Goal: Task Accomplishment & Management: Complete application form

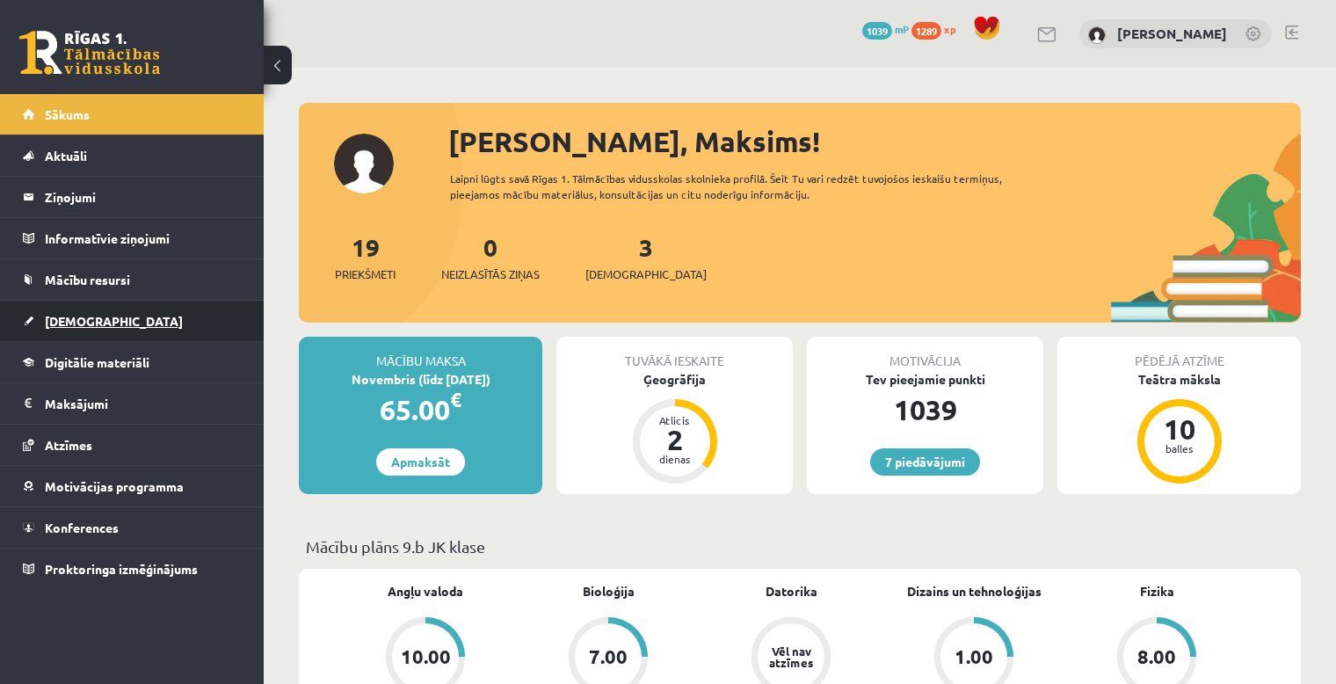
click at [72, 322] on span "[DEMOGRAPHIC_DATA]" at bounding box center [114, 321] width 138 height 16
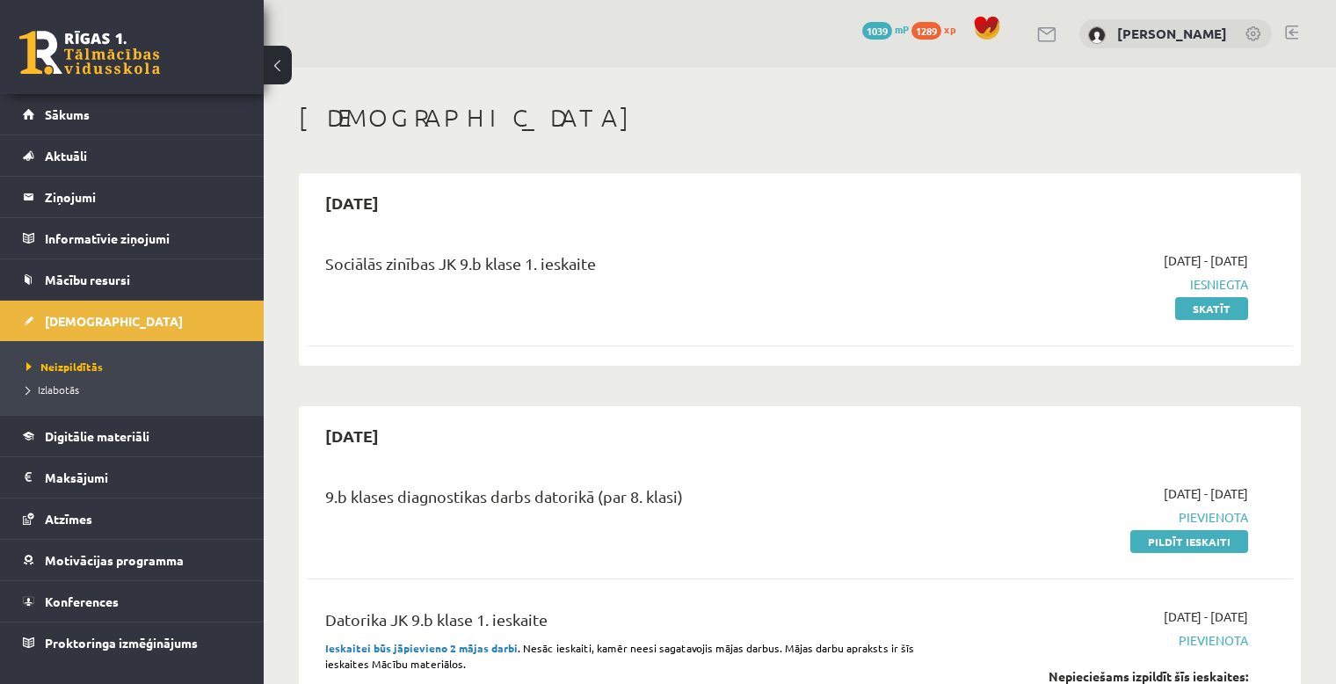
scroll to position [146, 0]
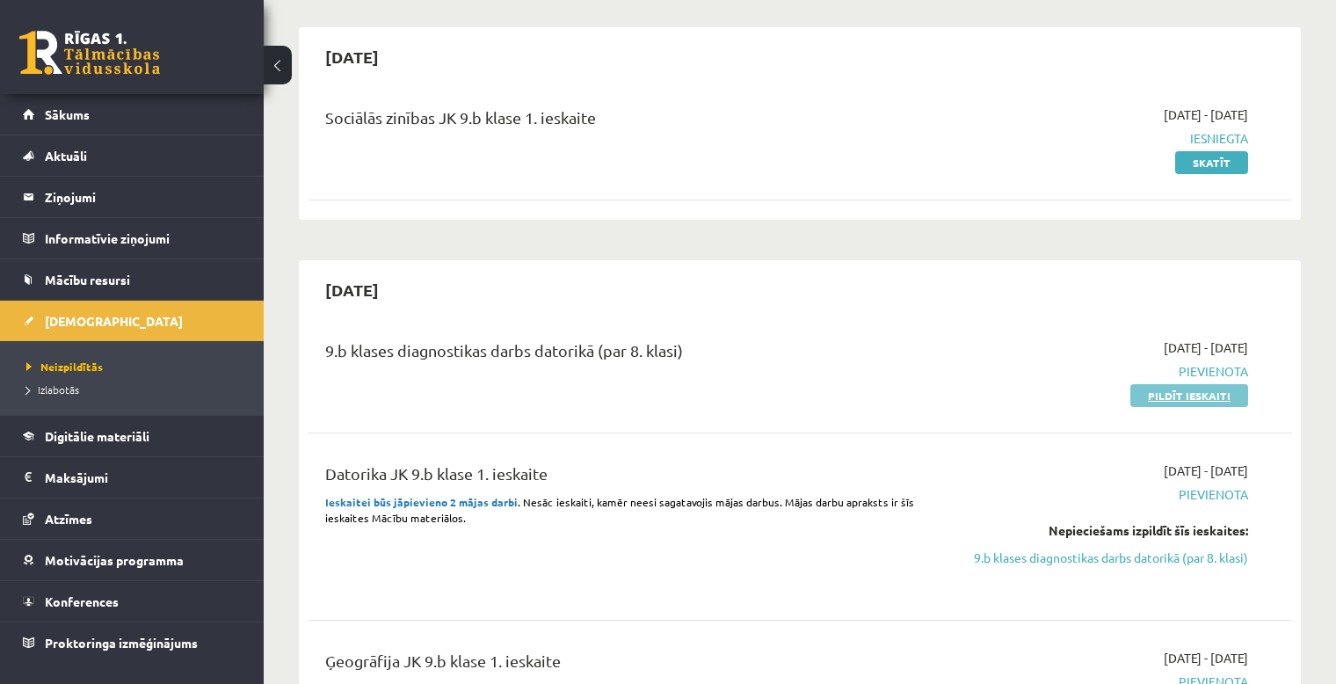
click at [1203, 394] on link "Pildīt ieskaiti" at bounding box center [1189, 395] width 118 height 23
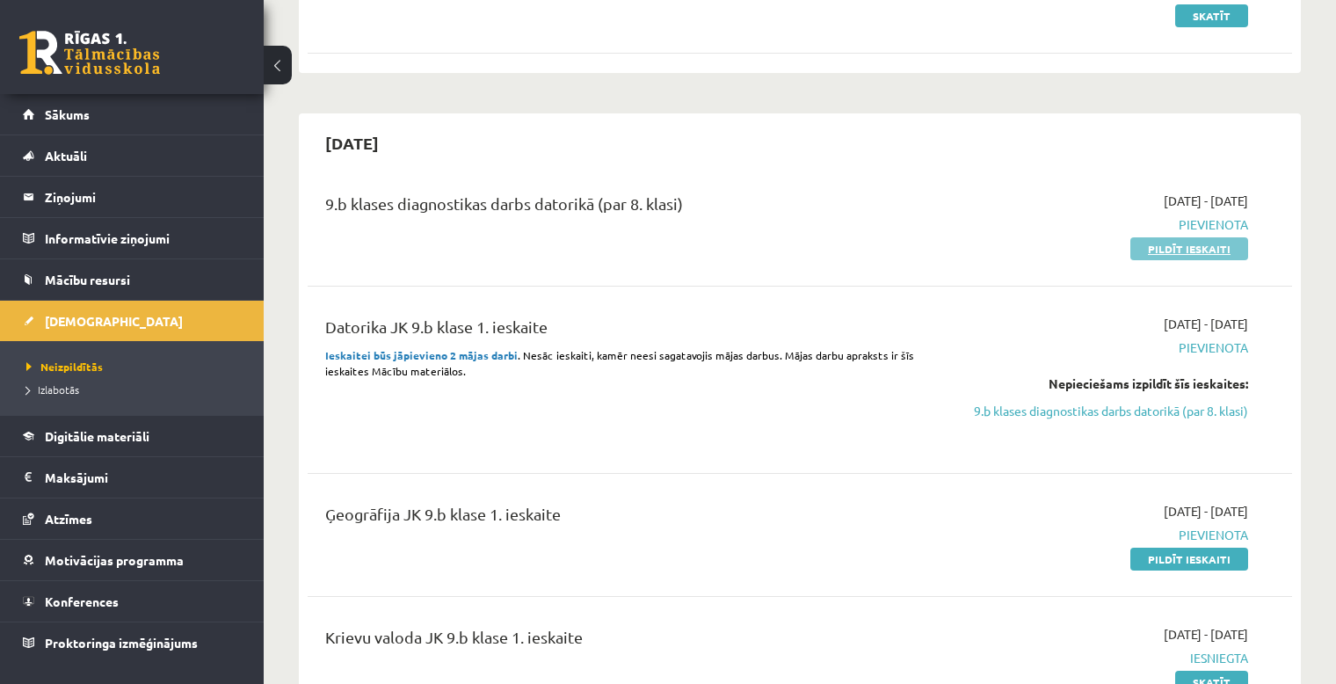
click at [1191, 249] on link "Pildīt ieskaiti" at bounding box center [1189, 248] width 118 height 23
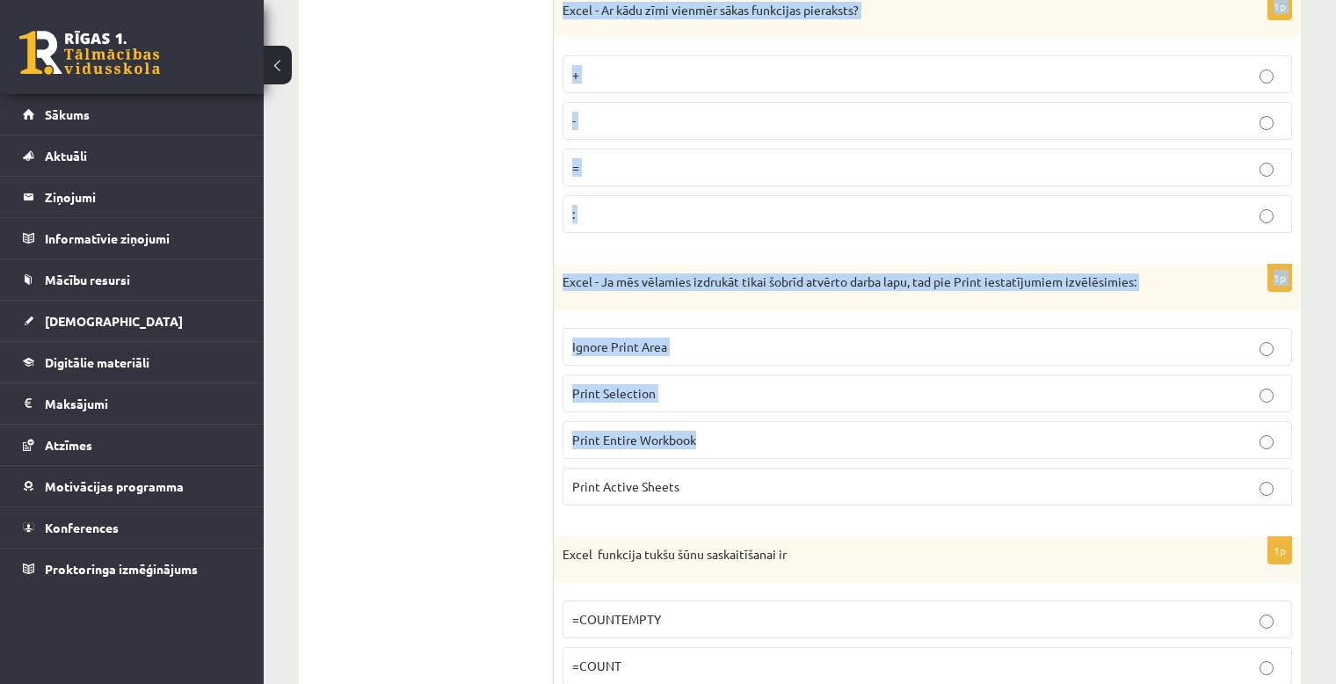
scroll to position [8031, 0]
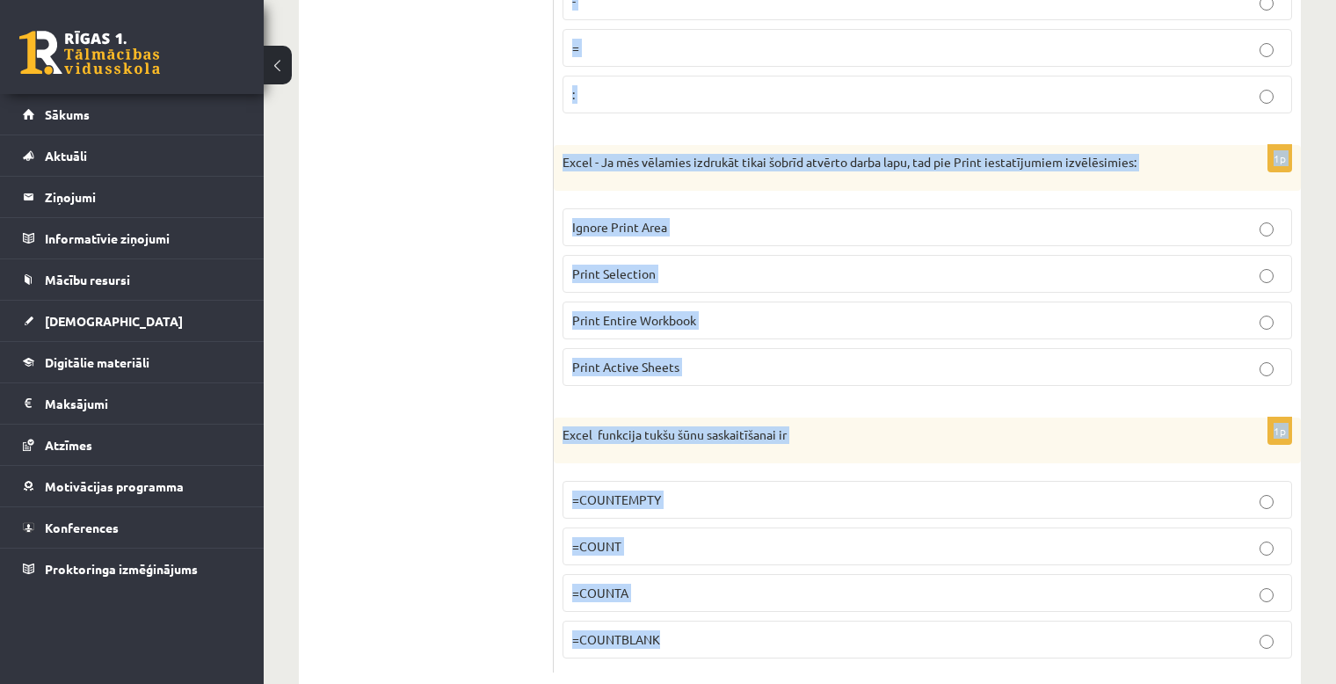
drag, startPoint x: 563, startPoint y: 207, endPoint x: 1276, endPoint y: 629, distance: 829.2
copy form "Lore ip dolo sitam consectet adipiscingeli Seddo? .EI5 .TEM .INC .UTL 0e Dolor …"
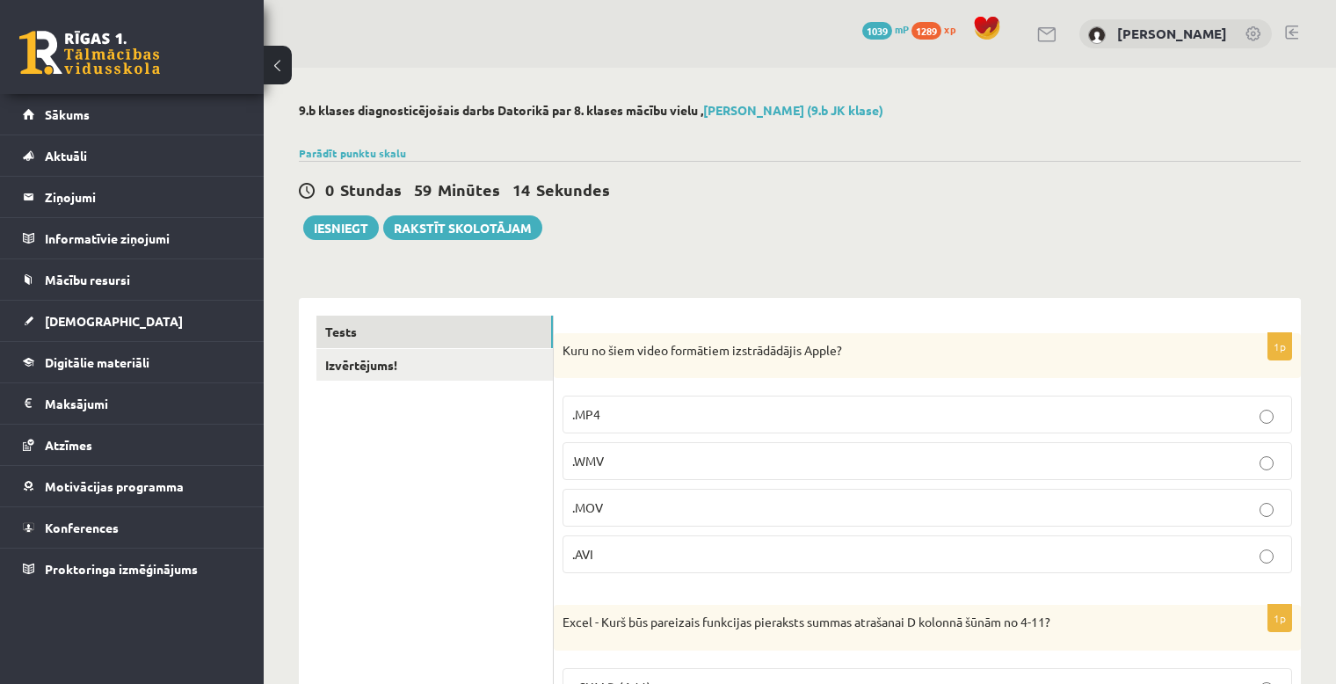
scroll to position [146, 0]
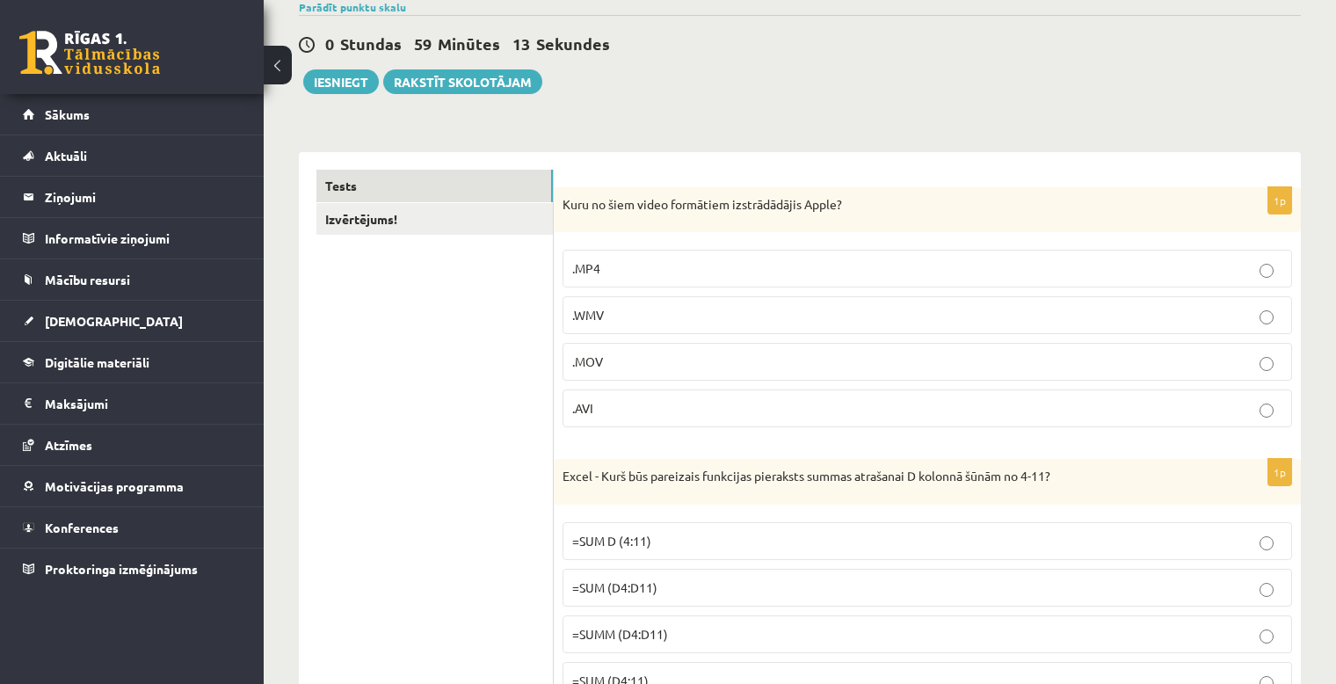
click at [668, 360] on p ".MOV" at bounding box center [927, 362] width 710 height 18
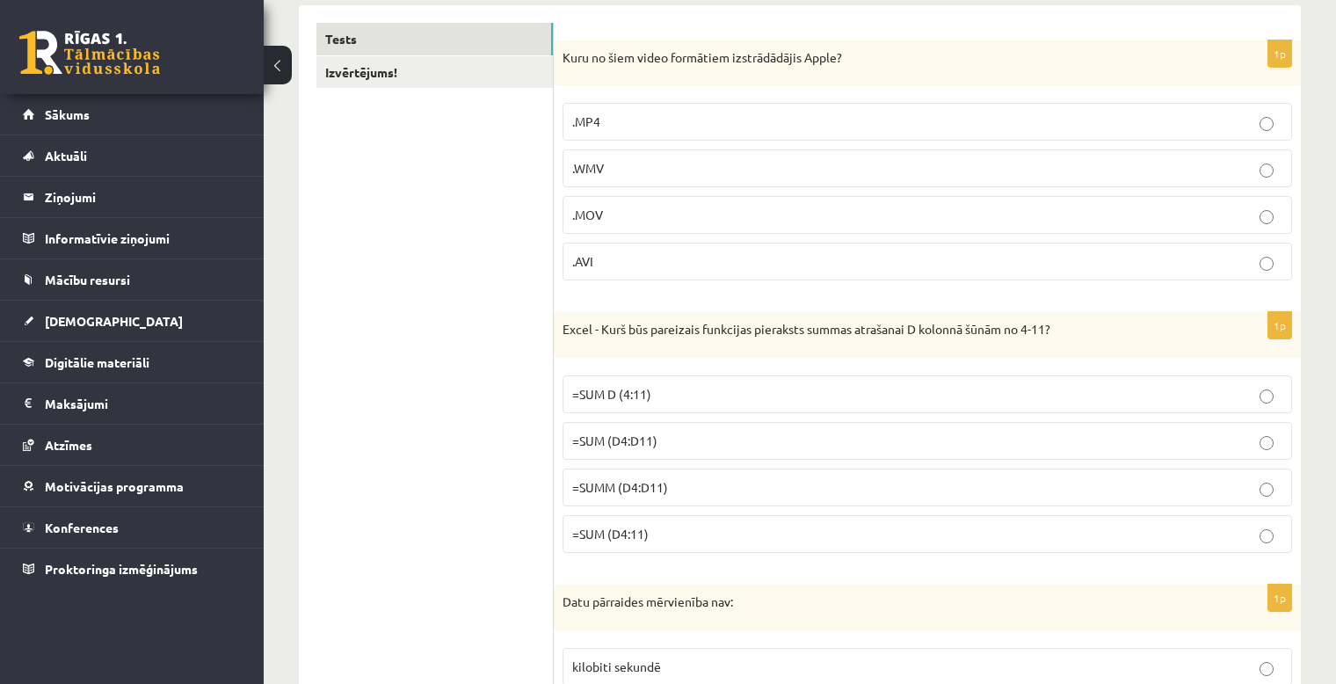
click at [699, 433] on p "=SUM (D4:D11)" at bounding box center [927, 441] width 710 height 18
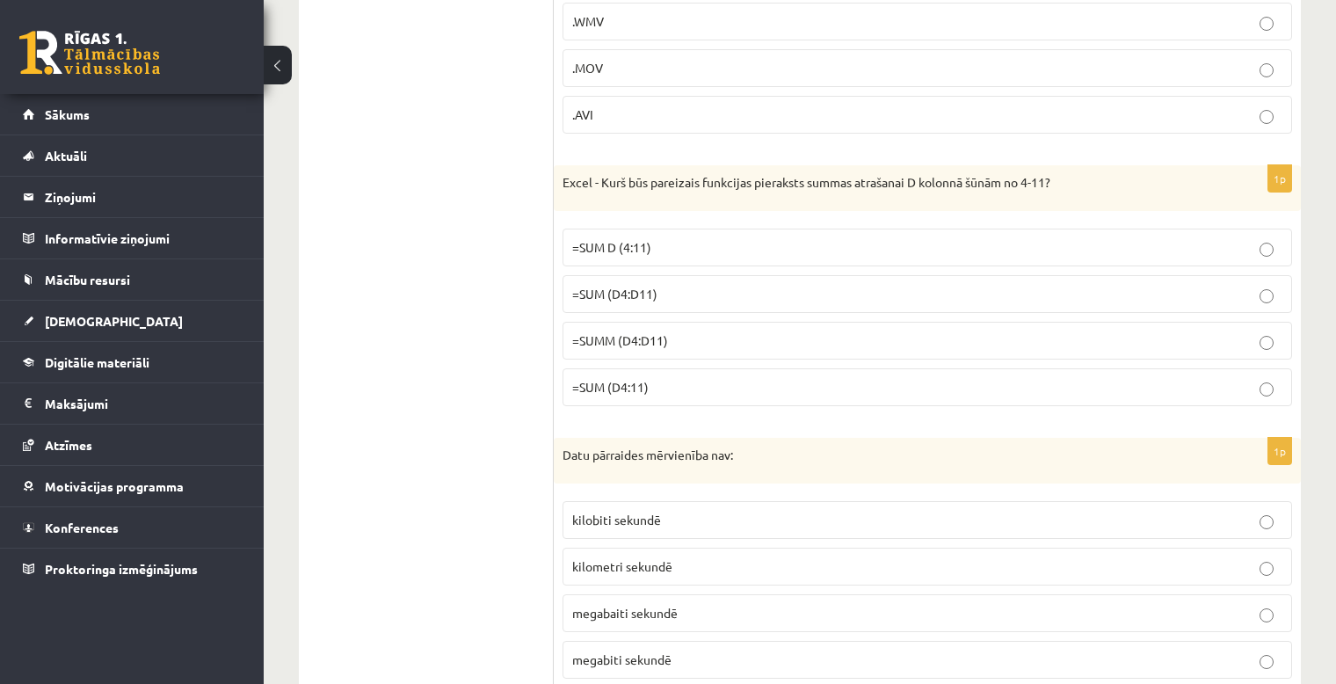
scroll to position [585, 0]
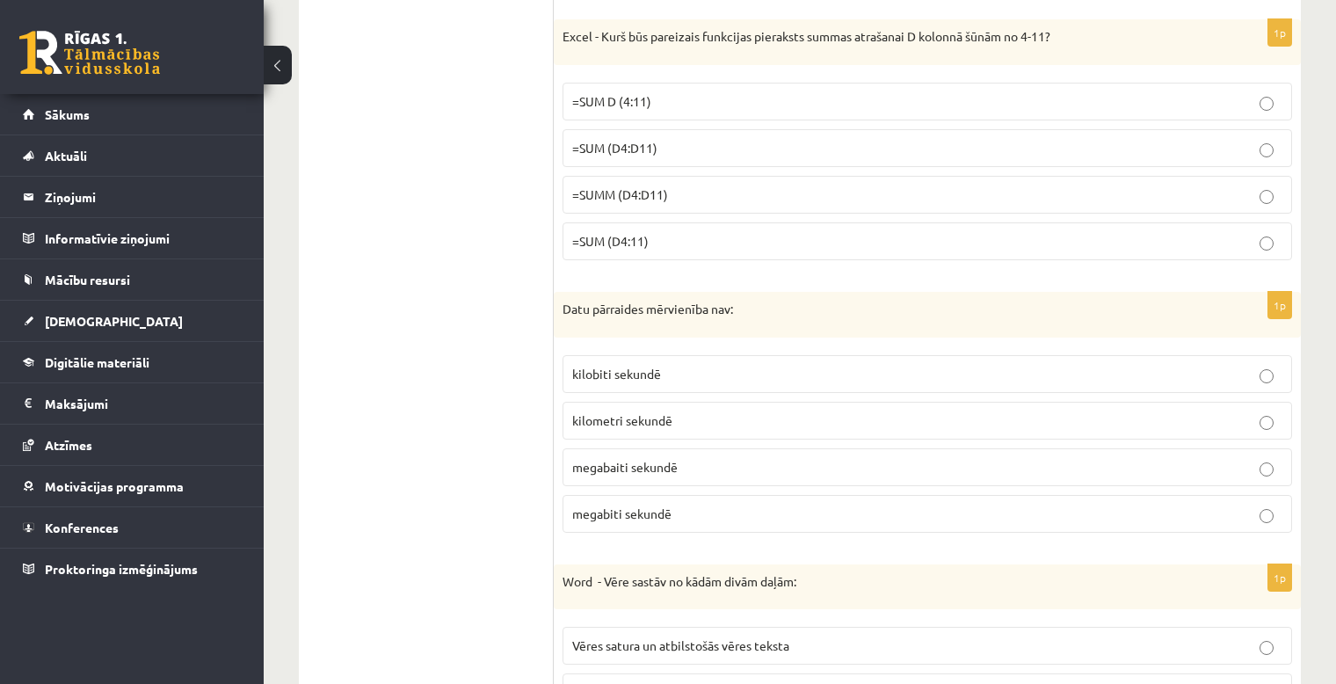
click at [626, 417] on span "kilometri sekundē" at bounding box center [622, 420] width 100 height 16
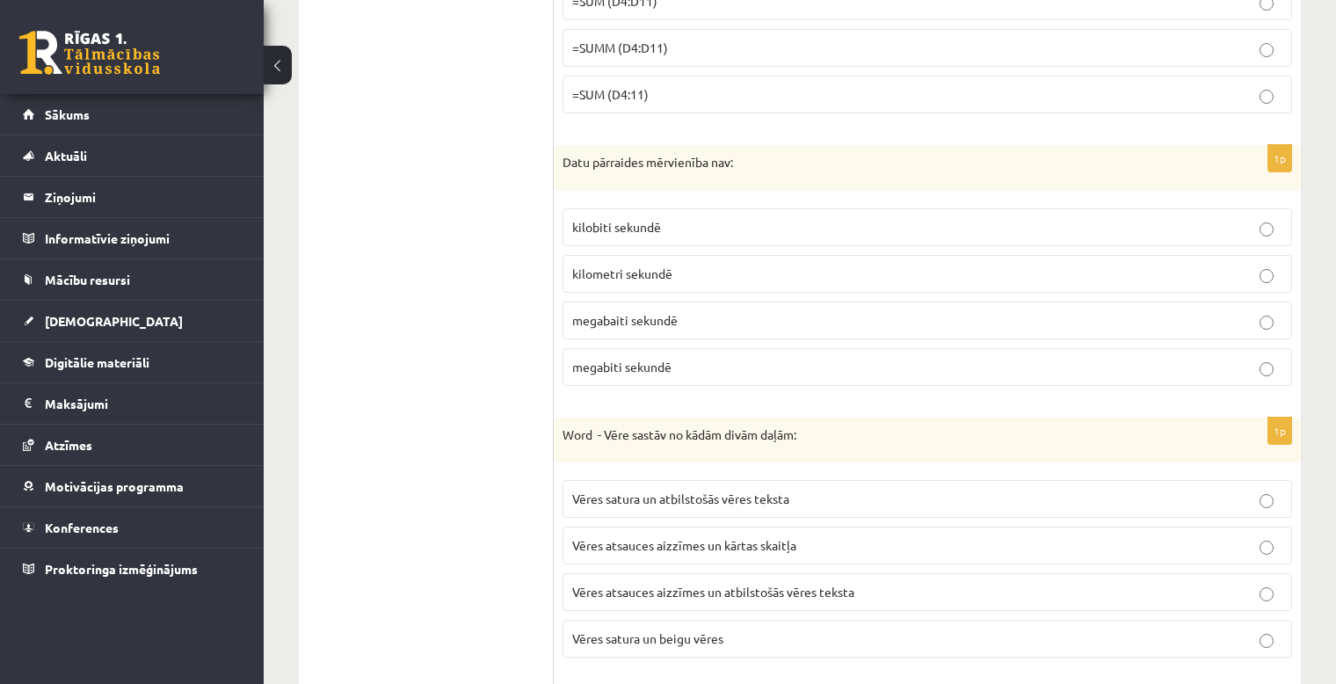
scroll to position [879, 0]
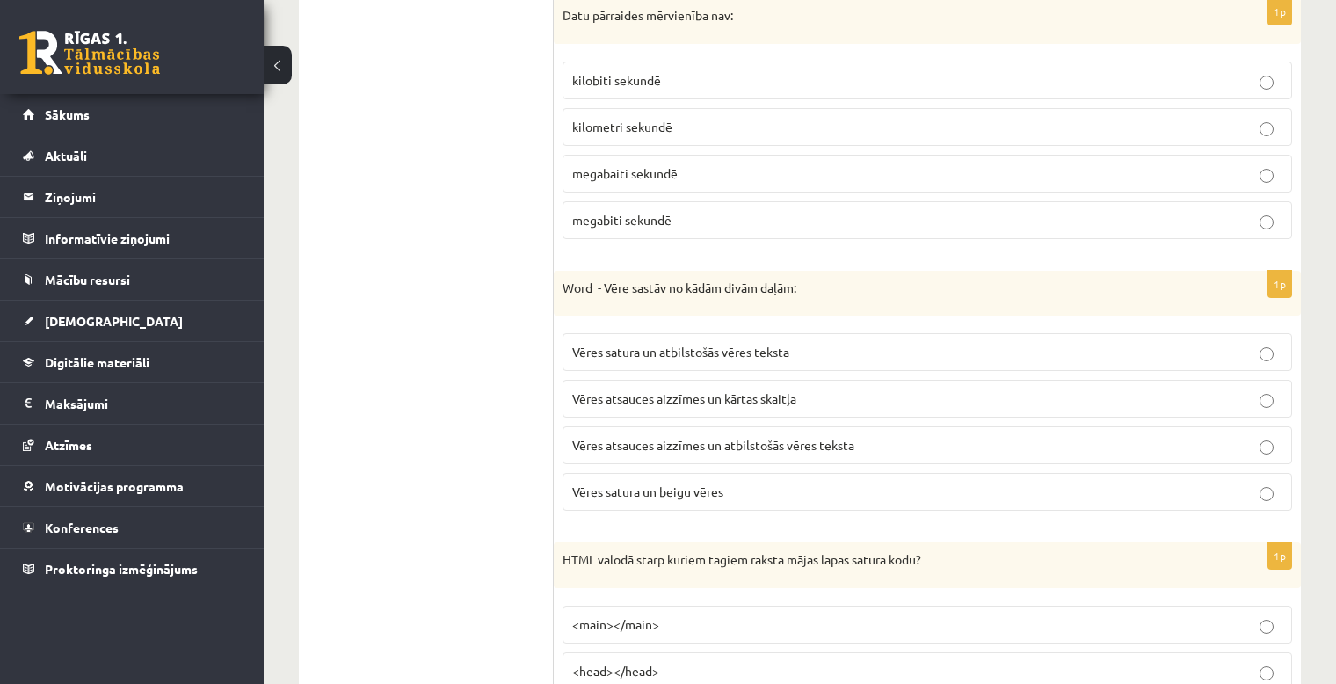
click at [793, 441] on span "Vēres atsauces aizzīmes un atbilstošās vēres teksta" at bounding box center [713, 445] width 282 height 16
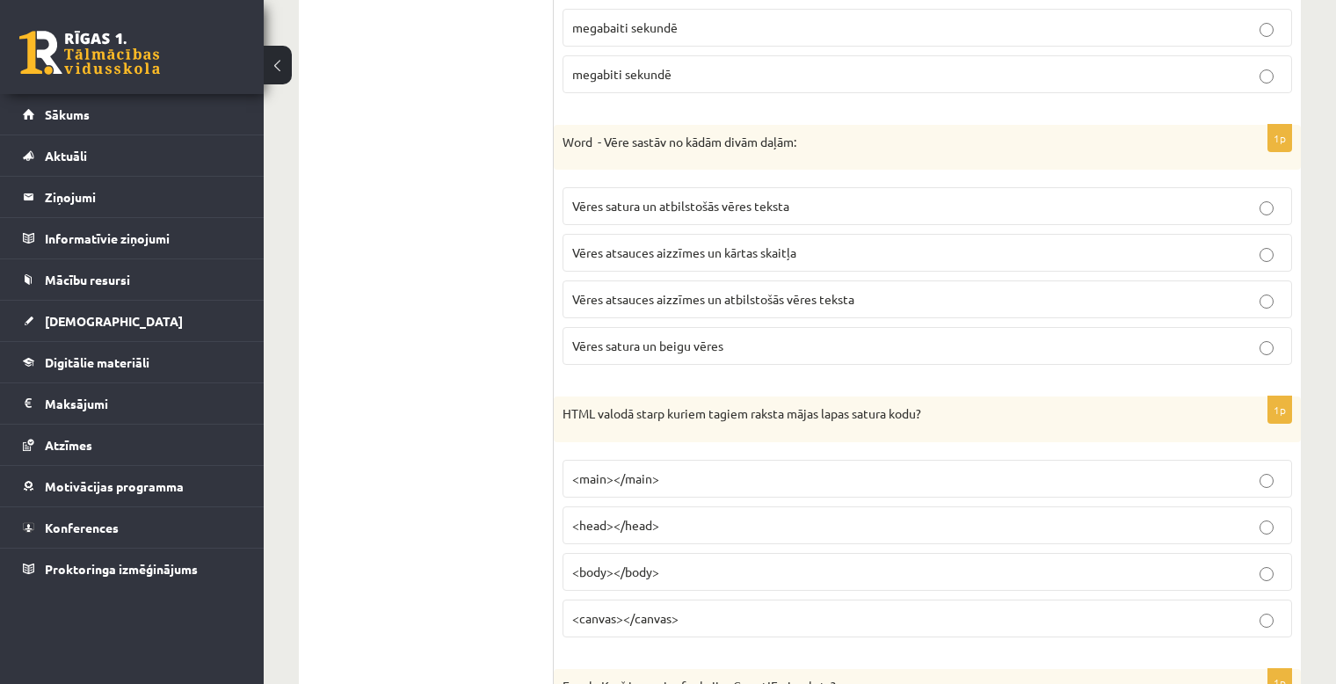
click at [704, 571] on p "<body></body>" at bounding box center [927, 572] width 710 height 18
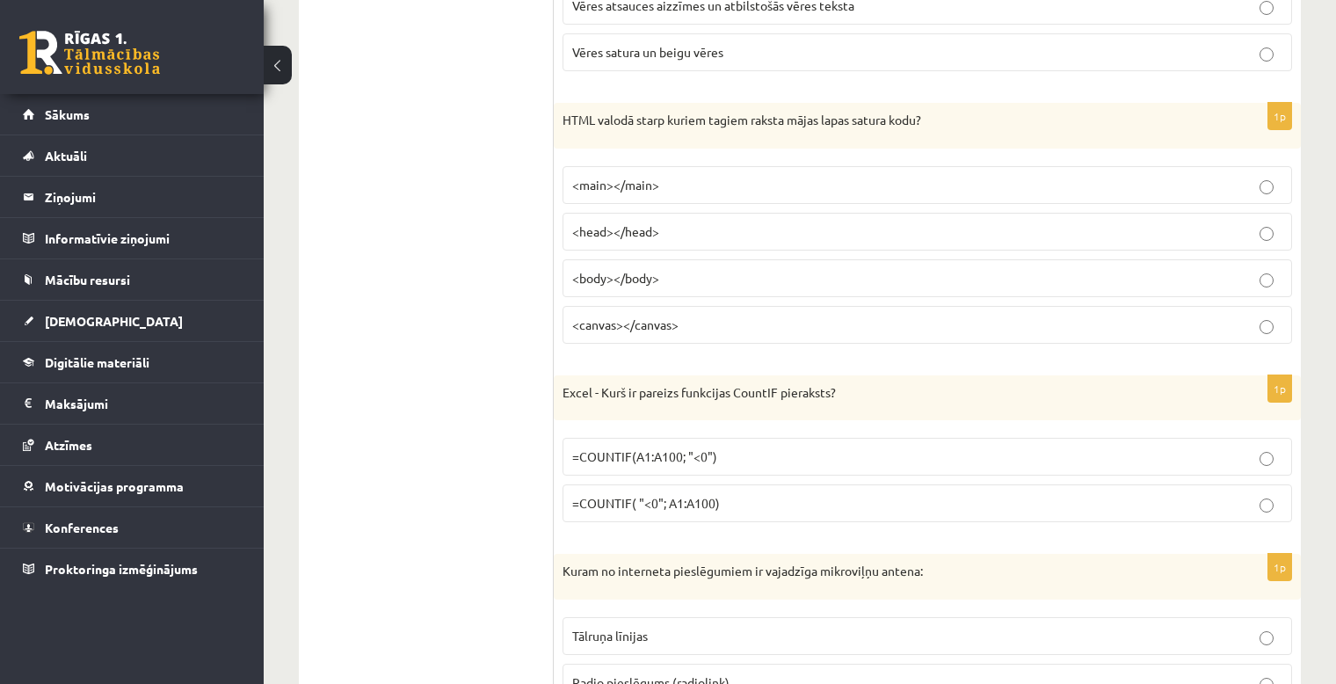
scroll to position [1465, 0]
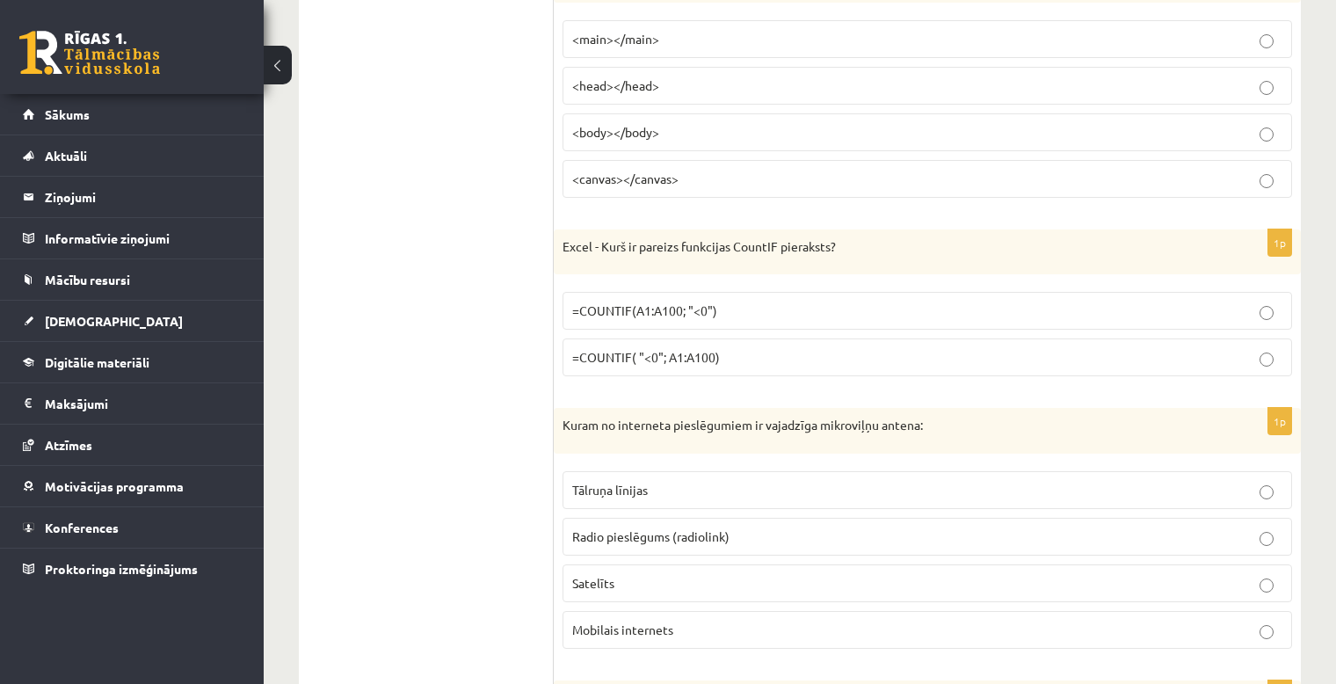
click at [714, 305] on p "=COUNTIF(A1:A100; "<0")" at bounding box center [927, 311] width 710 height 18
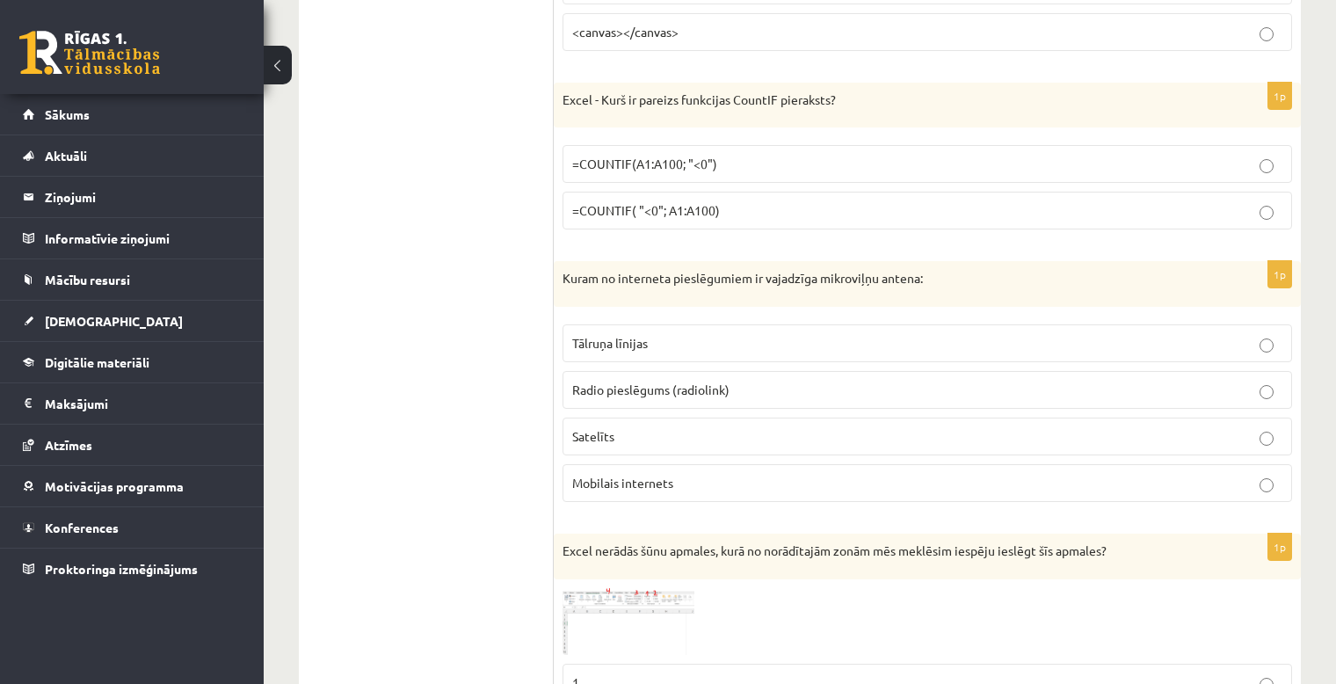
click at [729, 386] on span "Radio pieslēgums (radiolink)" at bounding box center [650, 390] width 157 height 16
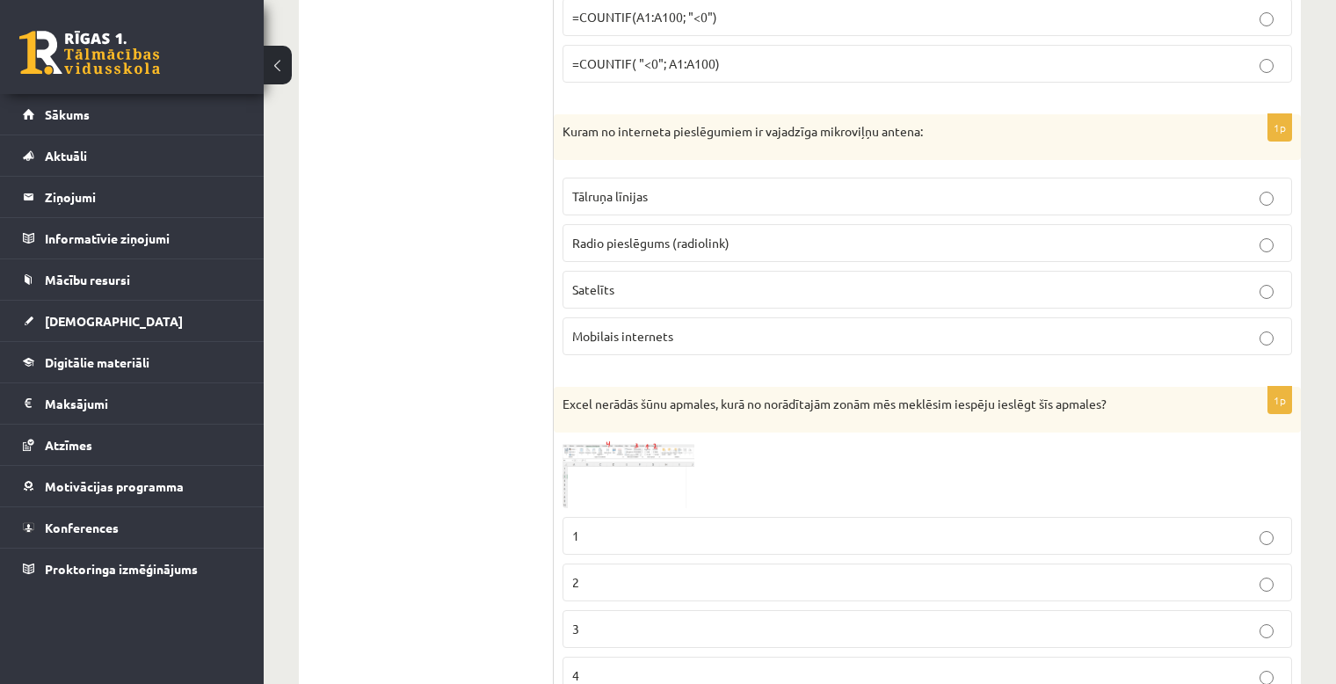
scroll to position [1904, 0]
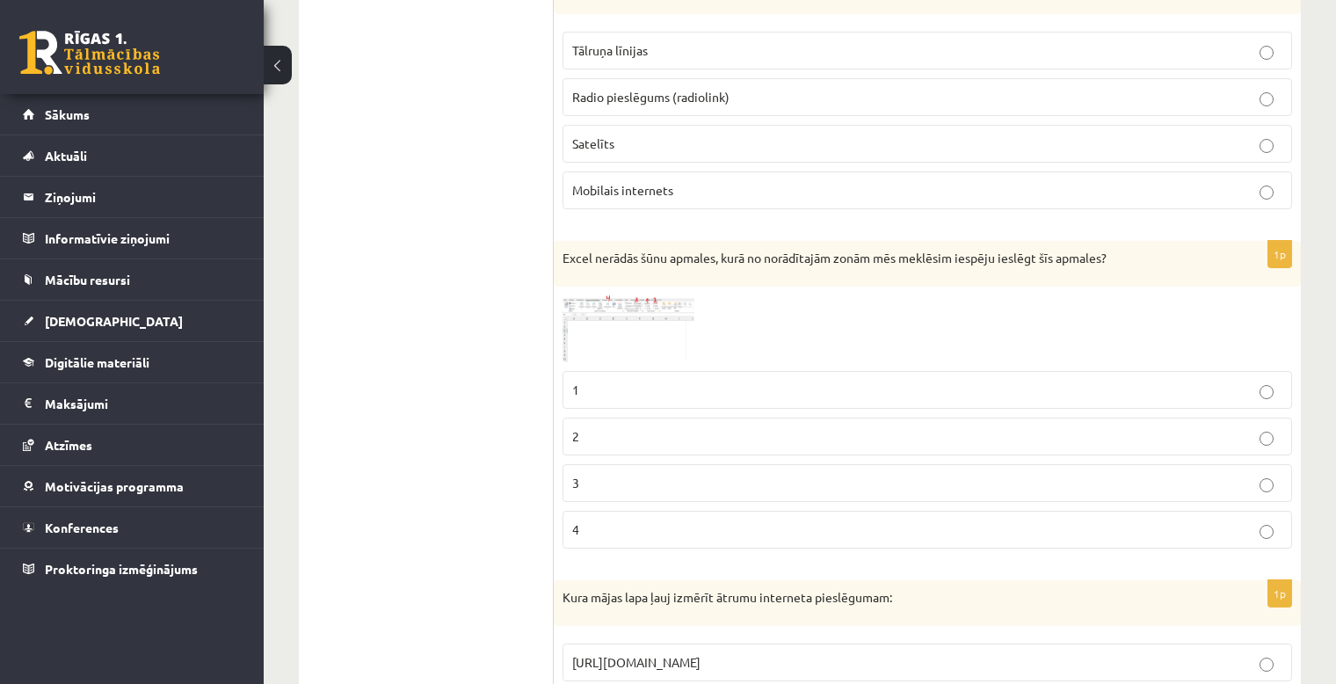
click at [633, 299] on img at bounding box center [629, 329] width 132 height 68
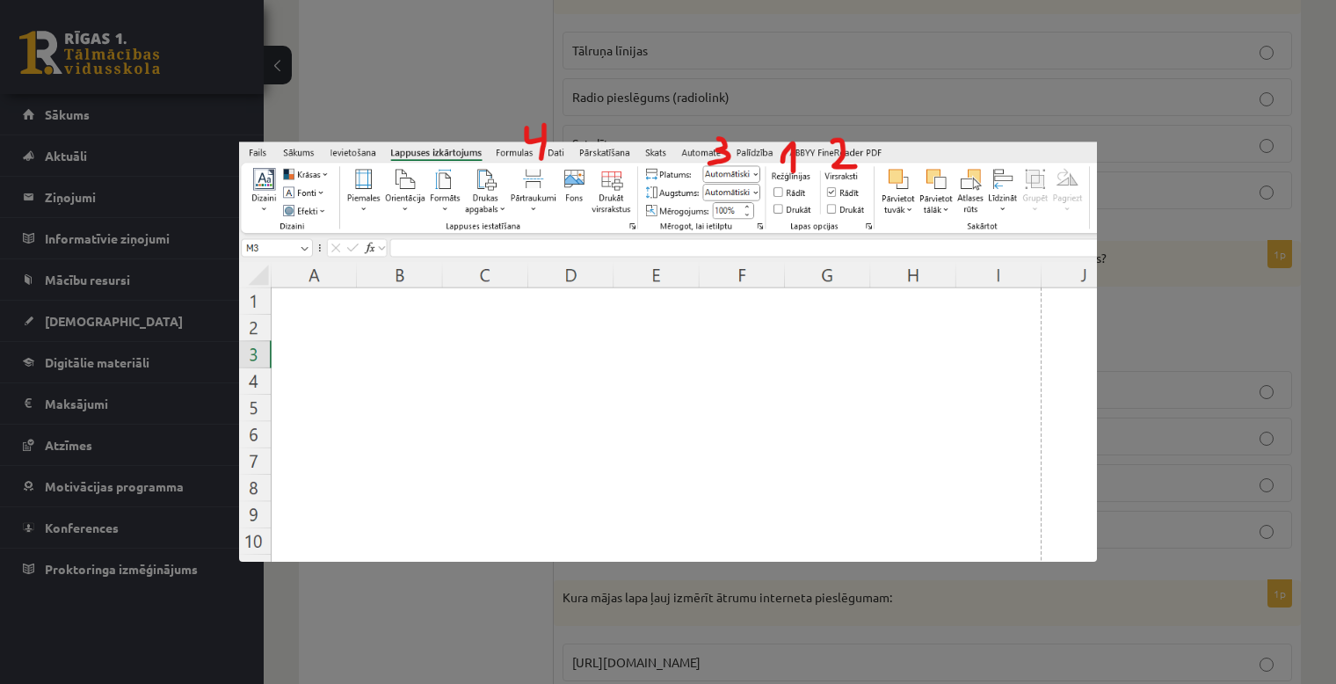
click at [1141, 294] on div at bounding box center [668, 342] width 1336 height 684
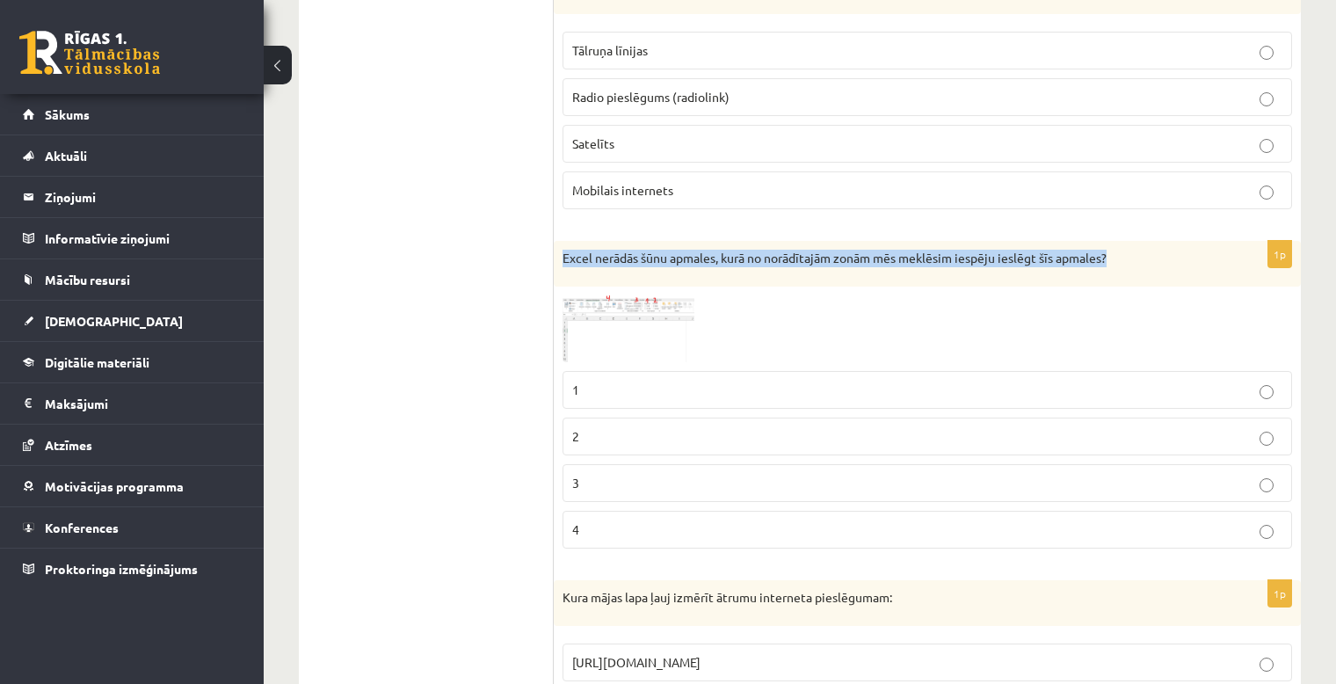
drag, startPoint x: 1125, startPoint y: 249, endPoint x: 556, endPoint y: 236, distance: 568.9
click at [556, 241] on div "Excel nerādās šūnu apmales, kurā no norādītajām zonām mēs meklēsim iespēju iesl…" at bounding box center [927, 264] width 747 height 46
copy p "Excel nerādās šūnu apmales, kurā no norādītajām zonām mēs meklēsim iespēju iesl…"
click at [636, 296] on img at bounding box center [629, 329] width 132 height 68
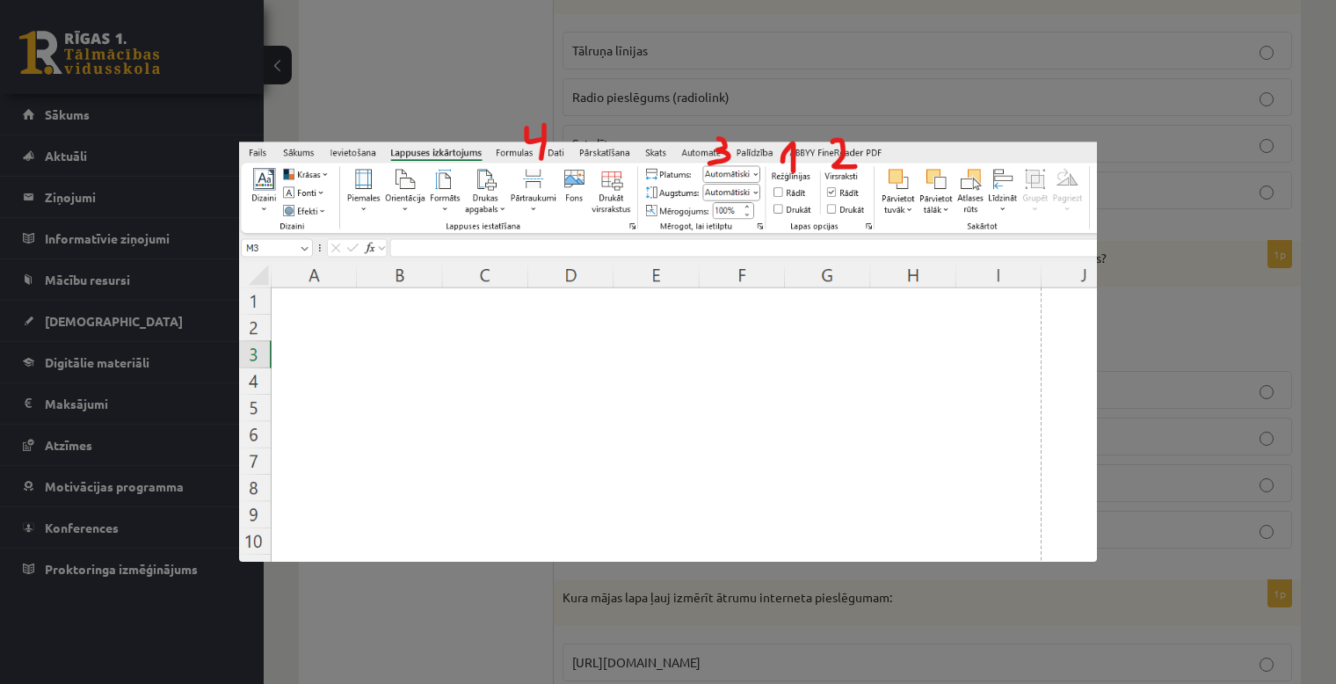
click at [832, 86] on div at bounding box center [668, 342] width 1336 height 684
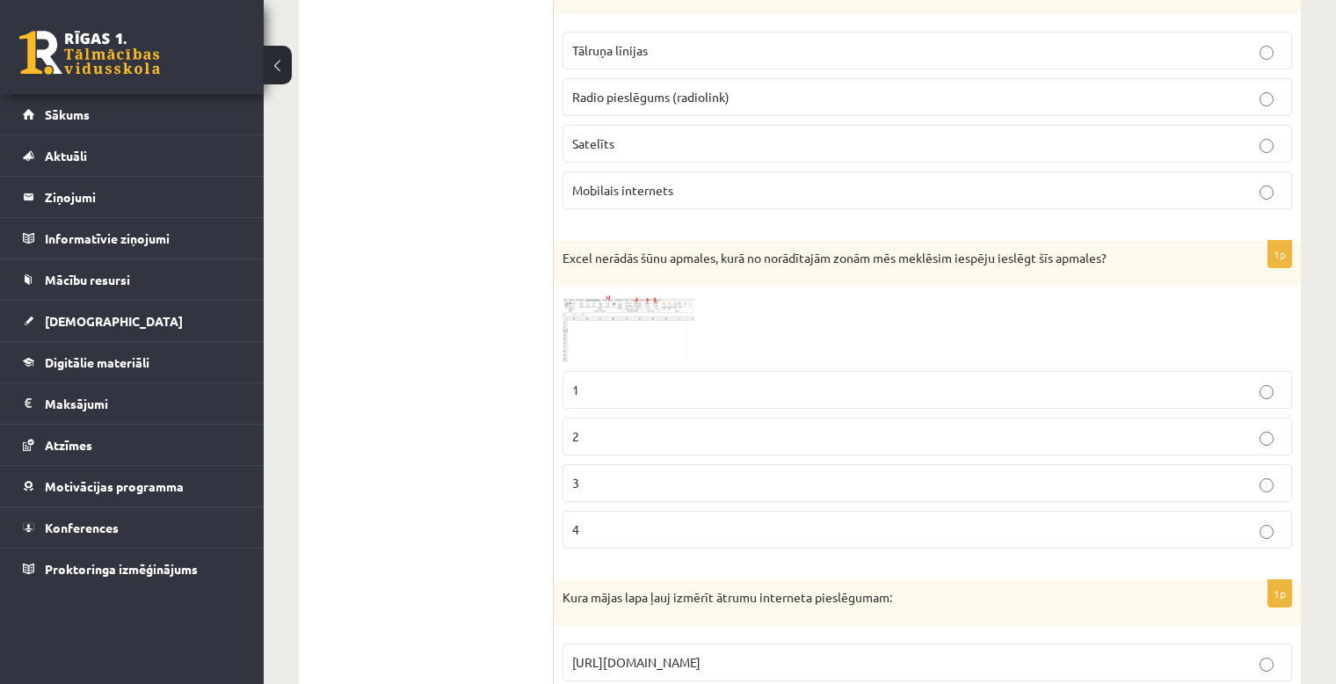
click at [635, 385] on p "1" at bounding box center [927, 390] width 710 height 18
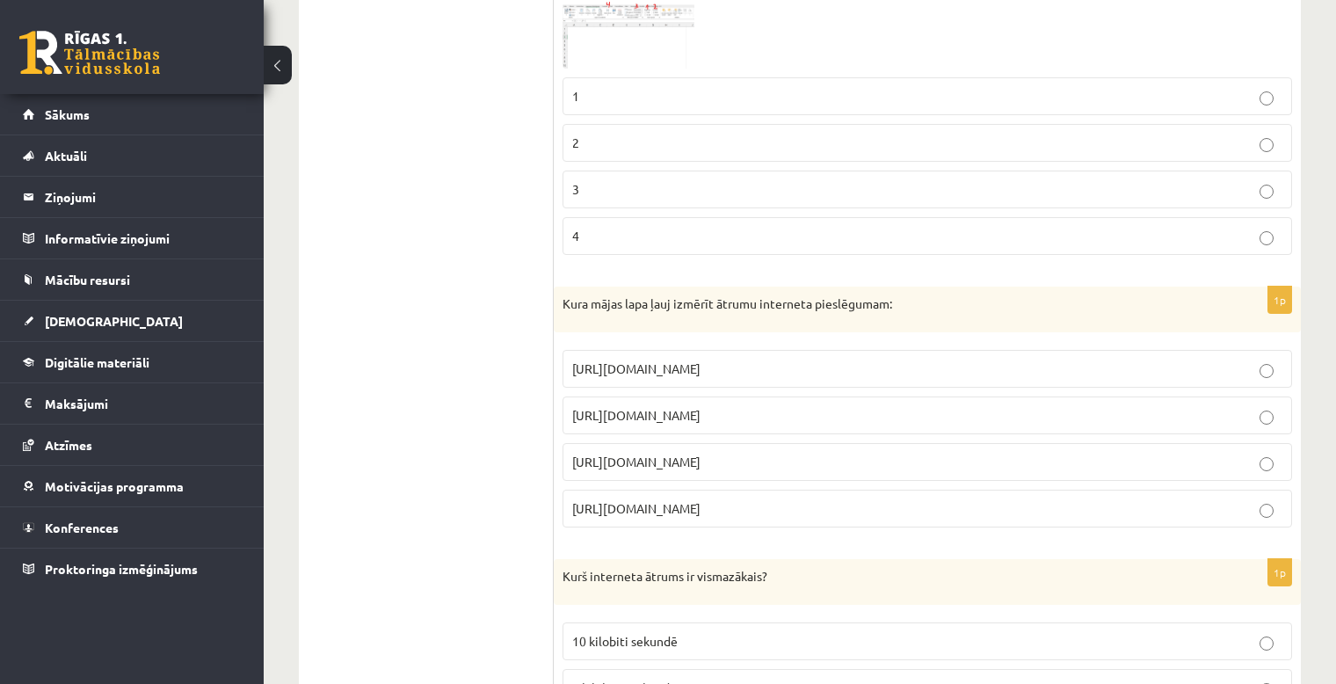
scroll to position [2344, 0]
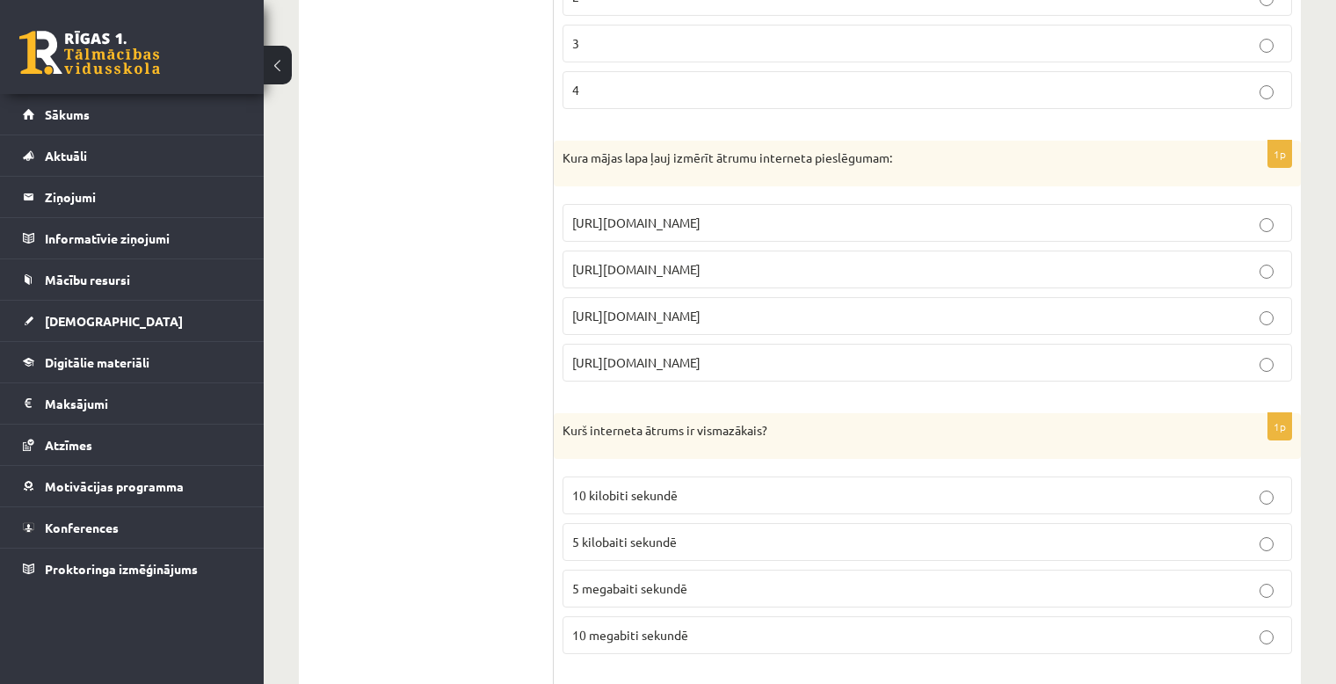
click at [767, 260] on p "https://www.speedtest.net" at bounding box center [927, 269] width 710 height 18
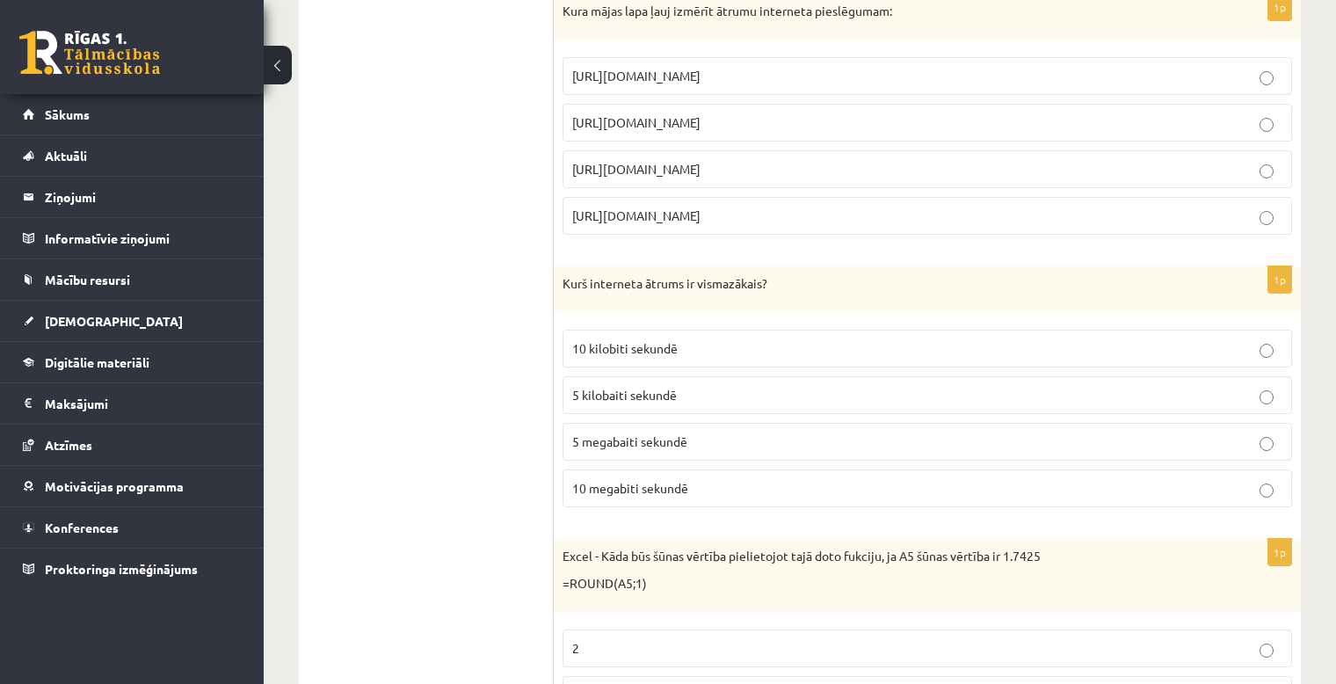
click at [659, 387] on span "5 kilobaiti sekundē" at bounding box center [624, 395] width 105 height 16
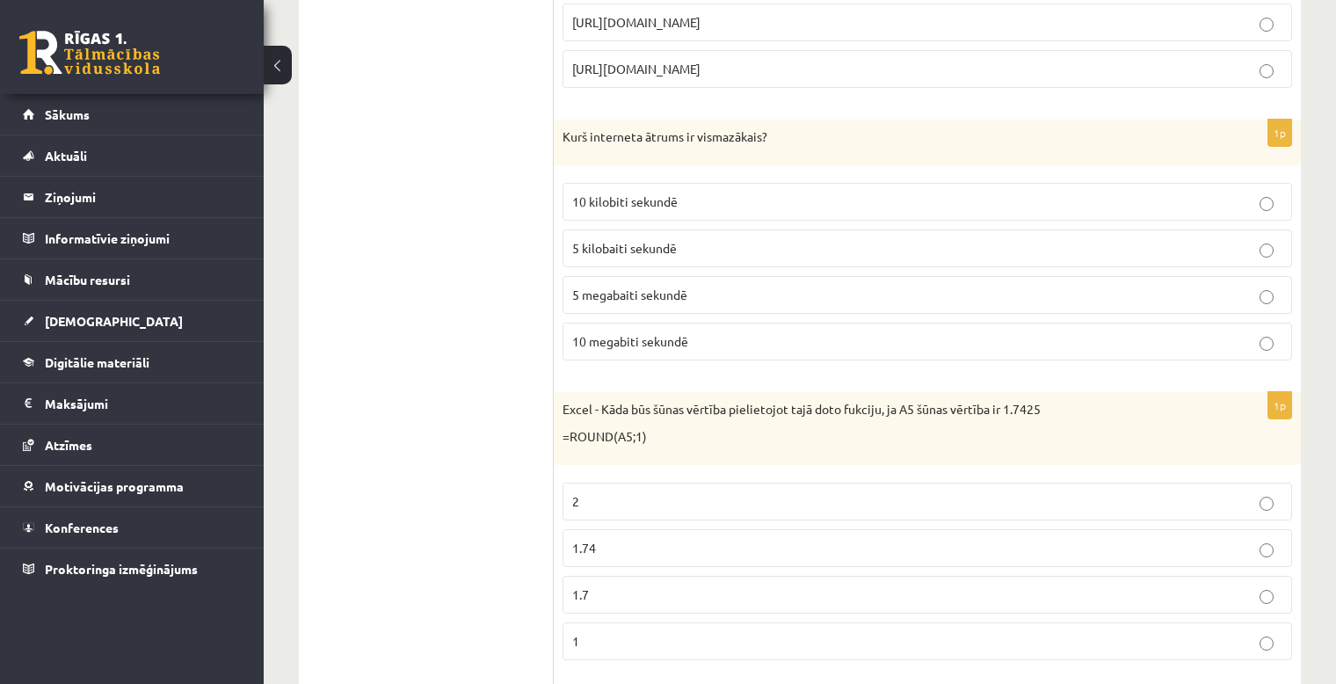
scroll to position [2783, 0]
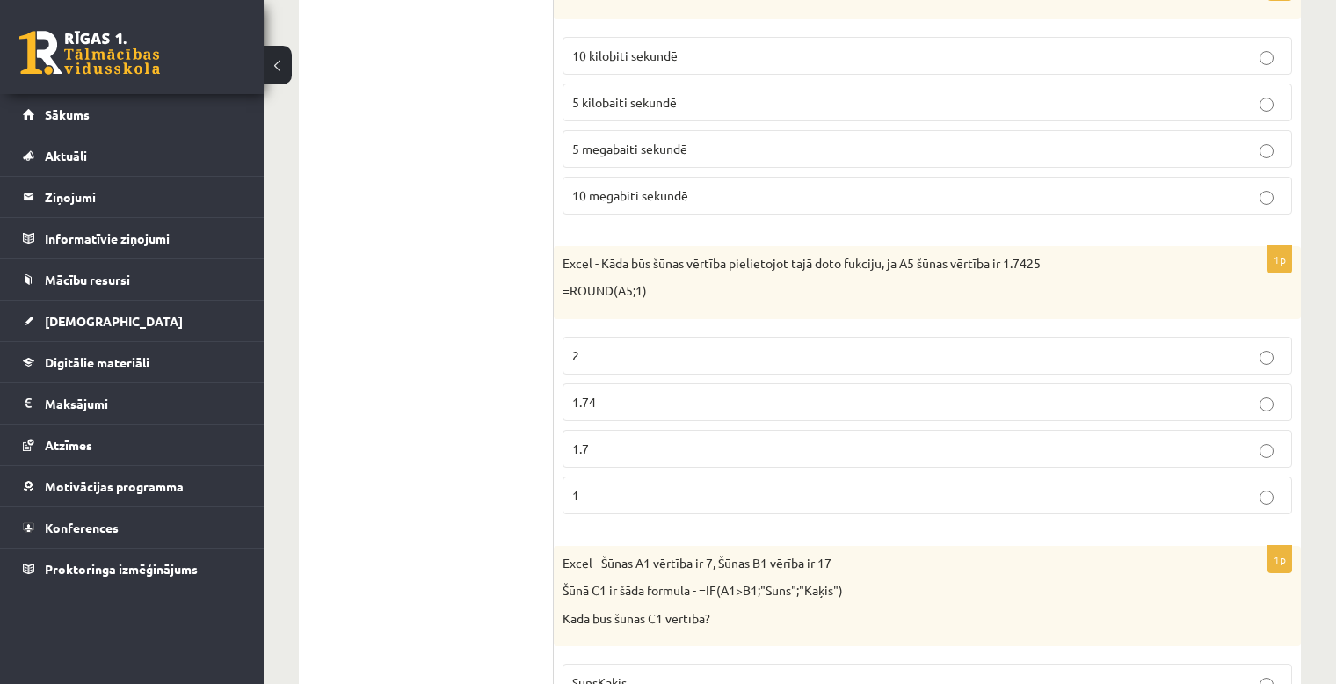
click at [664, 393] on p "1.74" at bounding box center [927, 402] width 710 height 18
click at [647, 440] on p "1.7" at bounding box center [927, 449] width 710 height 18
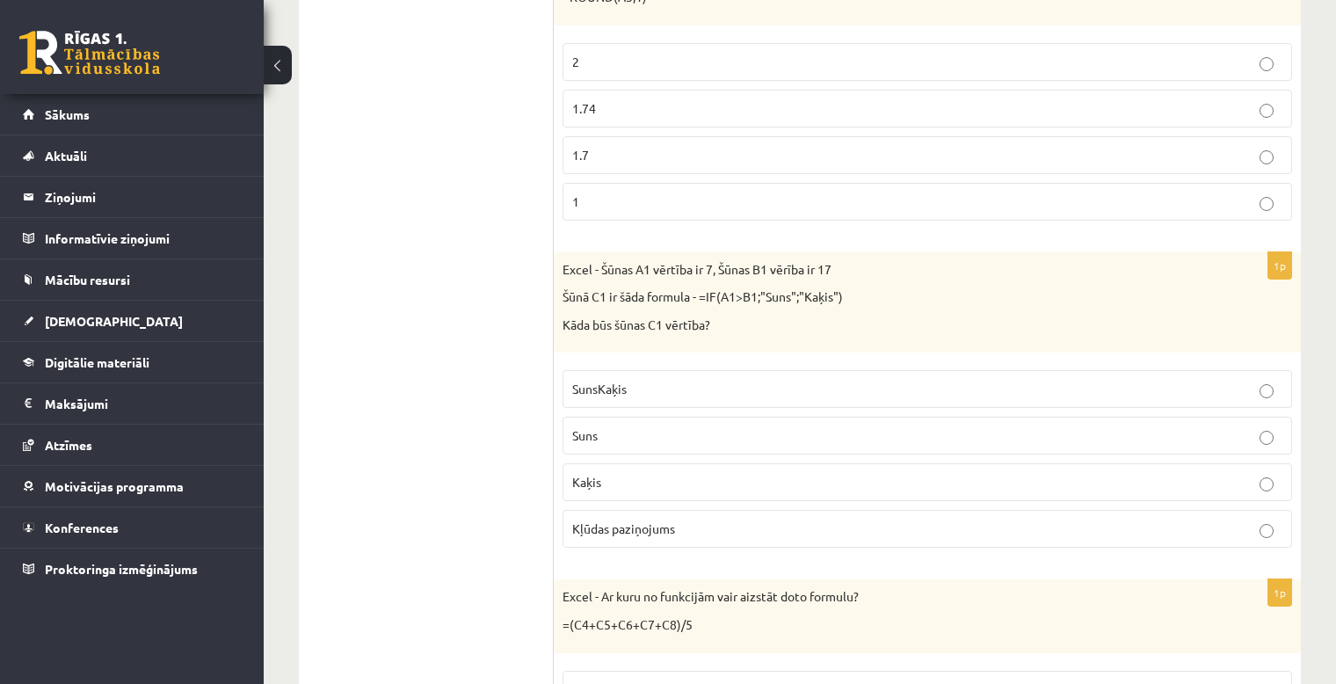
scroll to position [3223, 0]
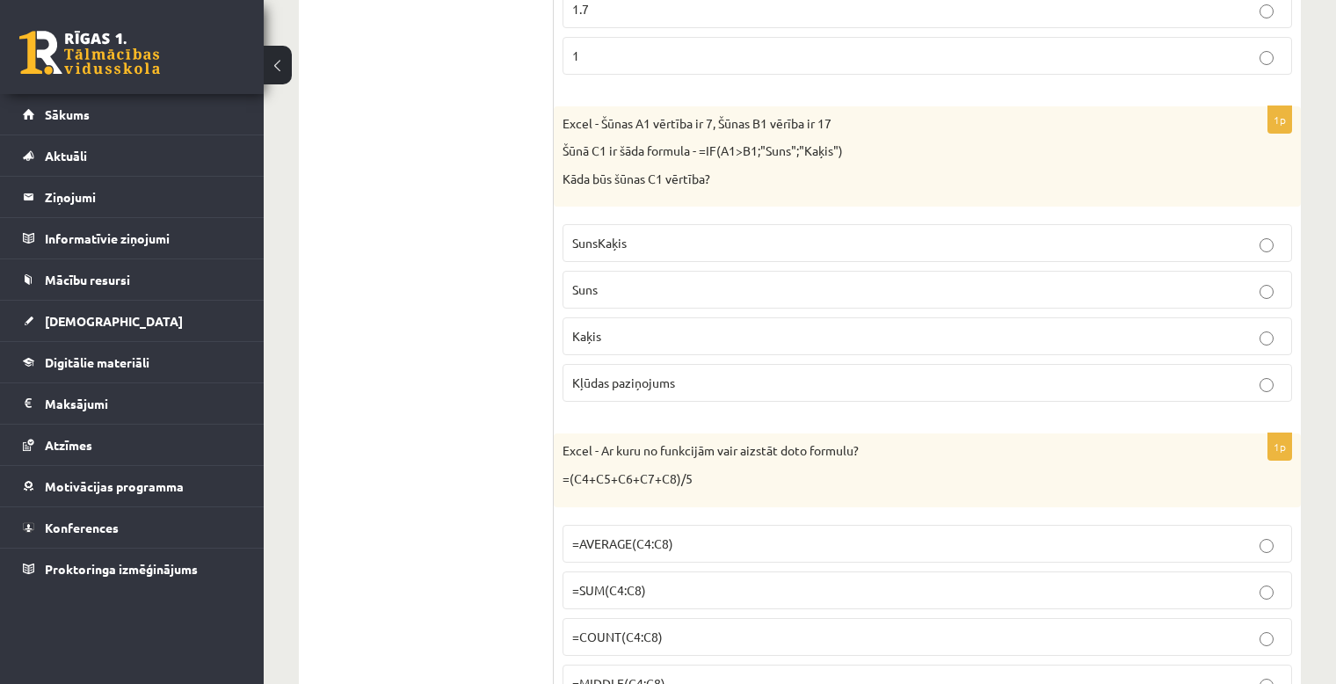
click at [617, 327] on p "Kaķis" at bounding box center [927, 336] width 710 height 18
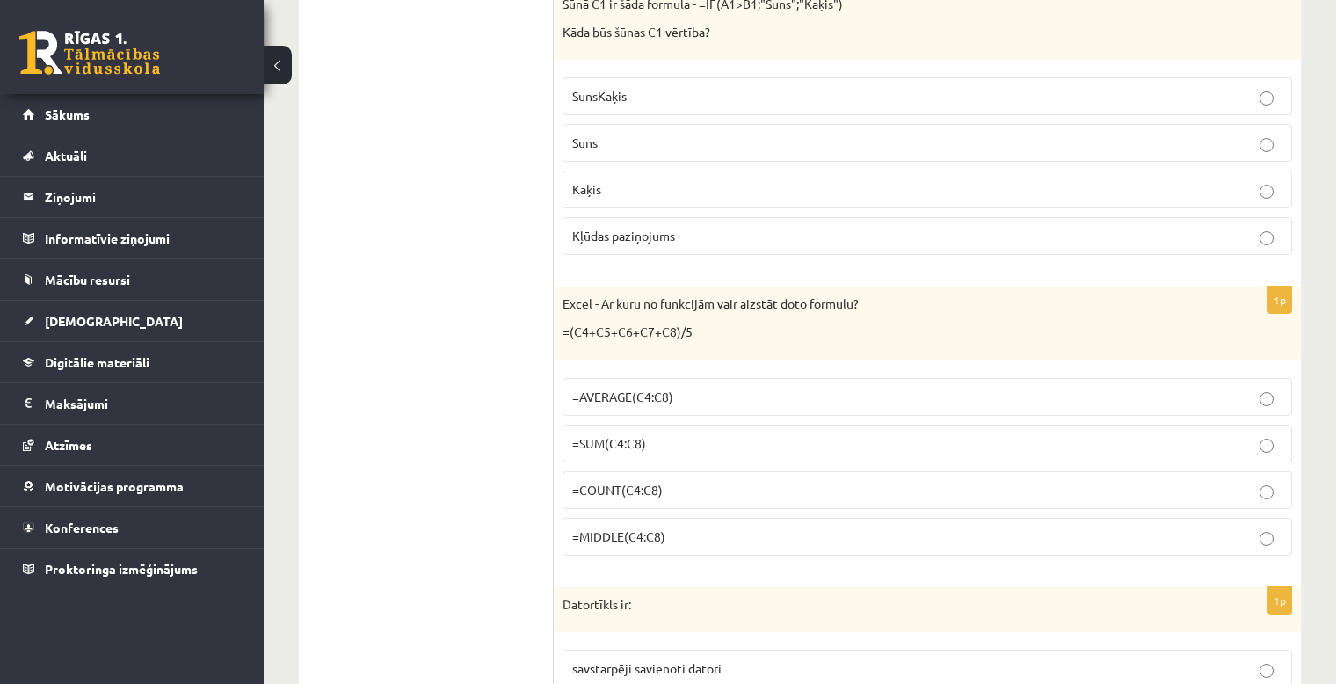
click at [711, 391] on label "=AVERAGE(C4:C8)" at bounding box center [928, 397] width 730 height 38
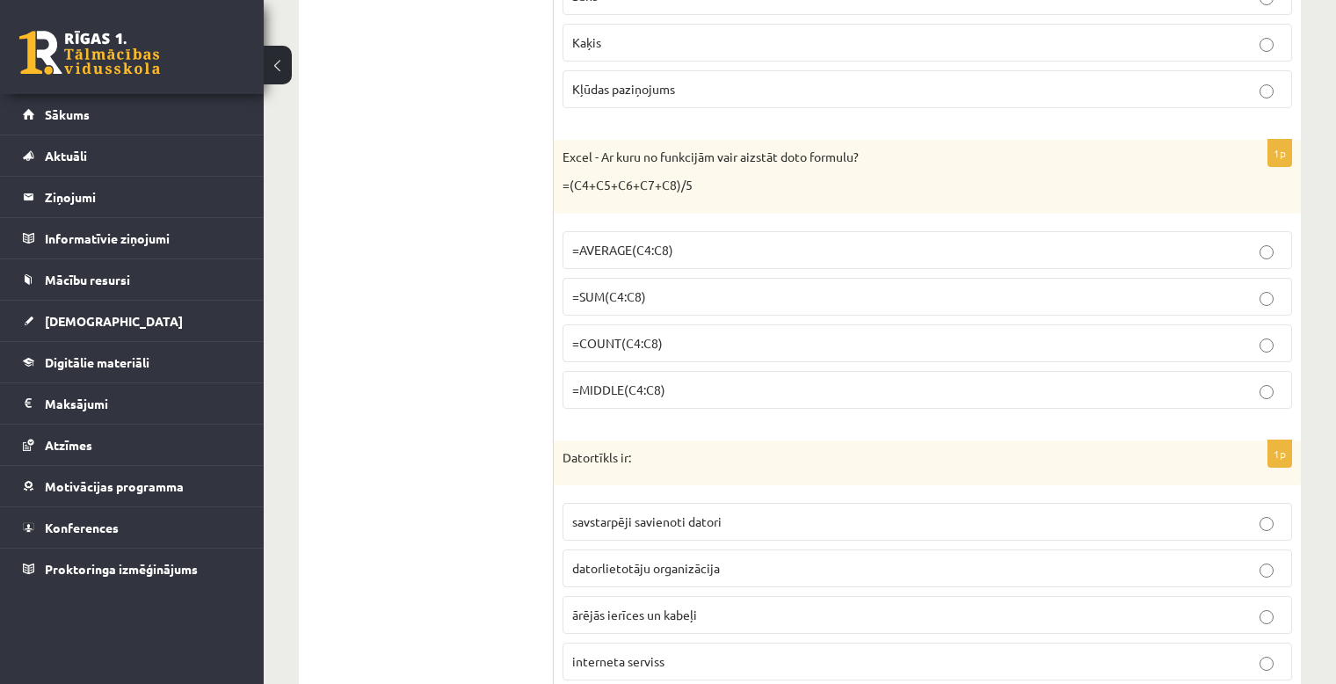
scroll to position [3662, 0]
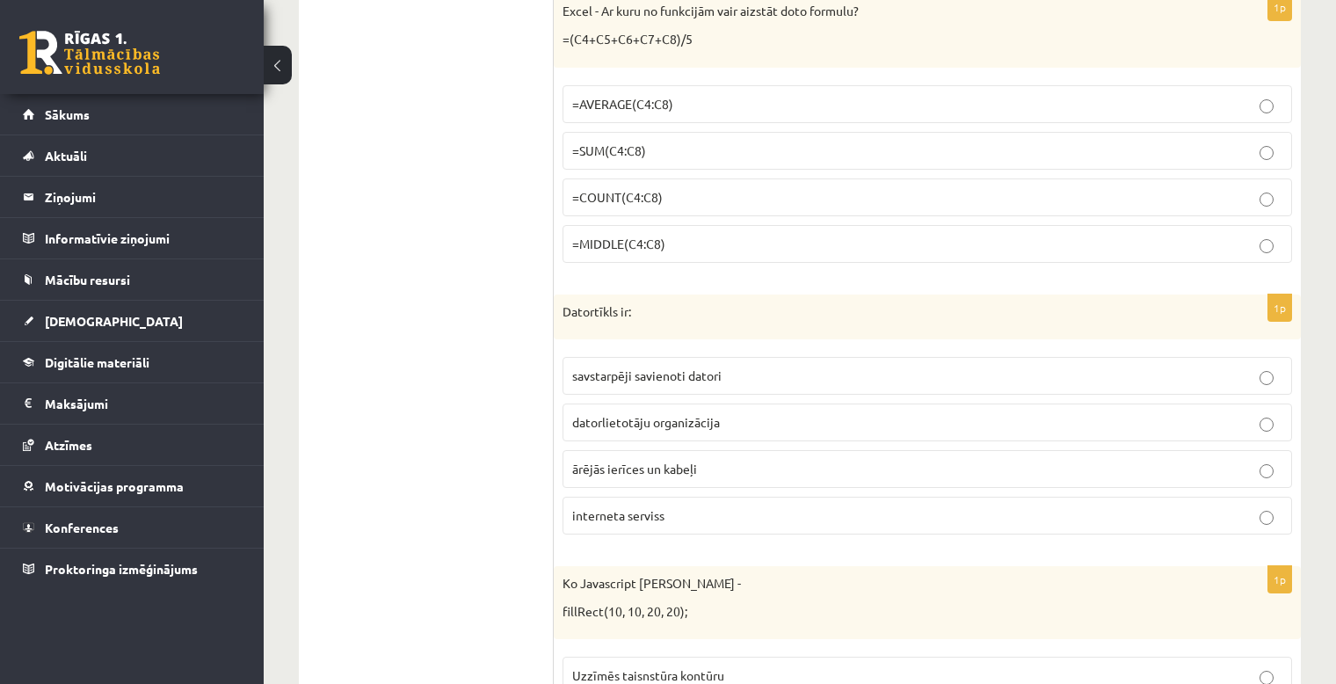
click at [760, 367] on p "savstarpēji savienoti datori" at bounding box center [927, 376] width 710 height 18
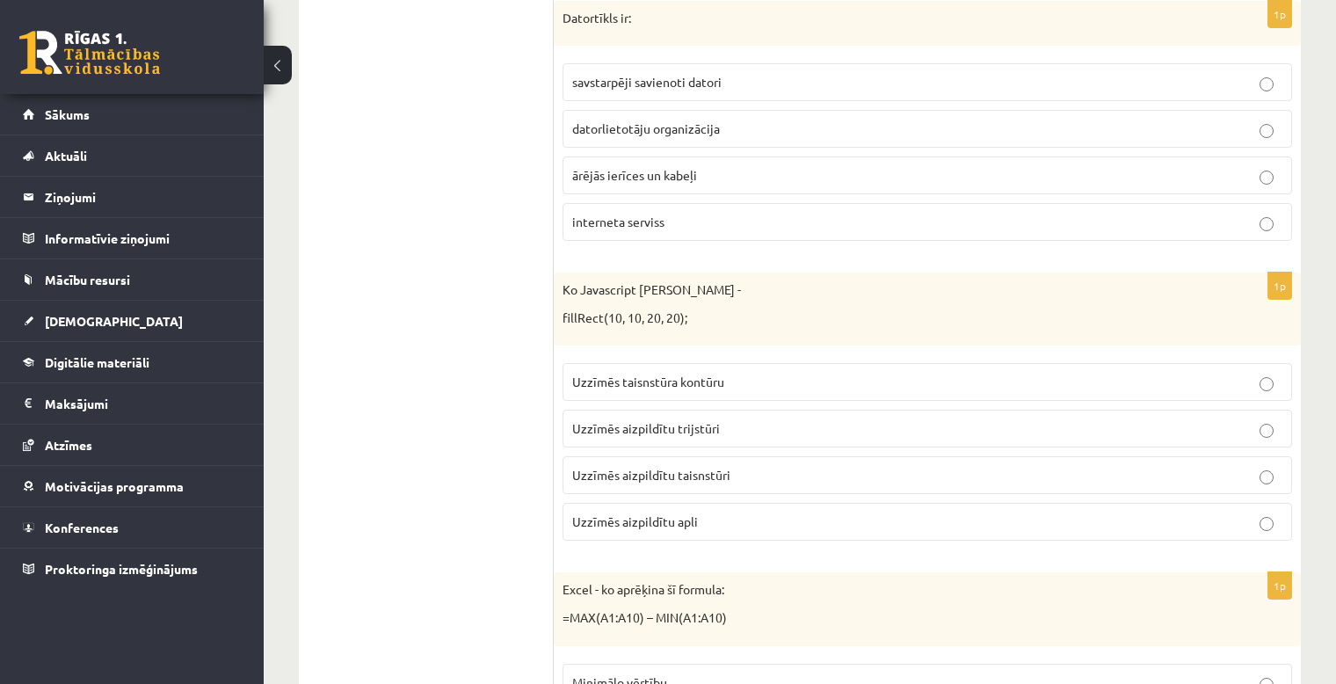
scroll to position [4102, 0]
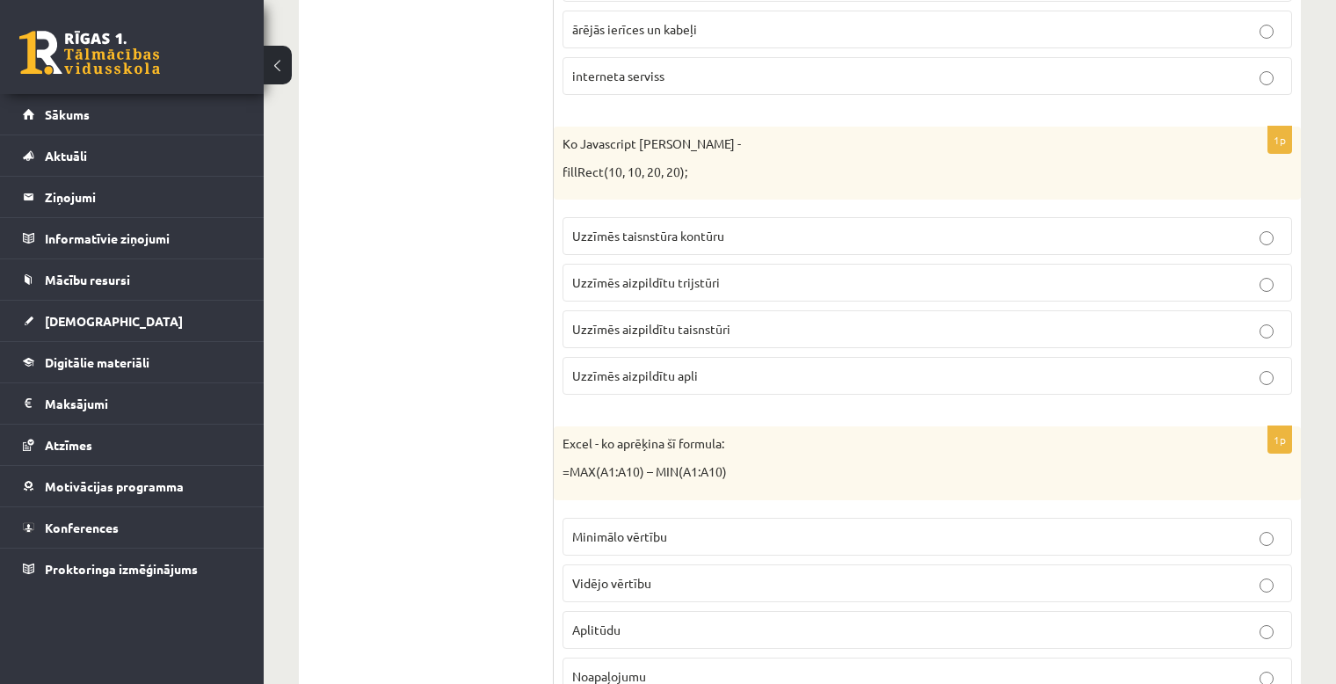
click at [746, 320] on p "Uzzīmēs aizpildītu taisnstūri" at bounding box center [927, 329] width 710 height 18
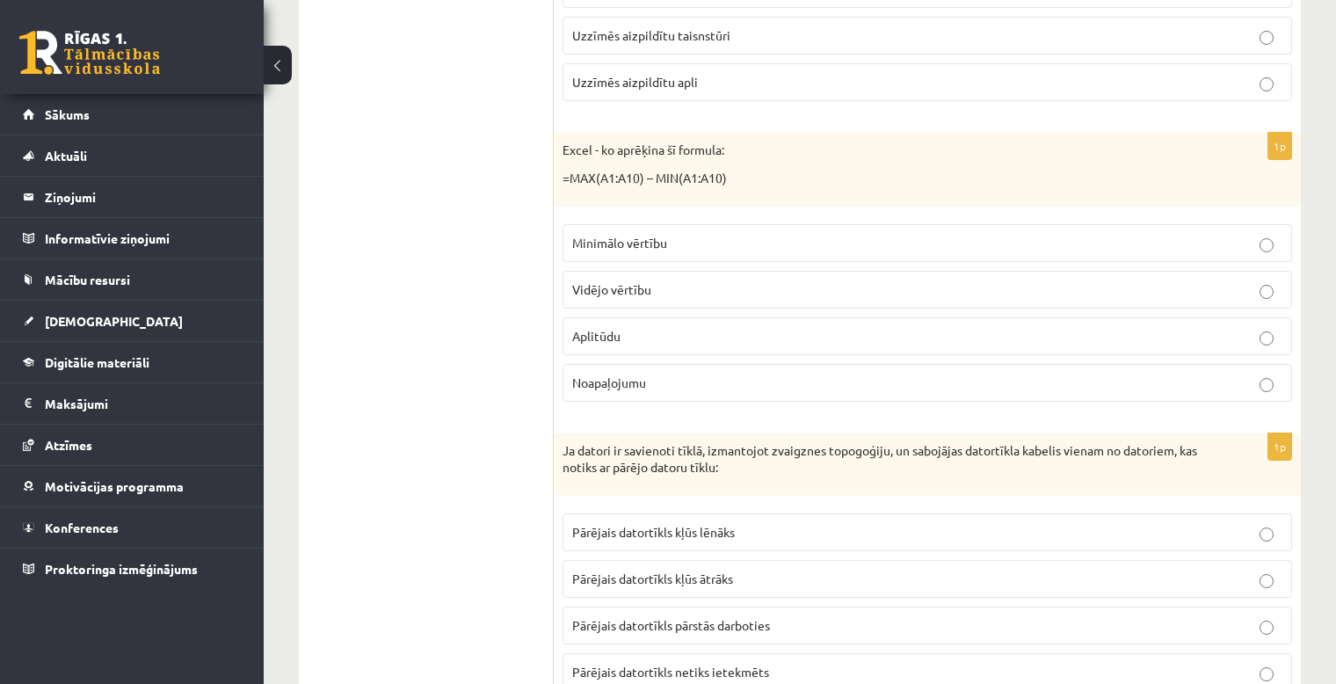
scroll to position [4541, 0]
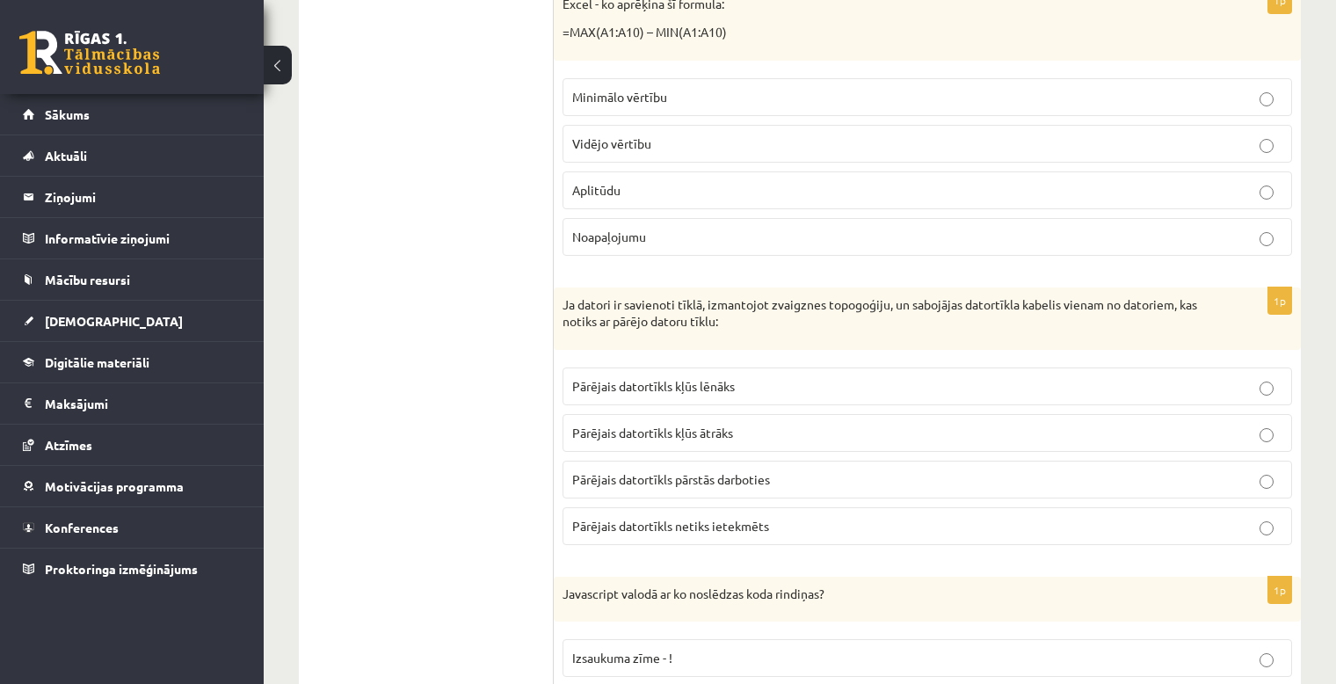
click at [682, 181] on p "Aplitūdu" at bounding box center [927, 190] width 710 height 18
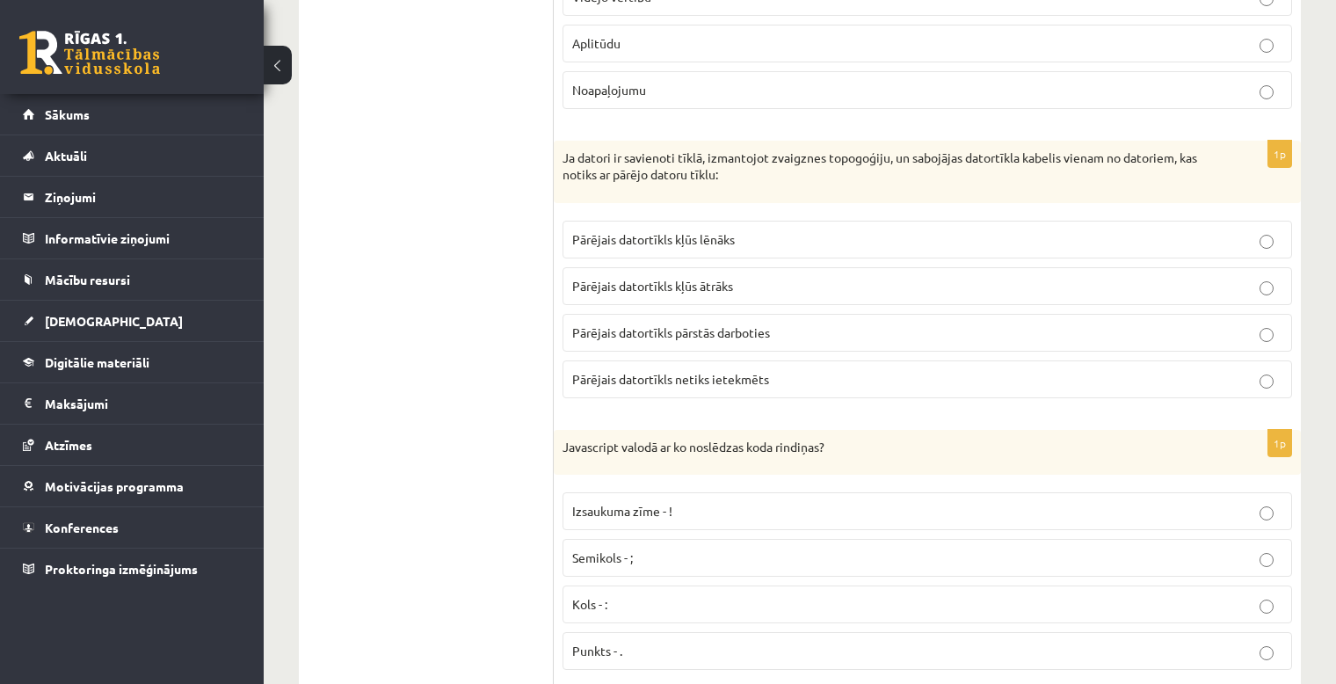
click at [760, 371] on span "Pārējais datortīkls netiks ietekmēts" at bounding box center [670, 379] width 197 height 16
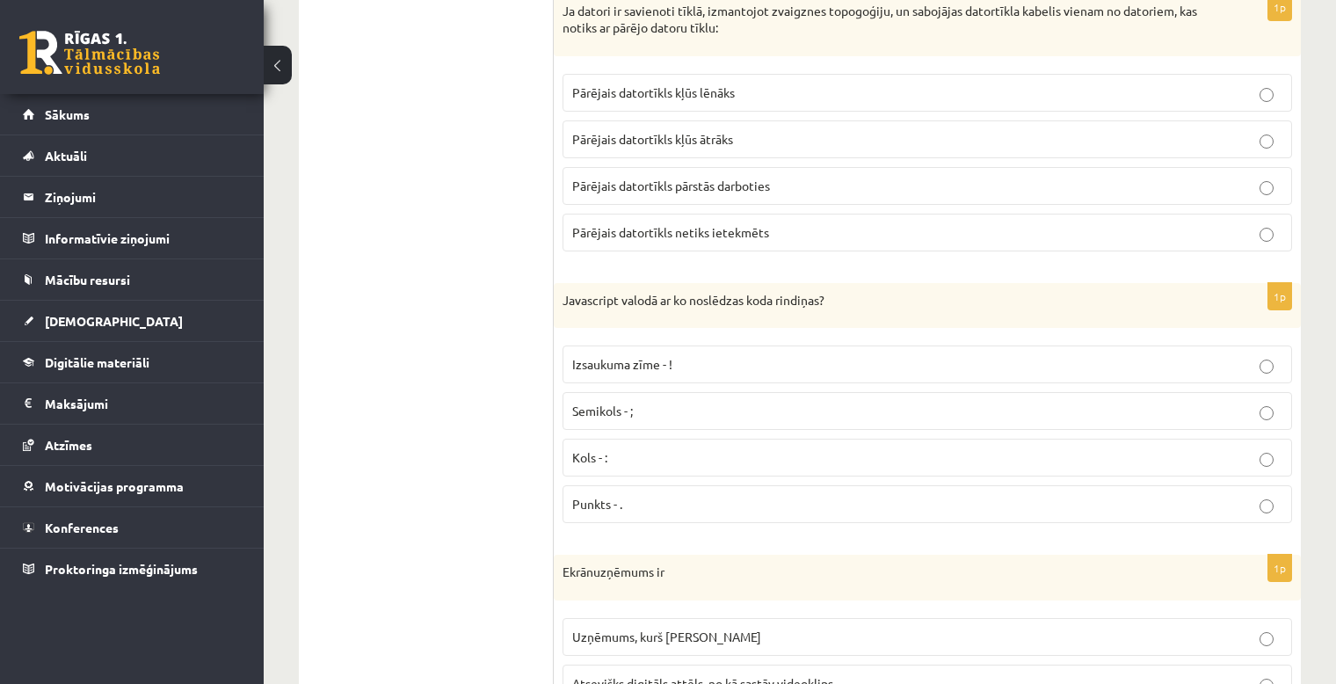
scroll to position [4981, 0]
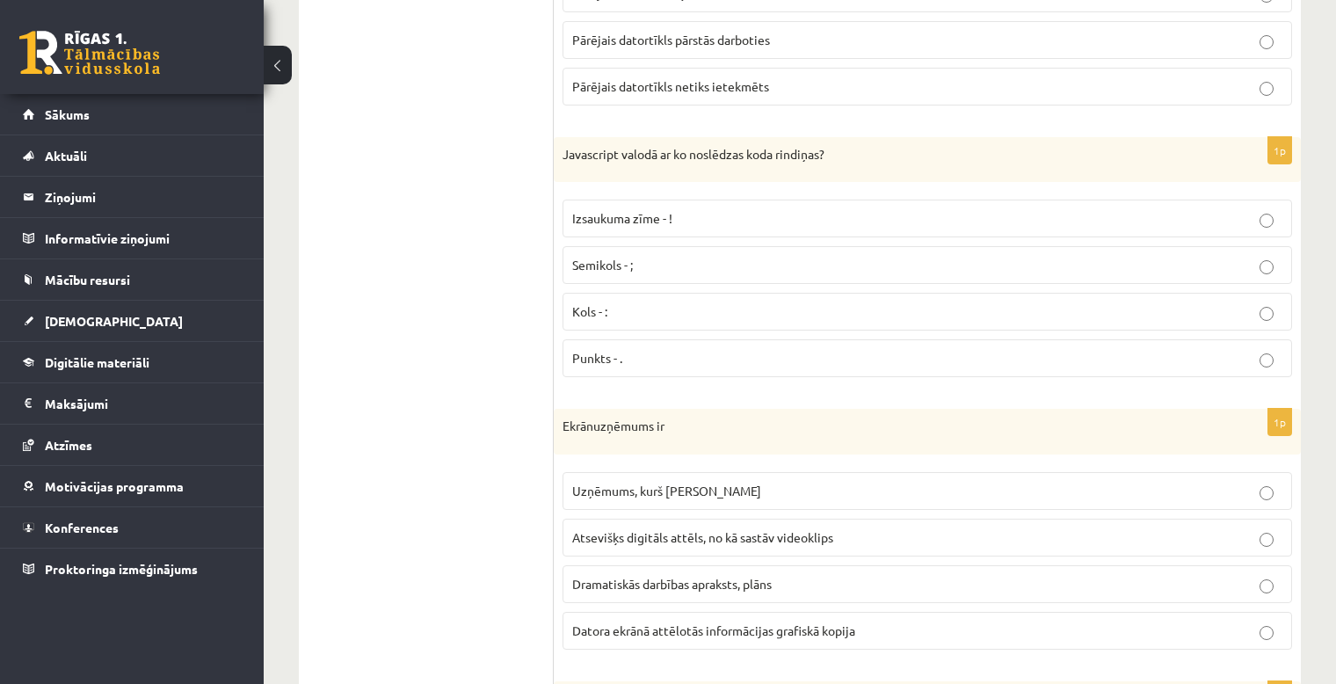
click at [651, 256] on p "Semikols - ;" at bounding box center [927, 265] width 710 height 18
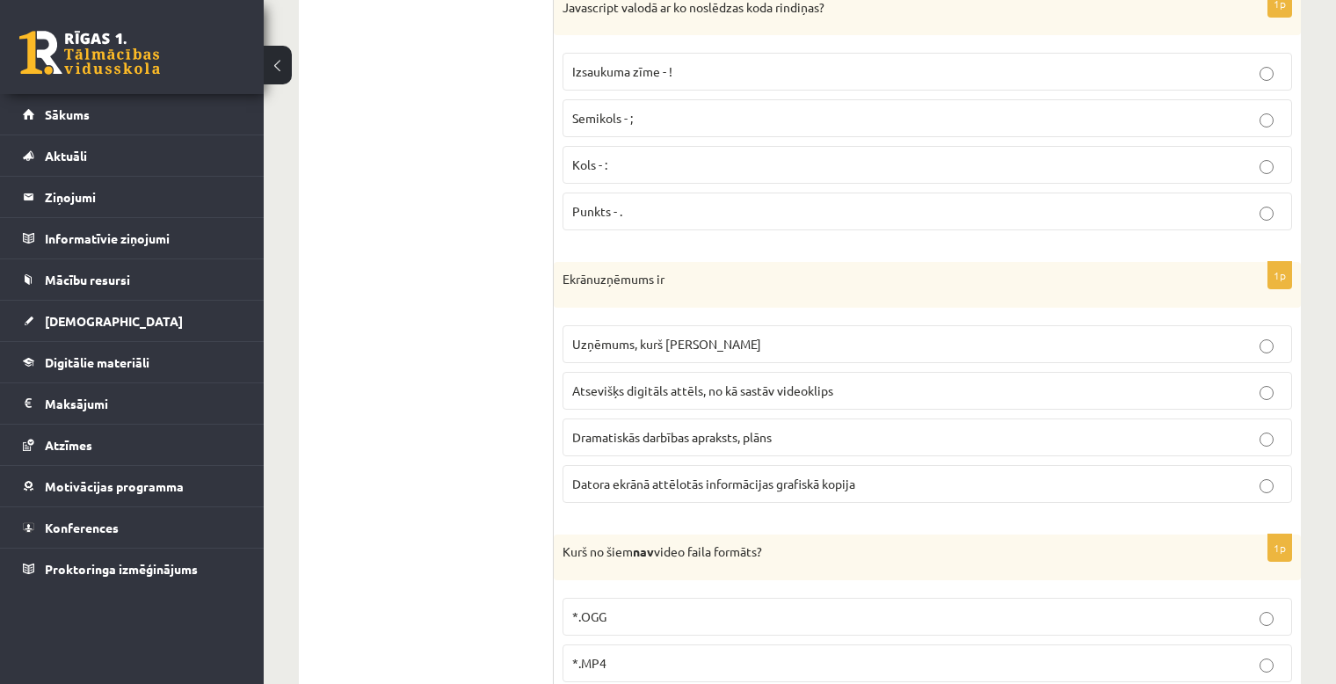
scroll to position [5274, 0]
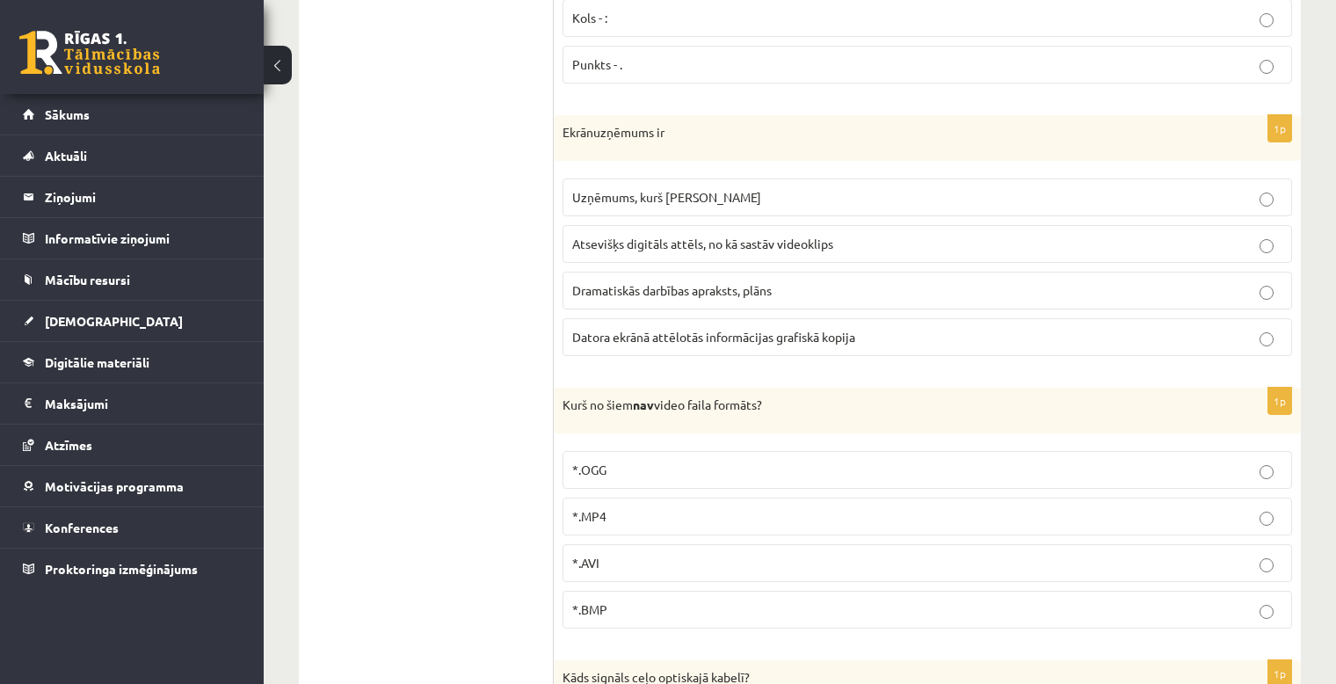
click at [826, 329] on span "Datora ekrānā attēlotās informācijas grafiskā kopija" at bounding box center [713, 337] width 283 height 16
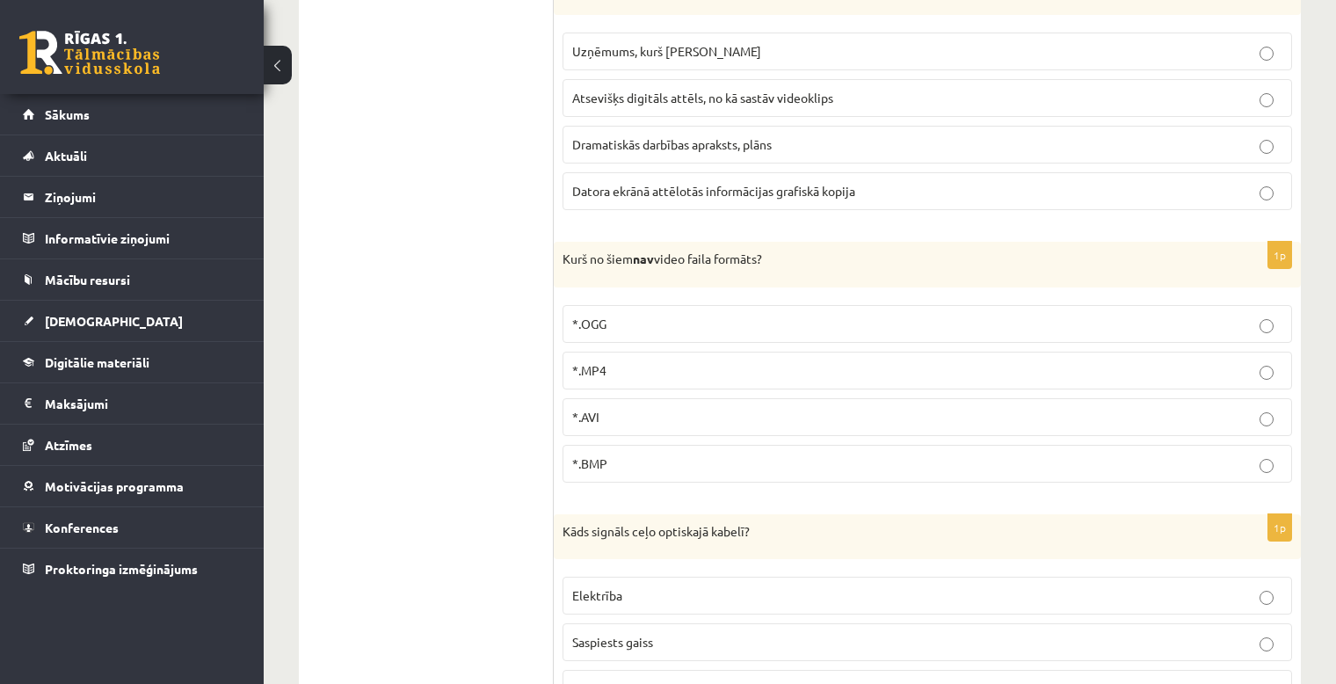
click at [644, 447] on label "*.BMP" at bounding box center [928, 464] width 730 height 38
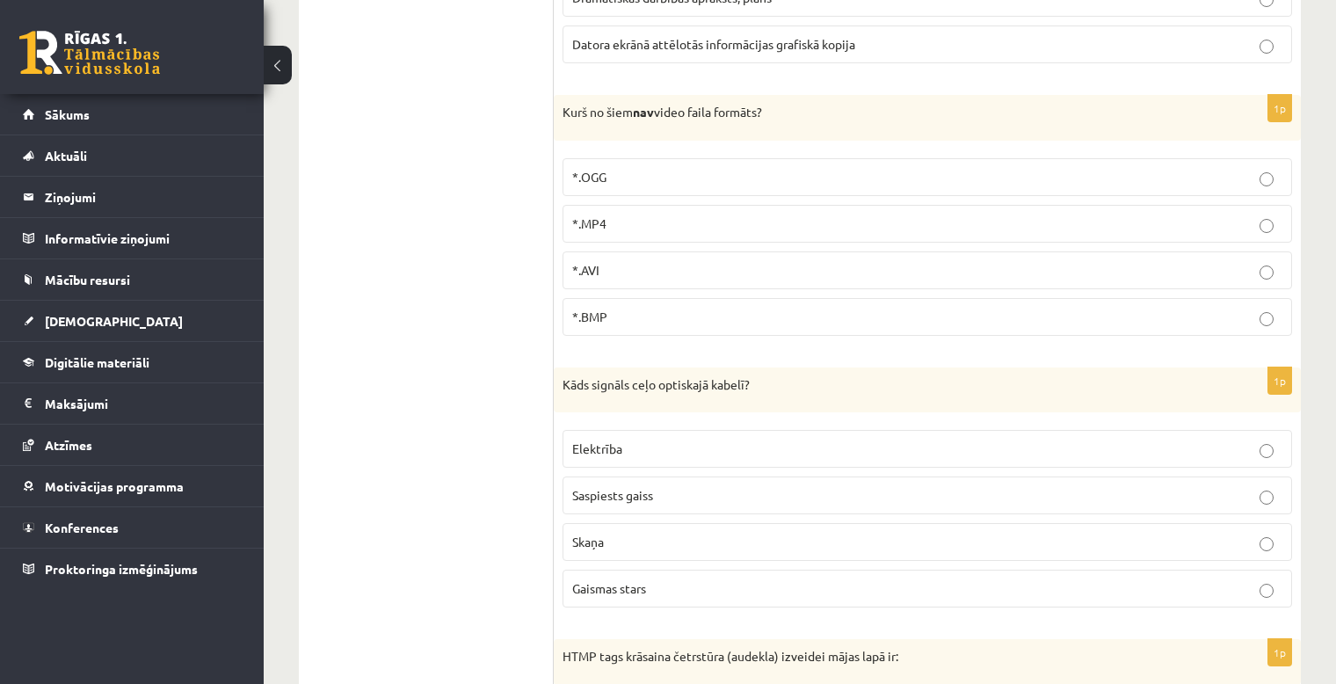
scroll to position [5714, 0]
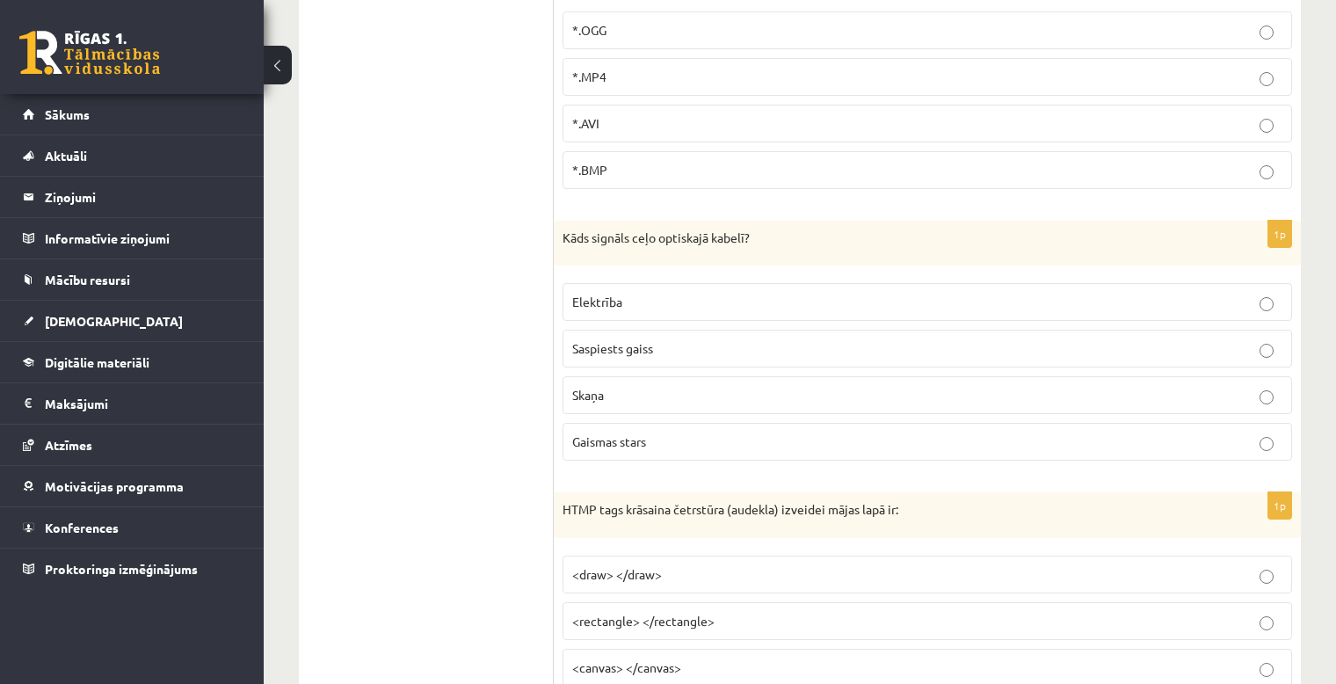
click at [622, 433] on span "Gaismas stars" at bounding box center [609, 441] width 74 height 16
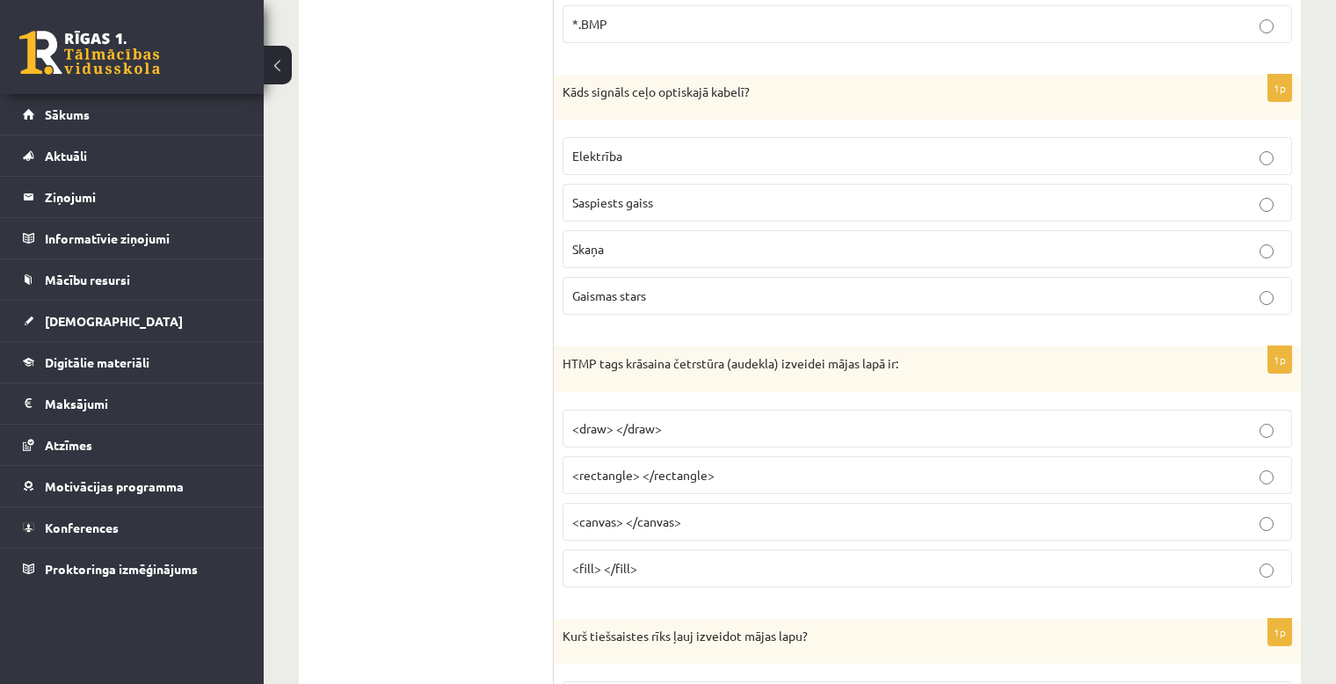
scroll to position [6007, 0]
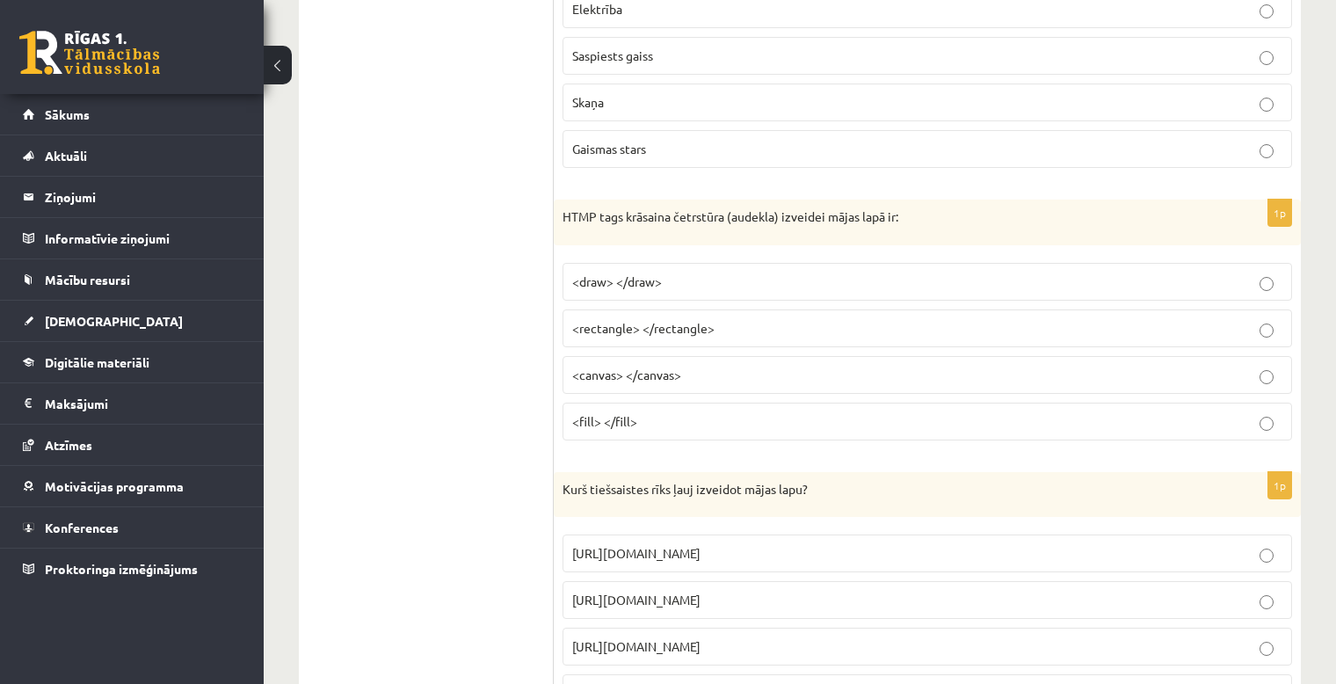
click at [661, 367] on span "<canvas> </canvas>" at bounding box center [626, 375] width 109 height 16
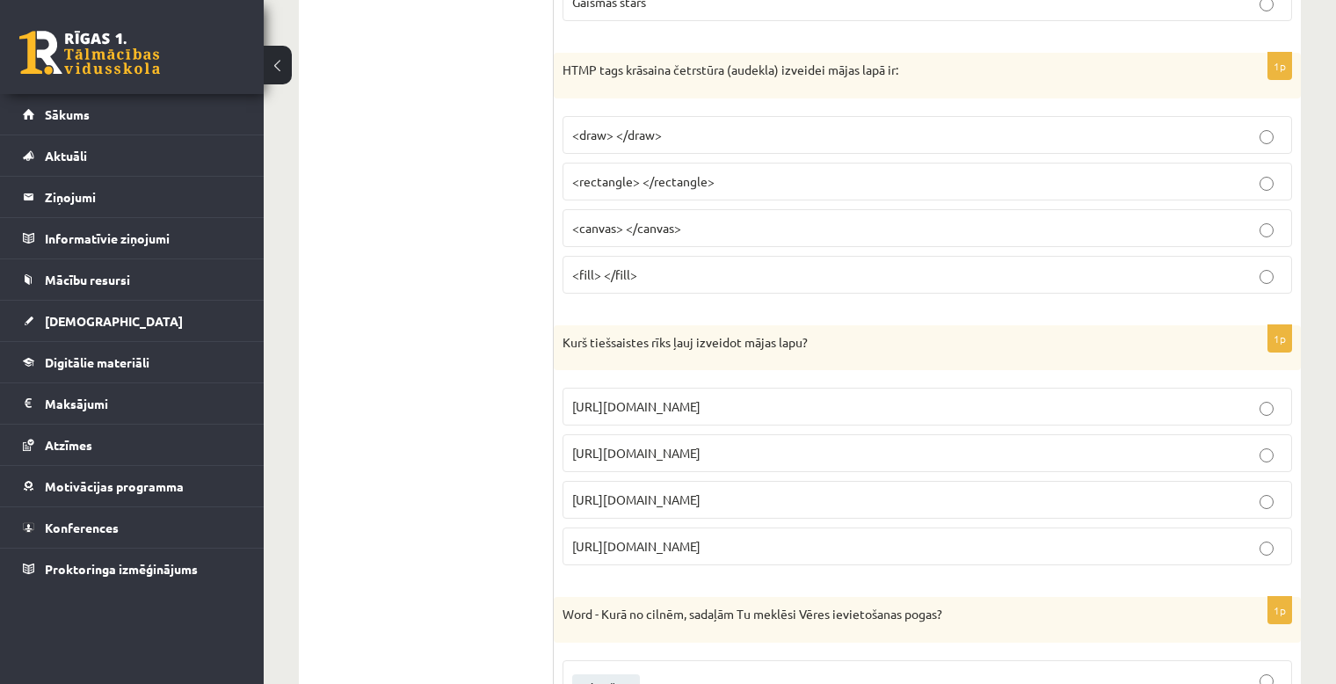
scroll to position [6299, 0]
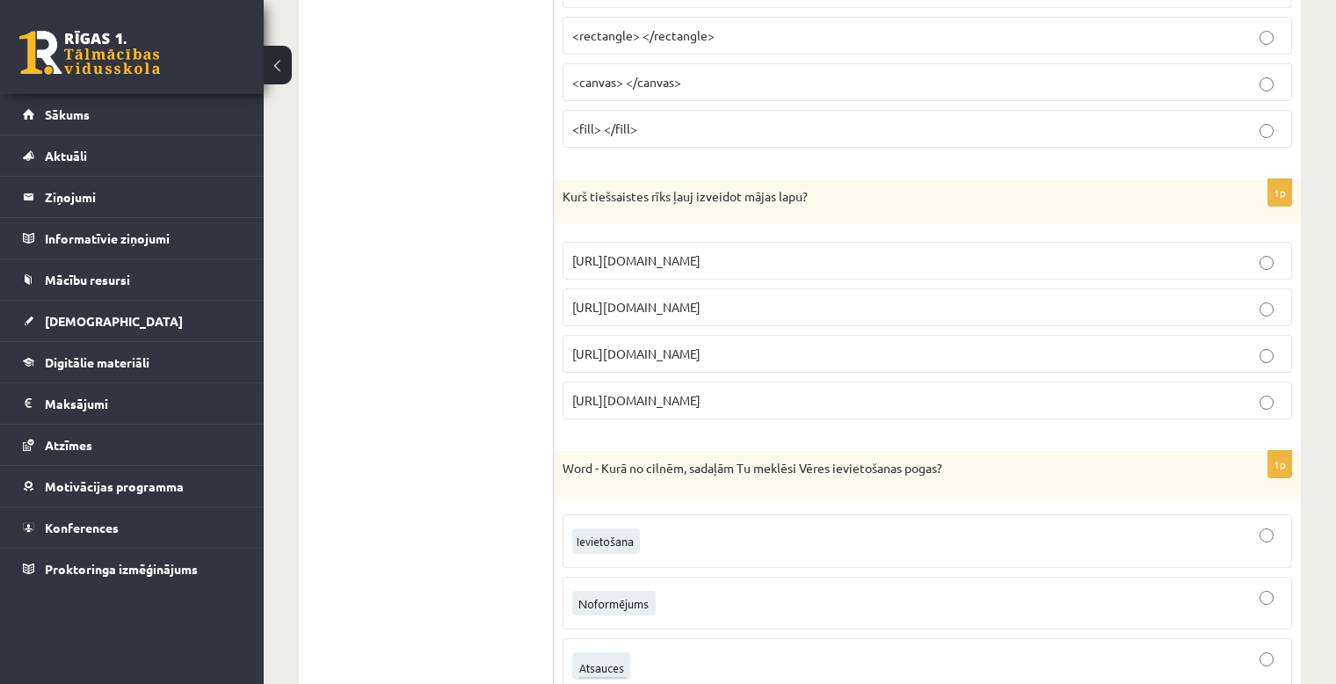
click at [731, 345] on p "https://www.mozello.lv" at bounding box center [927, 354] width 710 height 18
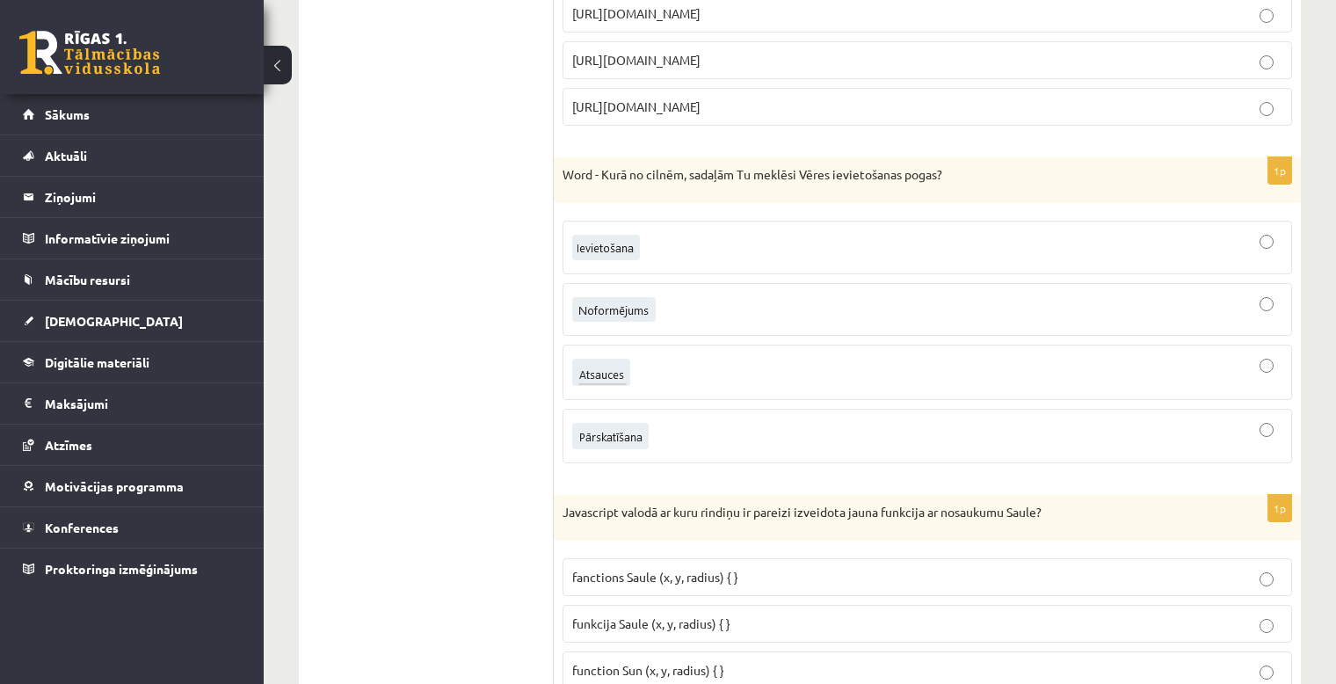
click at [742, 354] on div at bounding box center [927, 372] width 710 height 36
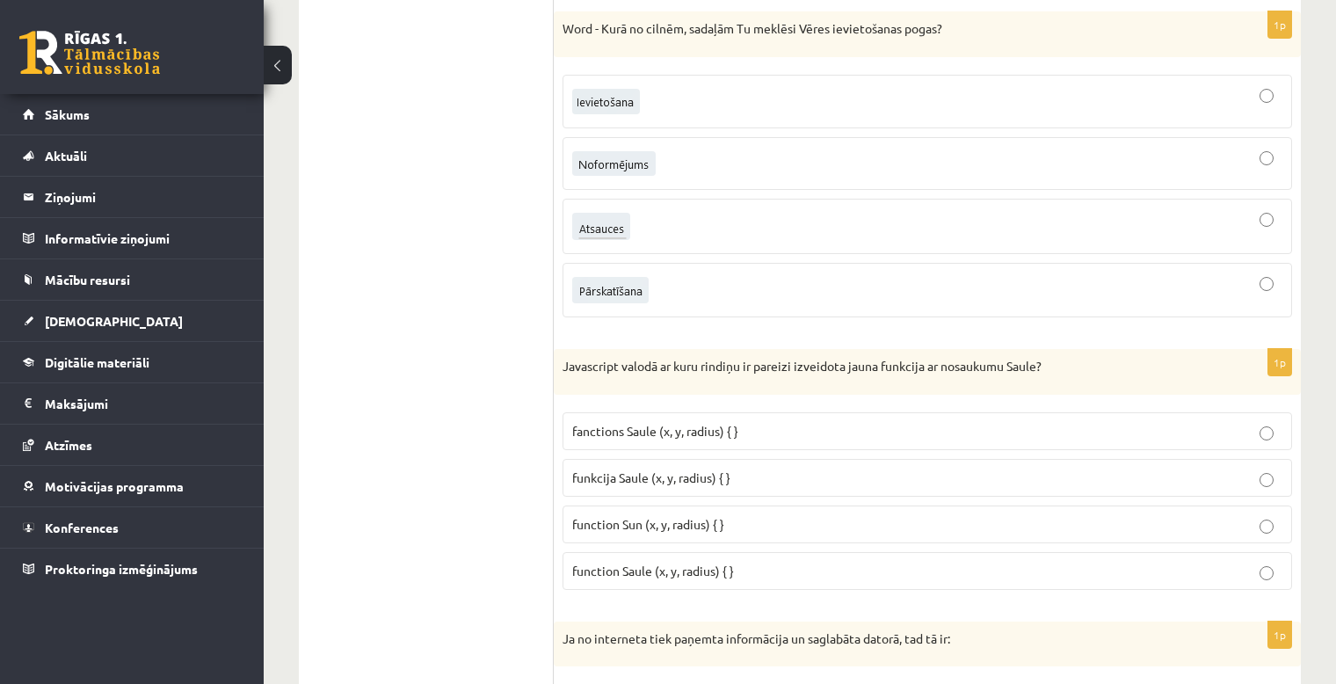
scroll to position [6886, 0]
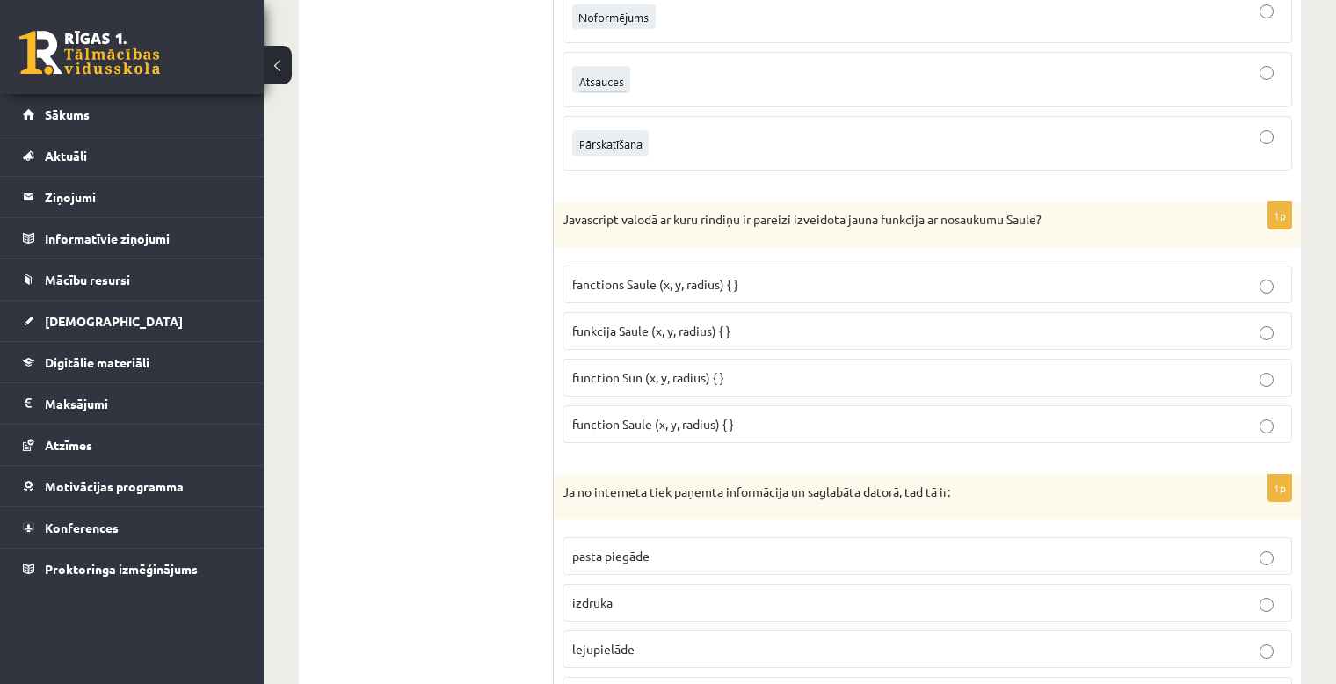
click at [606, 416] on span "function Saule (x, y, radius) { }" at bounding box center [653, 424] width 162 height 16
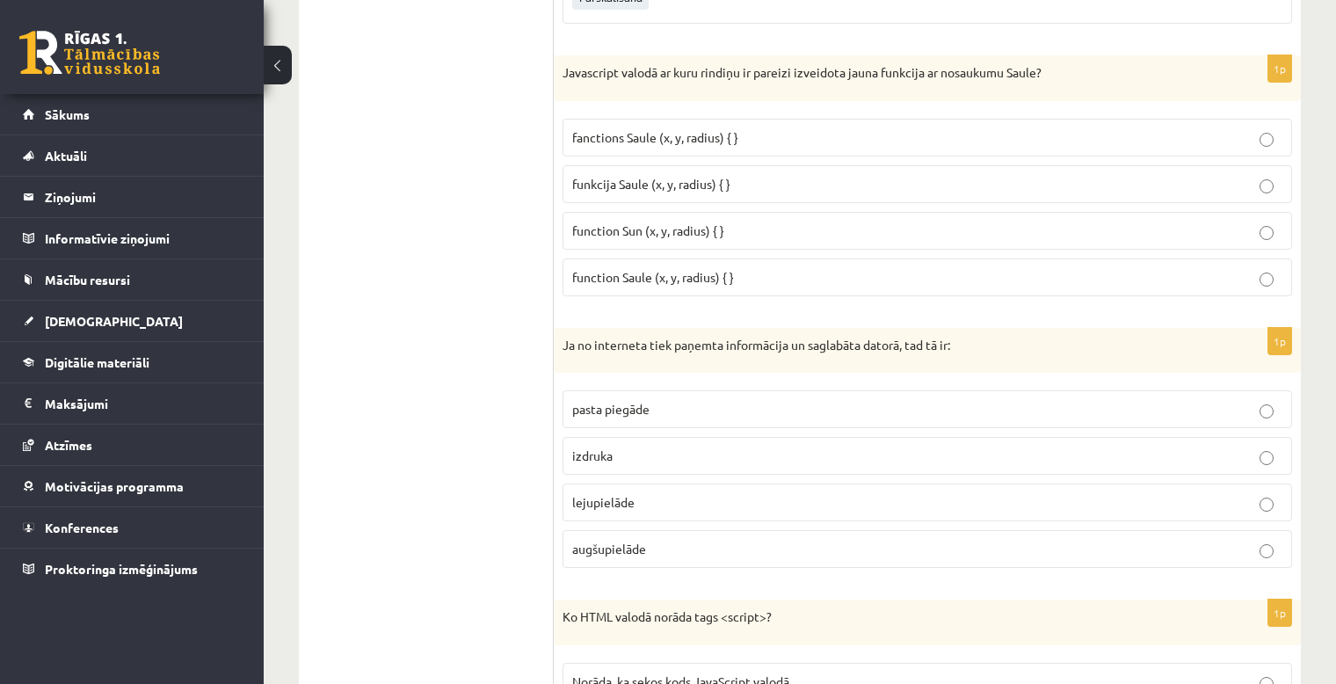
scroll to position [7178, 0]
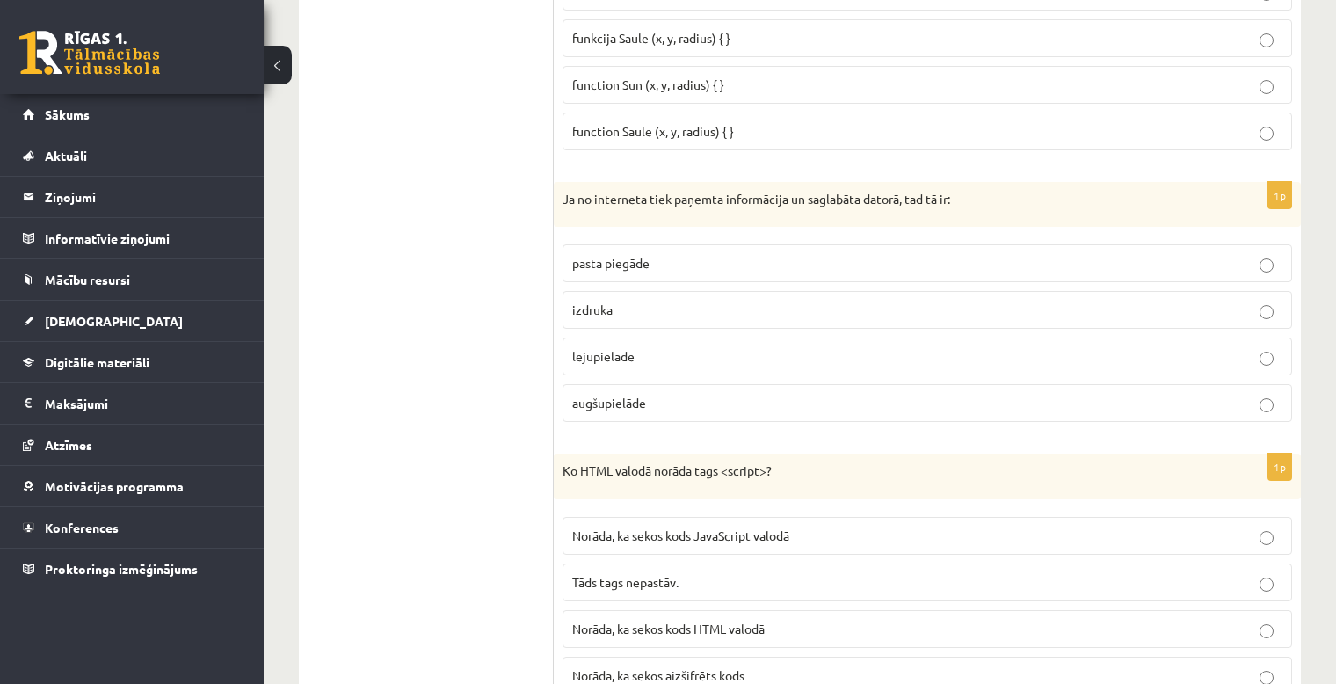
click at [626, 348] on span "lejupielāde" at bounding box center [603, 356] width 62 height 16
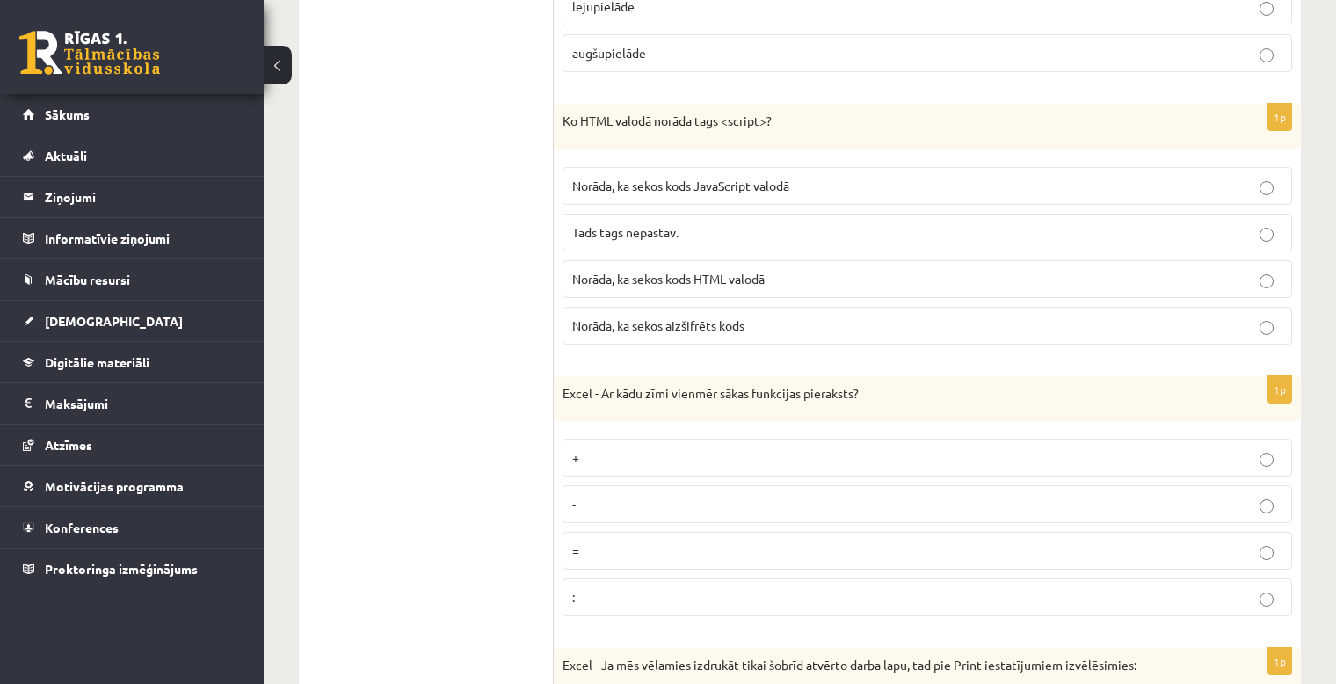
scroll to position [7556, 0]
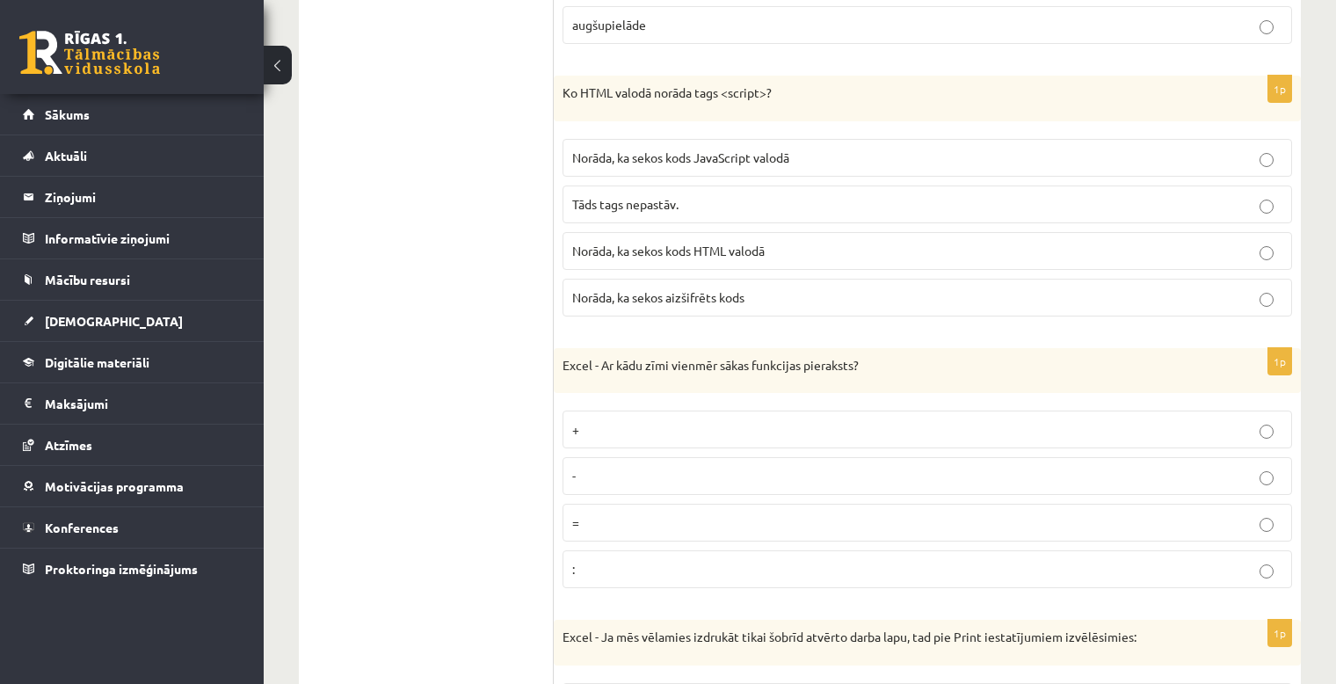
click at [767, 149] on p "Norāda, ka sekos kods JavaScript valodā" at bounding box center [927, 158] width 710 height 18
click at [594, 513] on p "=" at bounding box center [927, 522] width 710 height 18
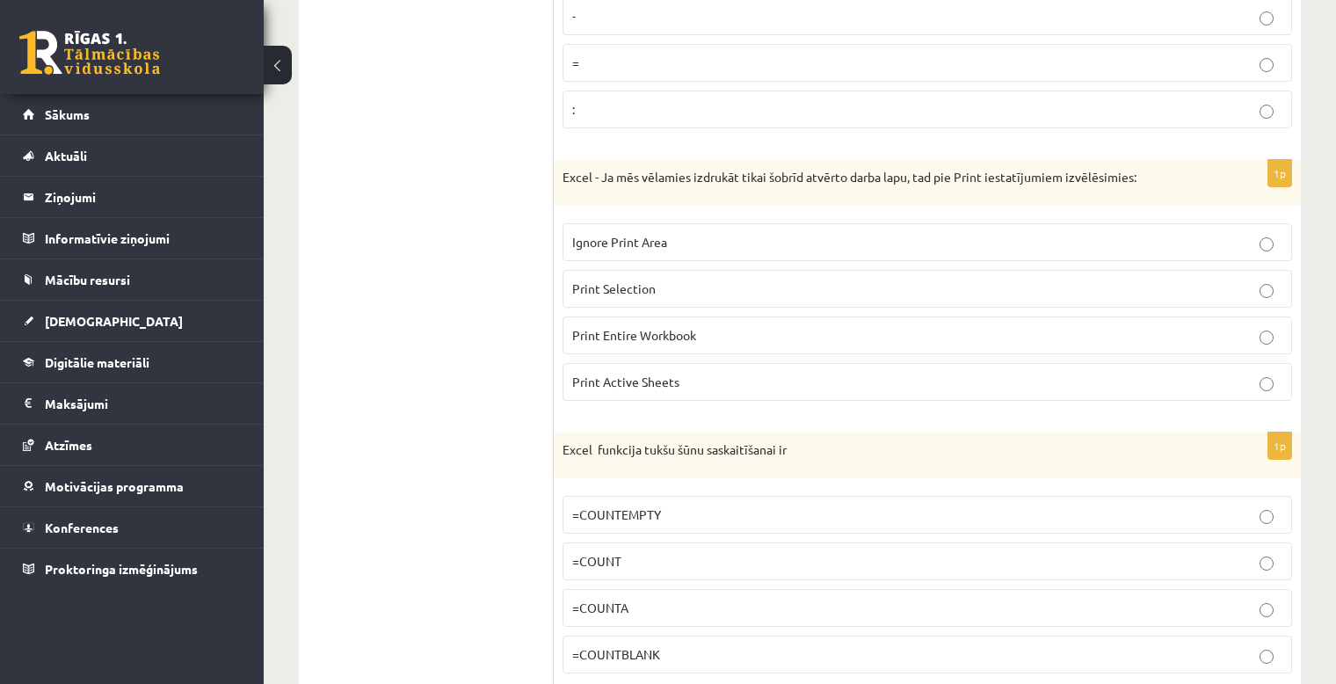
scroll to position [8031, 0]
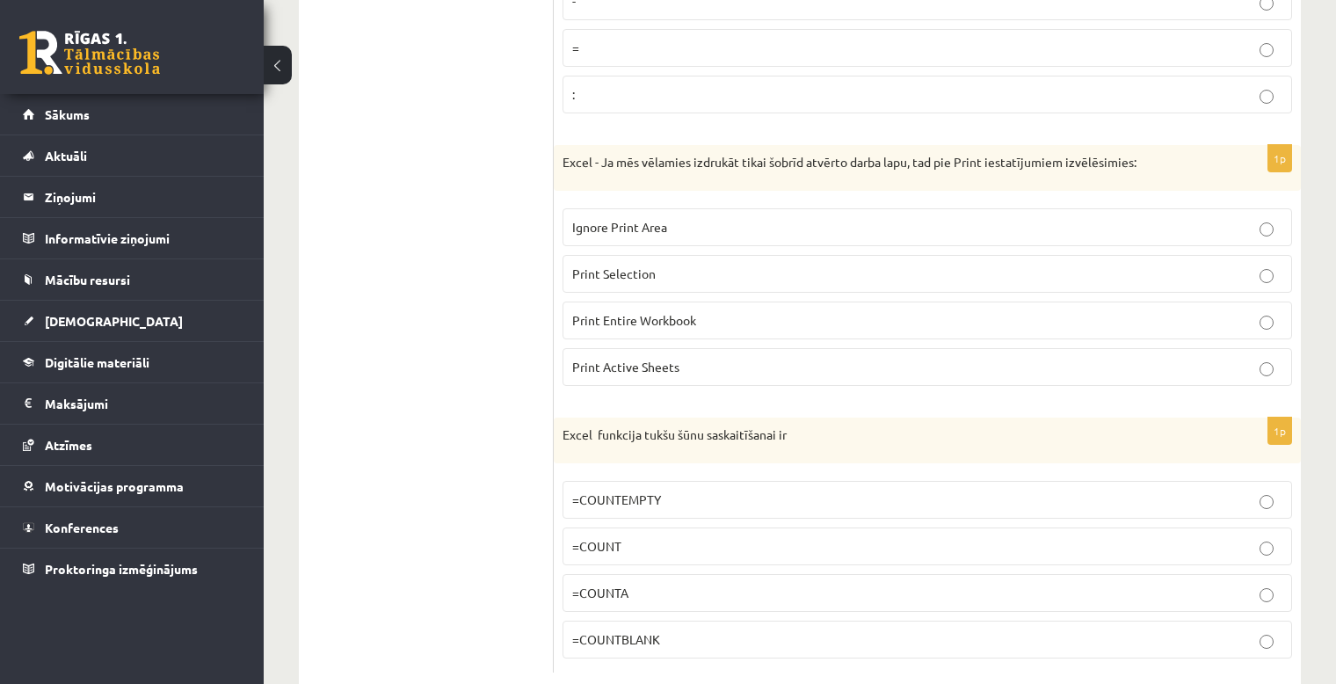
click at [687, 358] on p "Print Active Sheets" at bounding box center [927, 367] width 710 height 18
click at [686, 630] on p "=COUNTBLANK" at bounding box center [927, 639] width 710 height 18
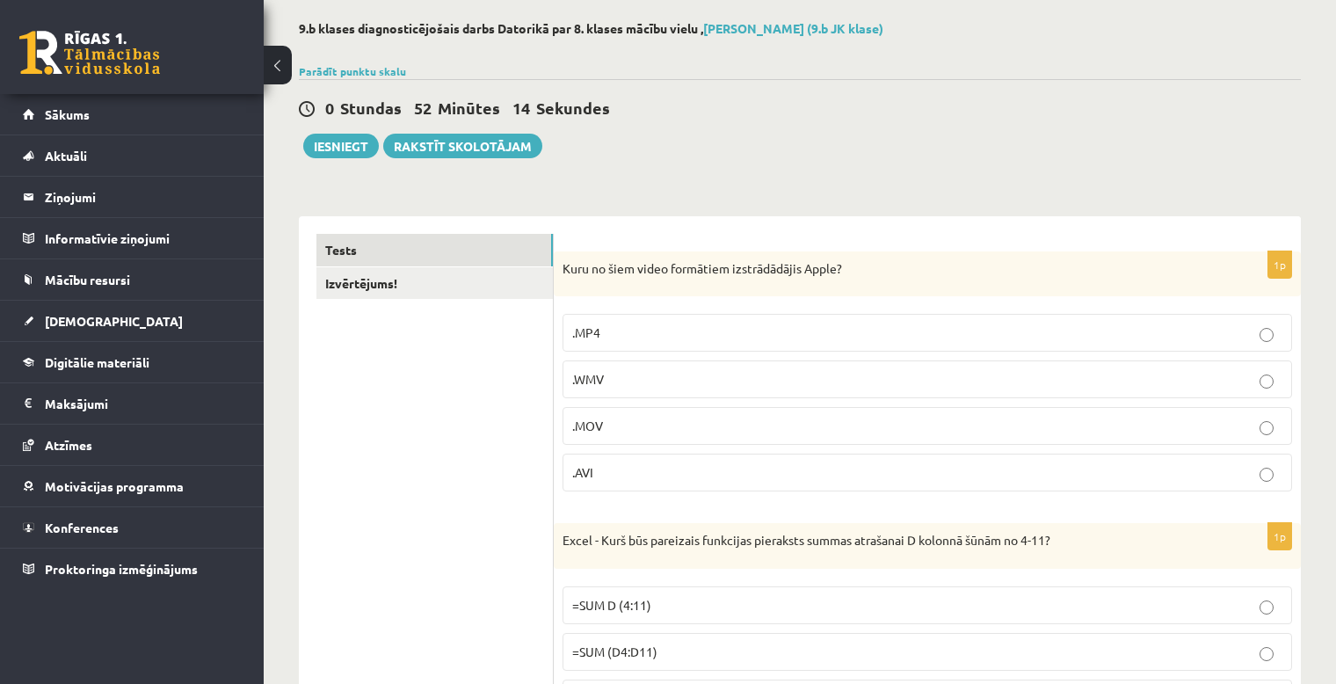
scroll to position [0, 0]
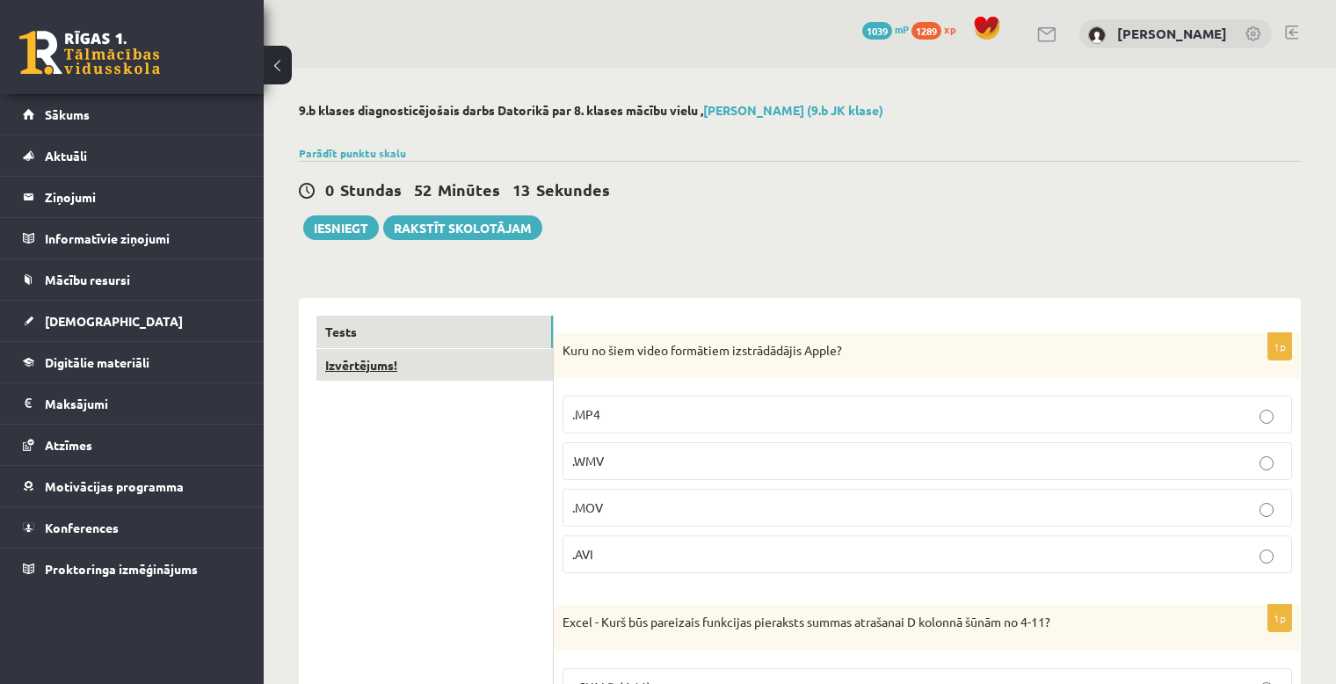
click at [413, 357] on link "Izvērtējums!" at bounding box center [434, 365] width 236 height 33
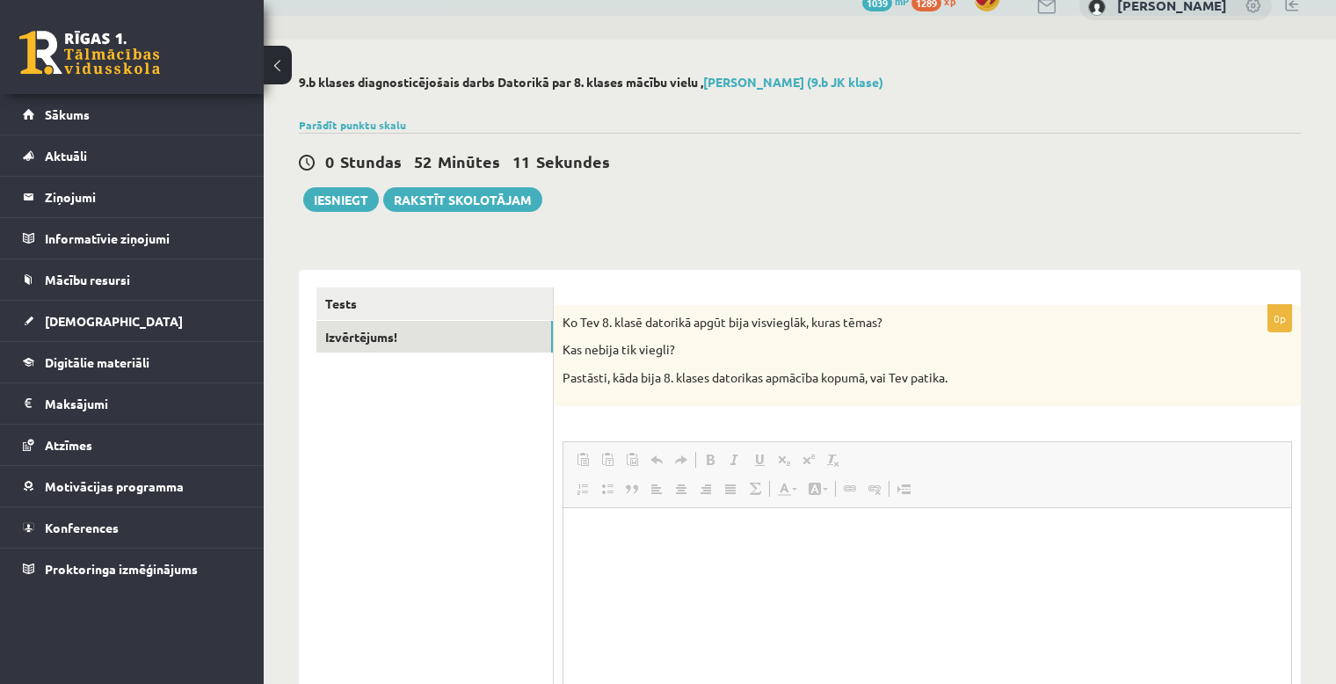
scroll to position [175, 0]
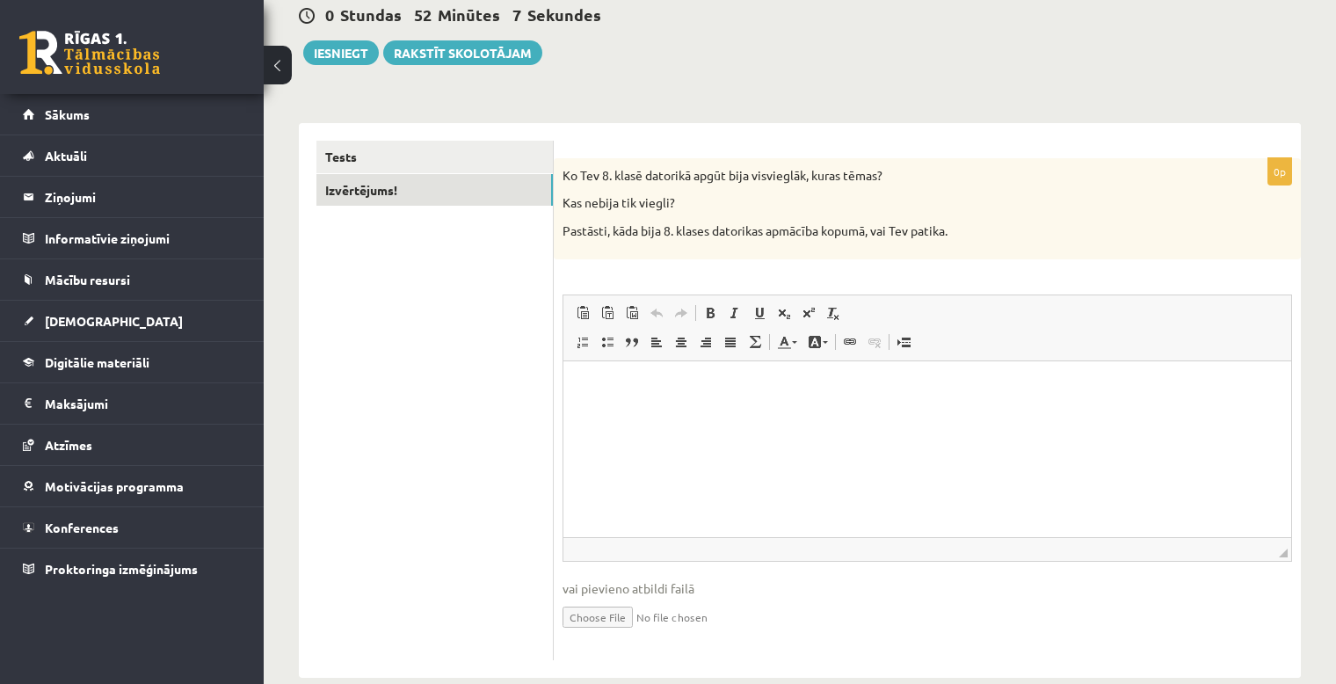
click at [992, 229] on p "Pastāsti, kāda bija 8. klases datorikas apmācība kopumā, vai Tev patika." at bounding box center [884, 231] width 642 height 18
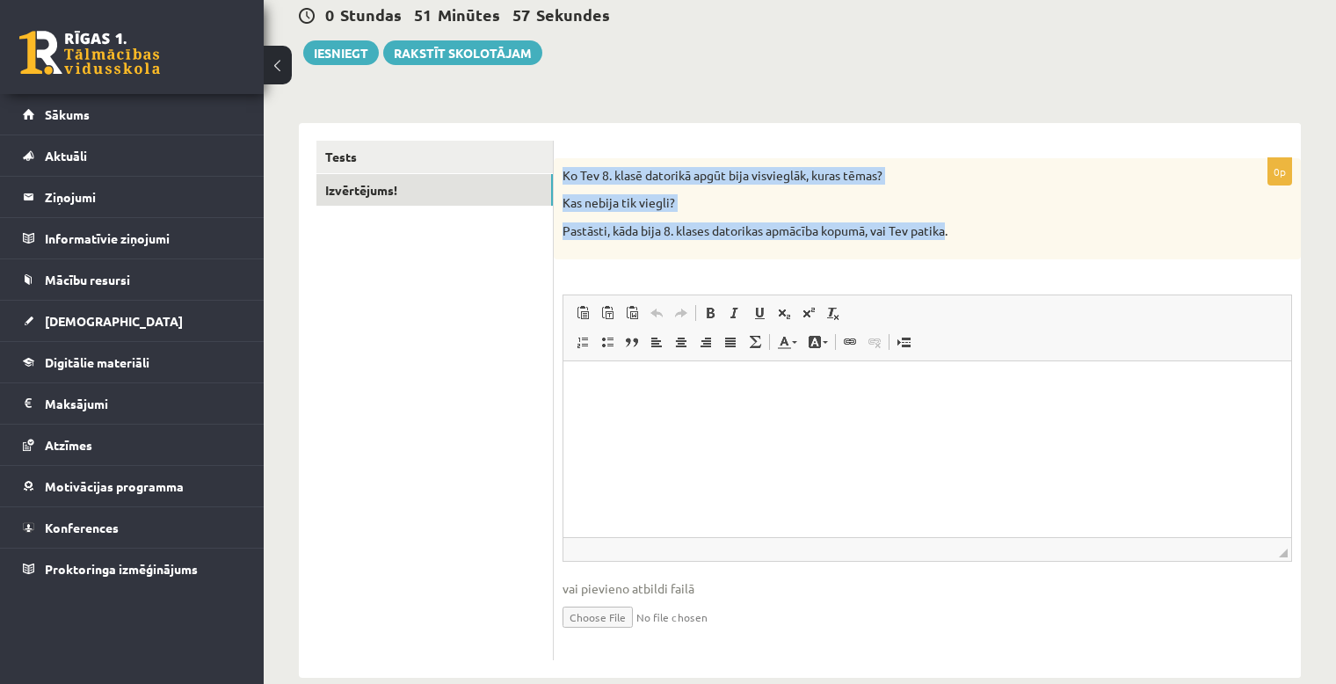
drag, startPoint x: 949, startPoint y: 232, endPoint x: 556, endPoint y: 152, distance: 401.9
click at [556, 152] on div "0p Ko Tev 8. klasē datorikā apgūt bija visvieglāk, kuras tēmas? Kas nebija tik …" at bounding box center [927, 400] width 747 height 555
copy div "Ko Tev 8. klasē datorikā apgūt bija visvieglāk, kuras tēmas? Kas nebija tik vie…"
click at [381, 152] on link "Tests" at bounding box center [434, 157] width 236 height 33
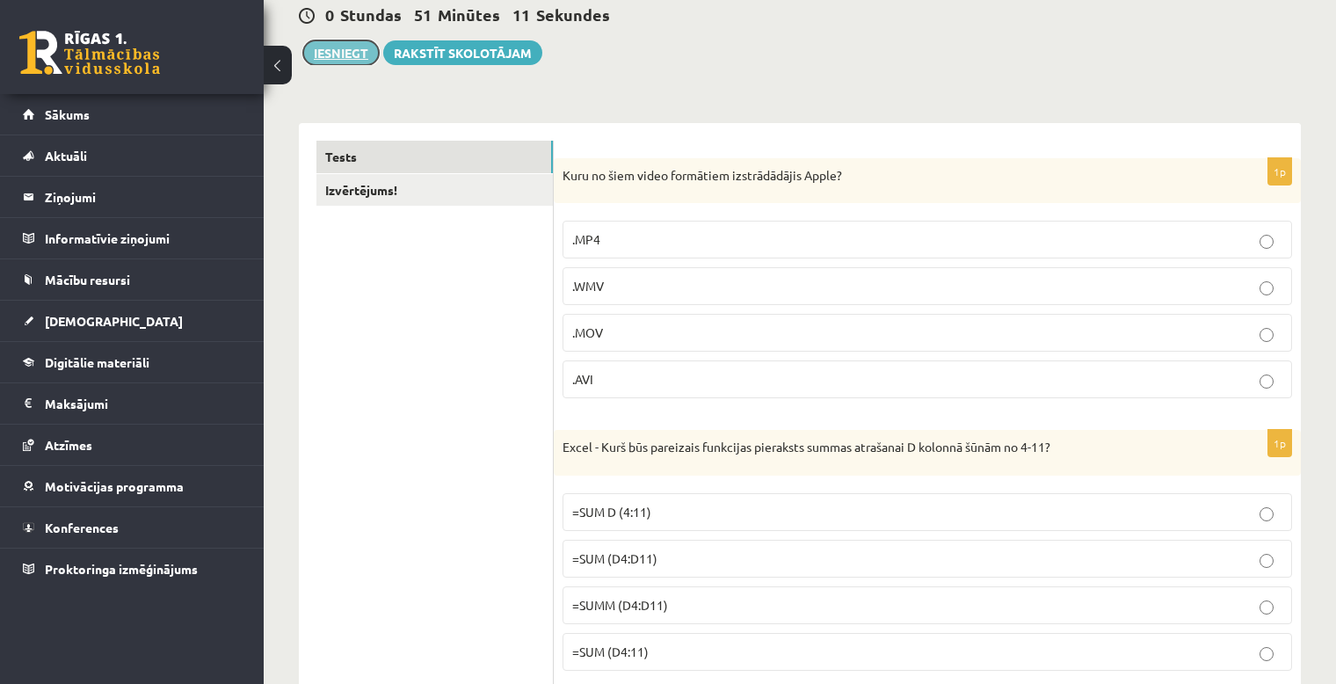
click at [346, 48] on button "Iesniegt" at bounding box center [341, 52] width 76 height 25
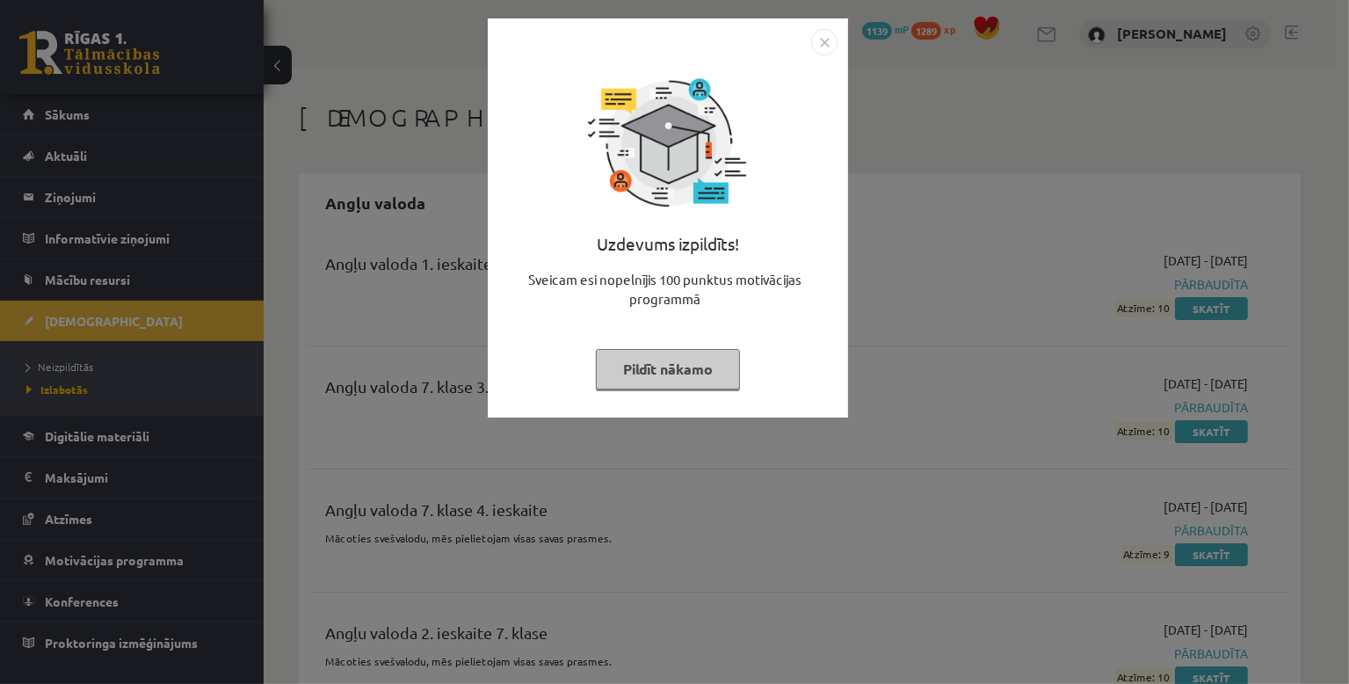
click at [846, 328] on div "Uzdevums izpildīts! Sveicam esi nopelnījis 100 punktus motivācijas programmā Pi…" at bounding box center [668, 217] width 360 height 399
click at [825, 38] on img "Close" at bounding box center [824, 42] width 26 height 26
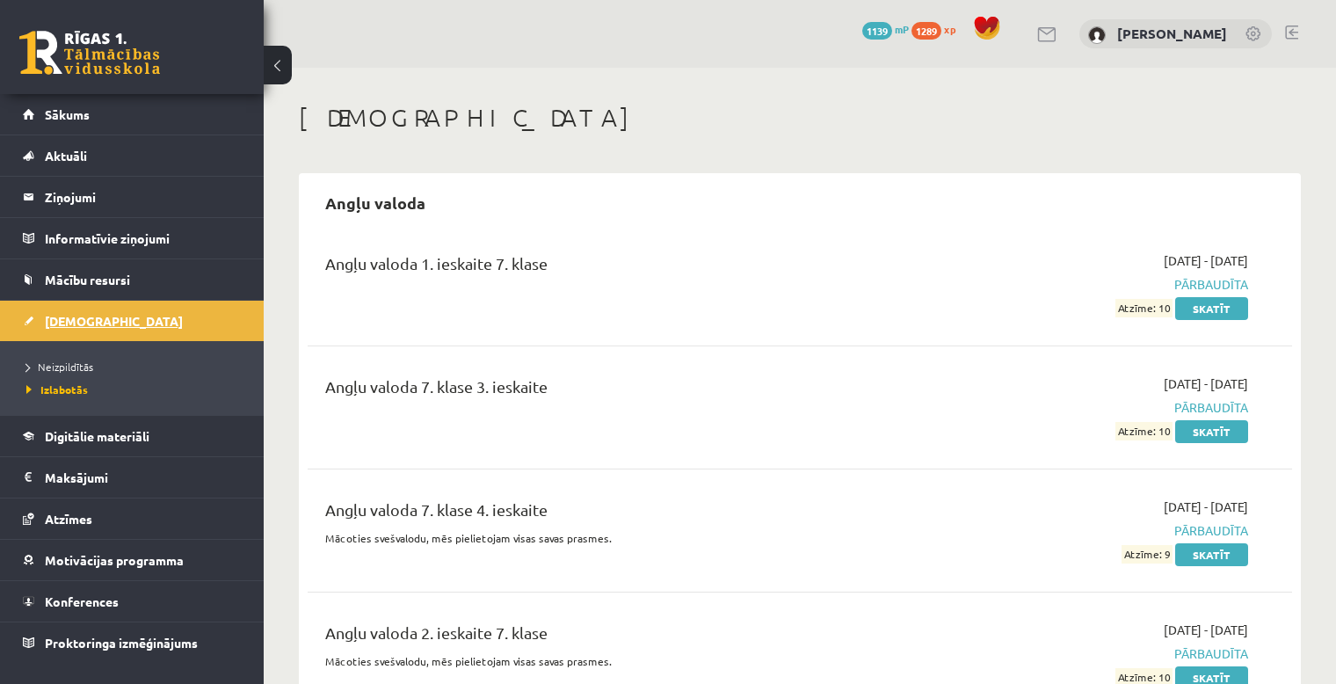
click at [76, 316] on span "[DEMOGRAPHIC_DATA]" at bounding box center [114, 321] width 138 height 16
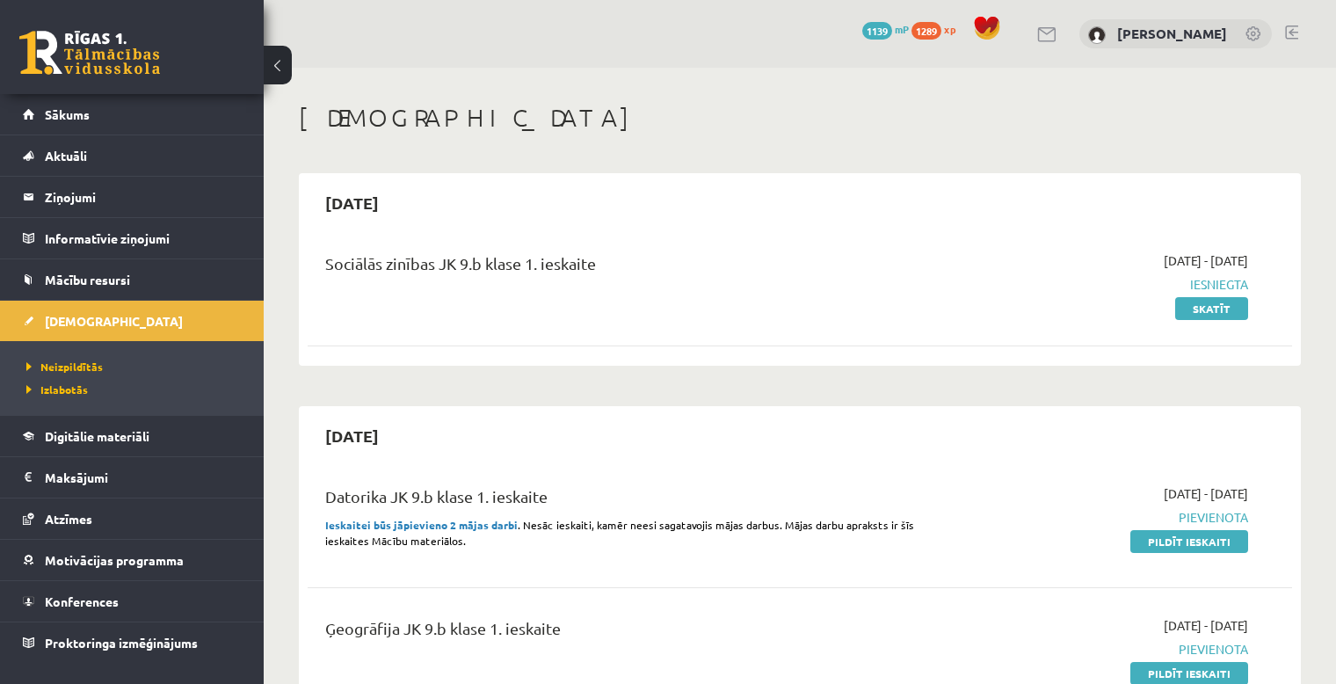
scroll to position [146, 0]
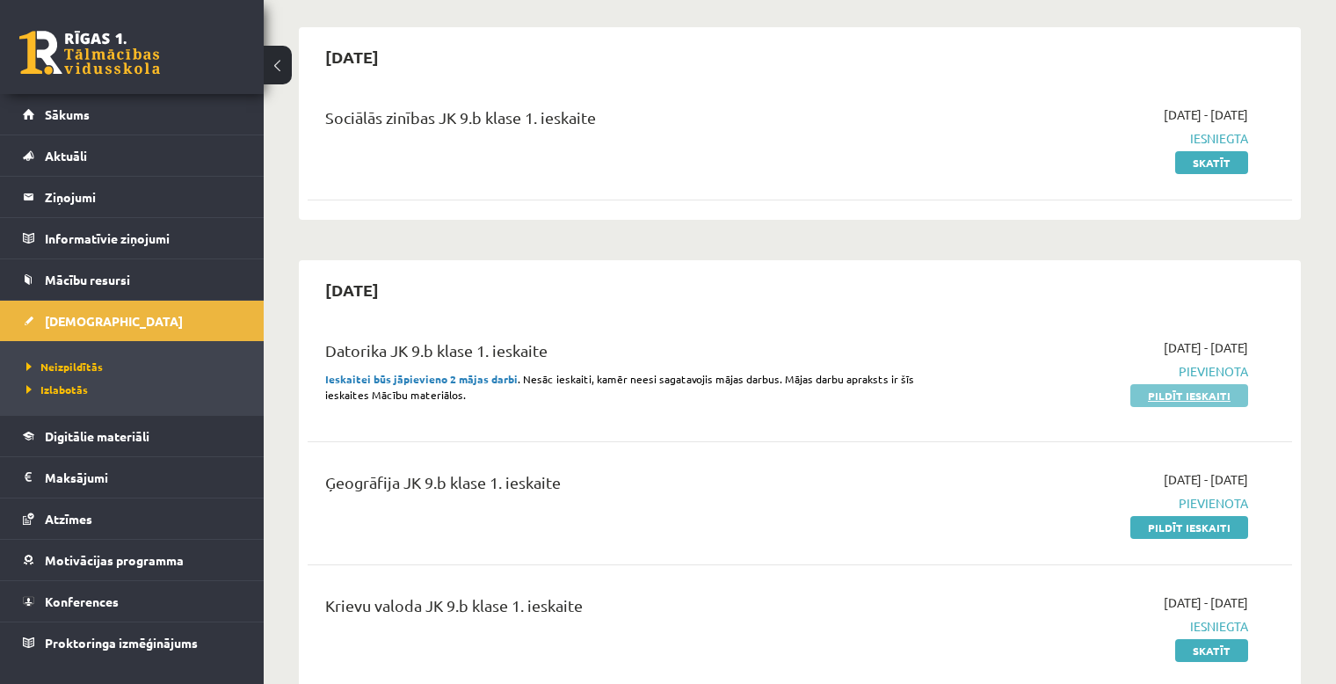
click at [1177, 395] on link "Pildīt ieskaiti" at bounding box center [1189, 395] width 118 height 23
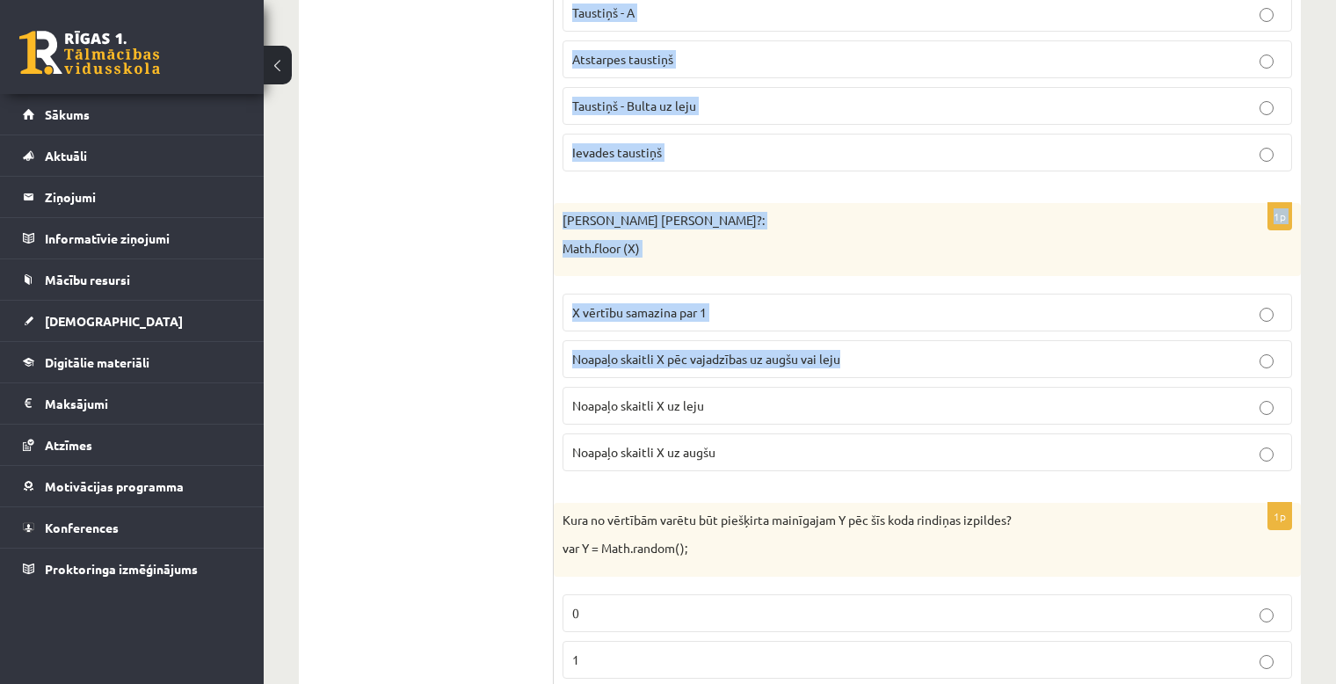
scroll to position [1530, 0]
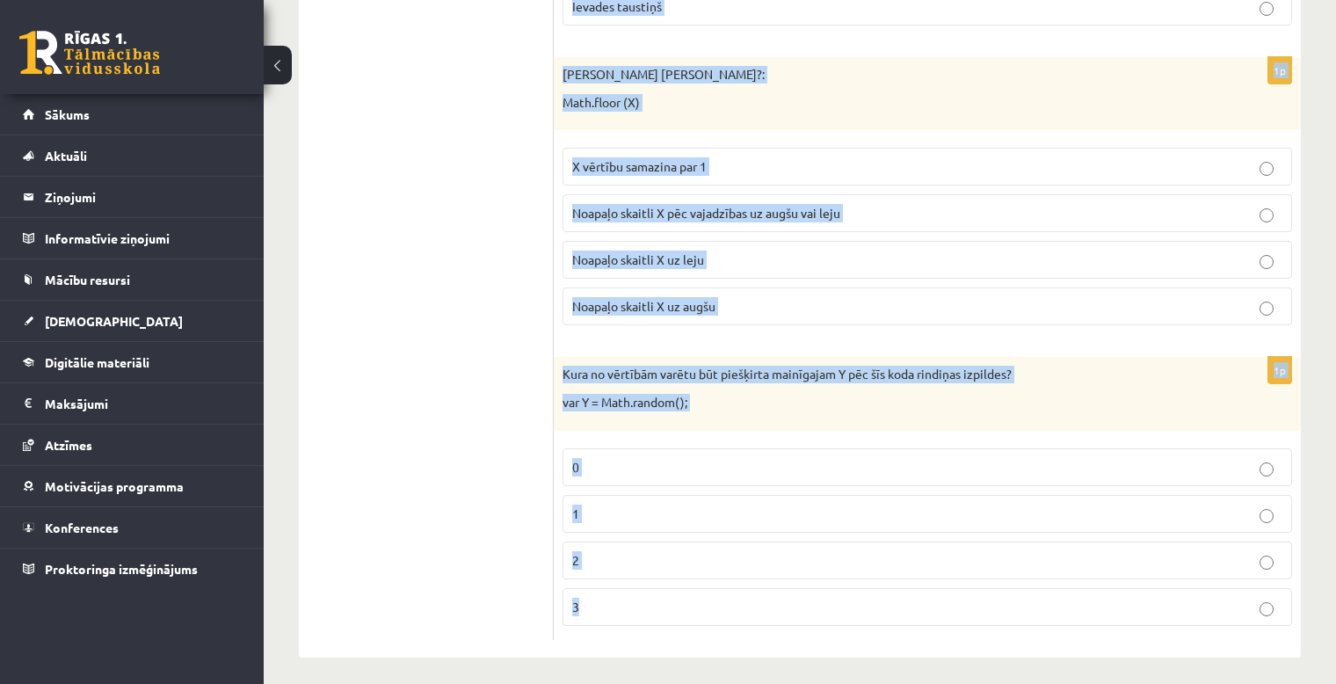
drag, startPoint x: 564, startPoint y: 229, endPoint x: 1153, endPoint y: 592, distance: 691.4
copy form "Kāds Notikums (Event) tiek gaidīts šajā koda rindiņā? addEventListener("keydown…"
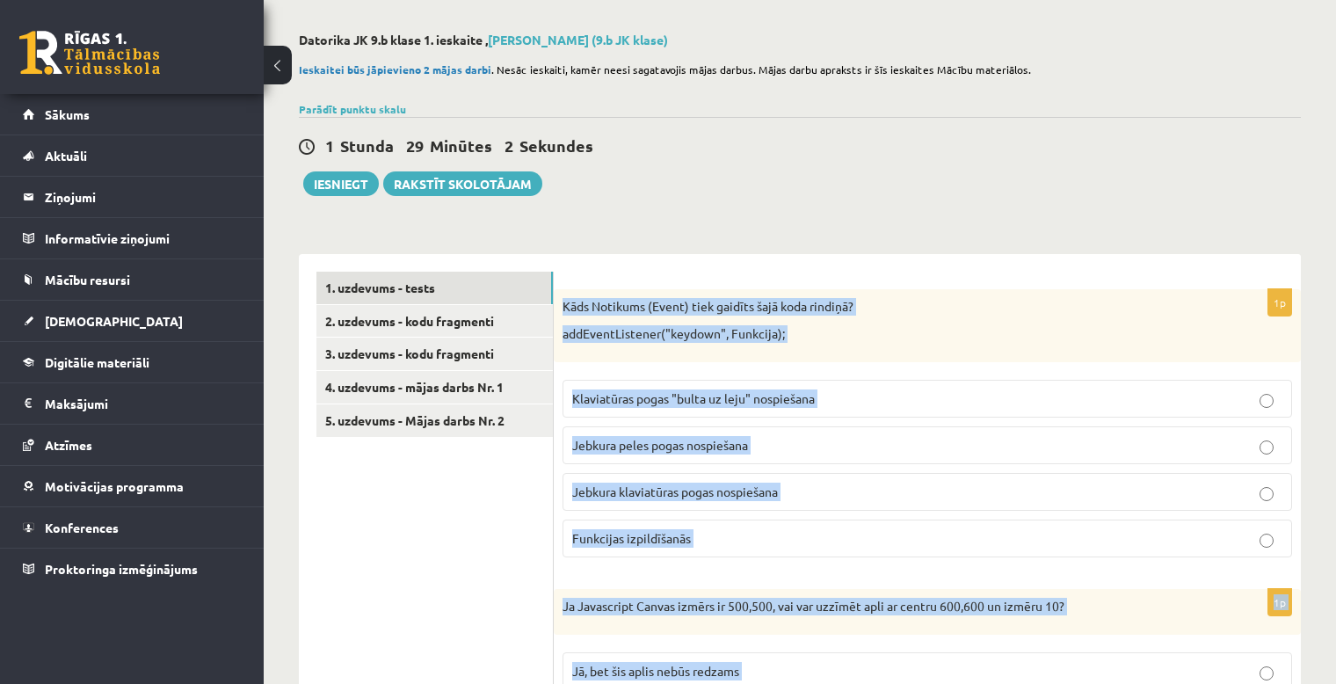
scroll to position [0, 0]
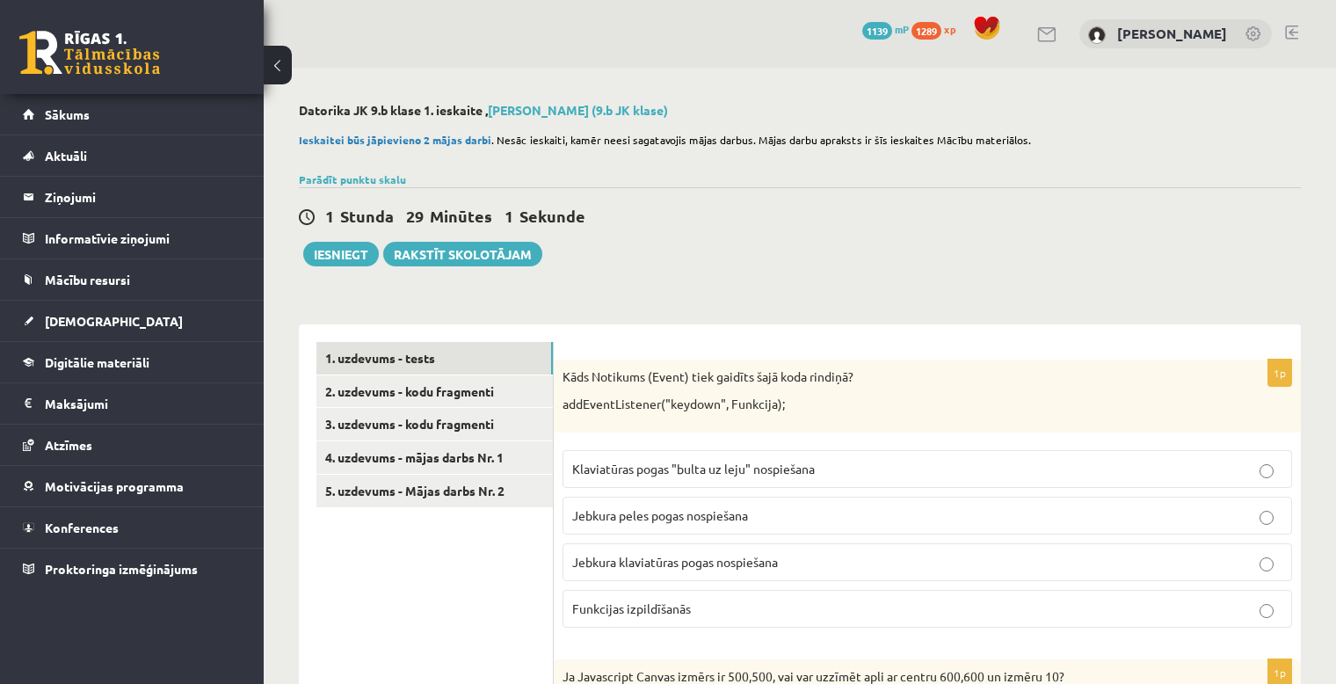
click at [761, 222] on div "1 Stunda 29 Minūtes 1 Sekunde" at bounding box center [800, 217] width 1002 height 23
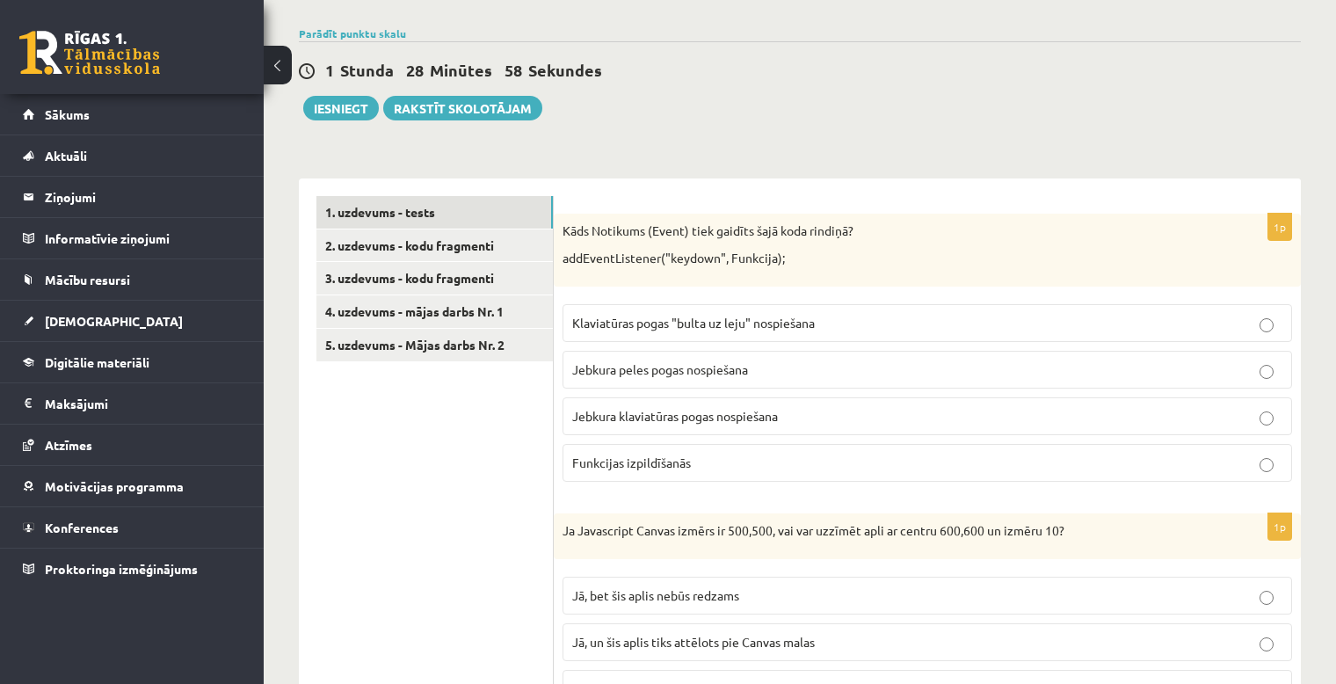
click at [767, 417] on span "Jebkura klaviatūras pogas nospiešana" at bounding box center [675, 416] width 206 height 16
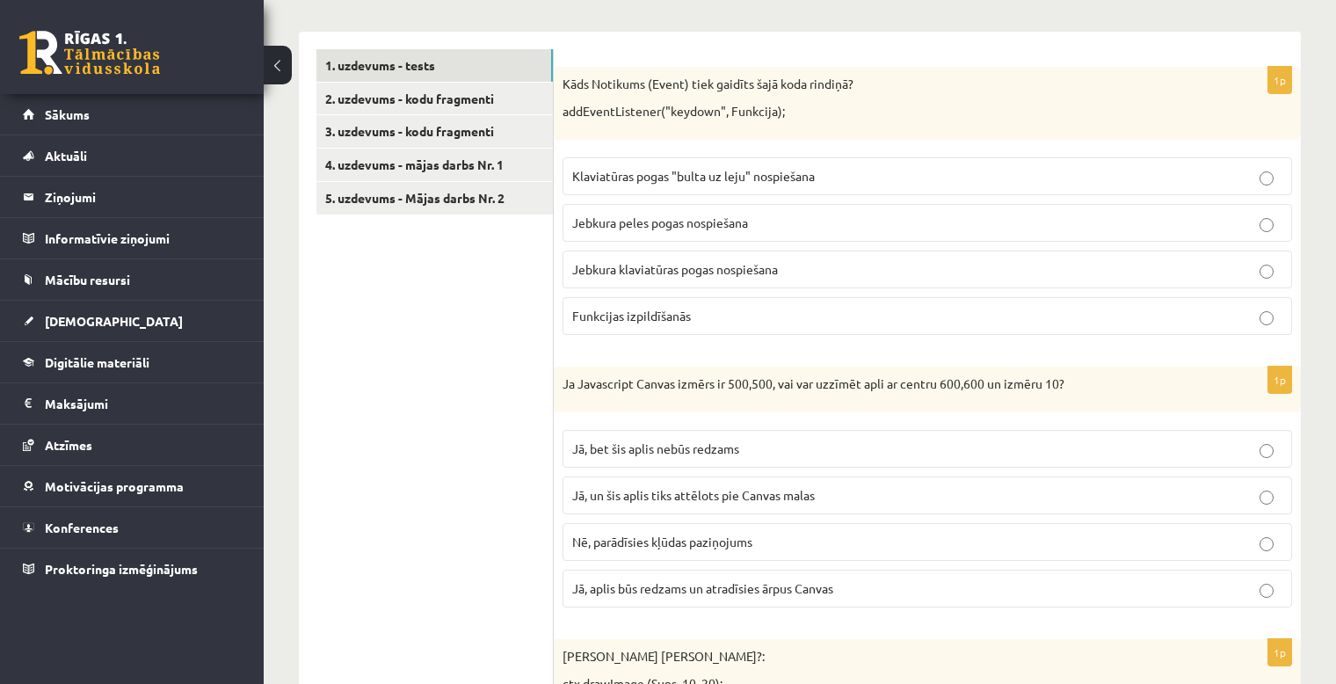
scroll to position [440, 0]
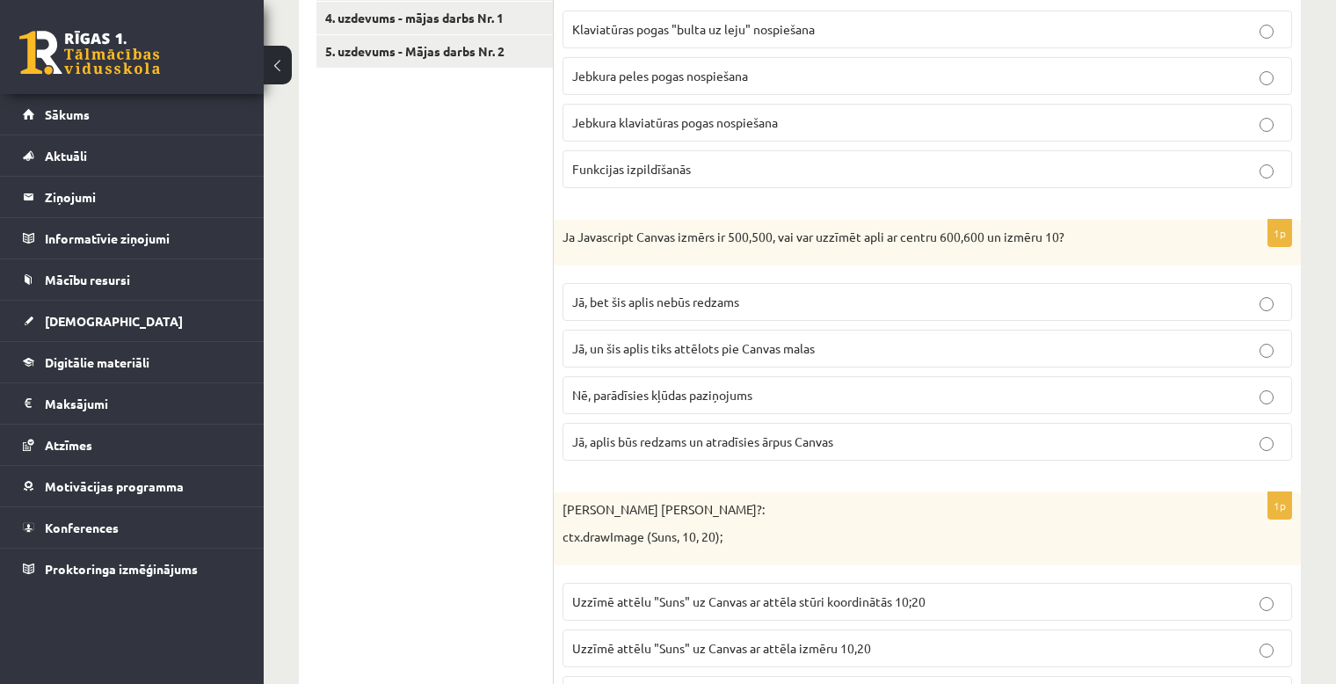
click at [767, 301] on p "Jā, bet šis aplis nebūs redzams" at bounding box center [927, 302] width 710 height 18
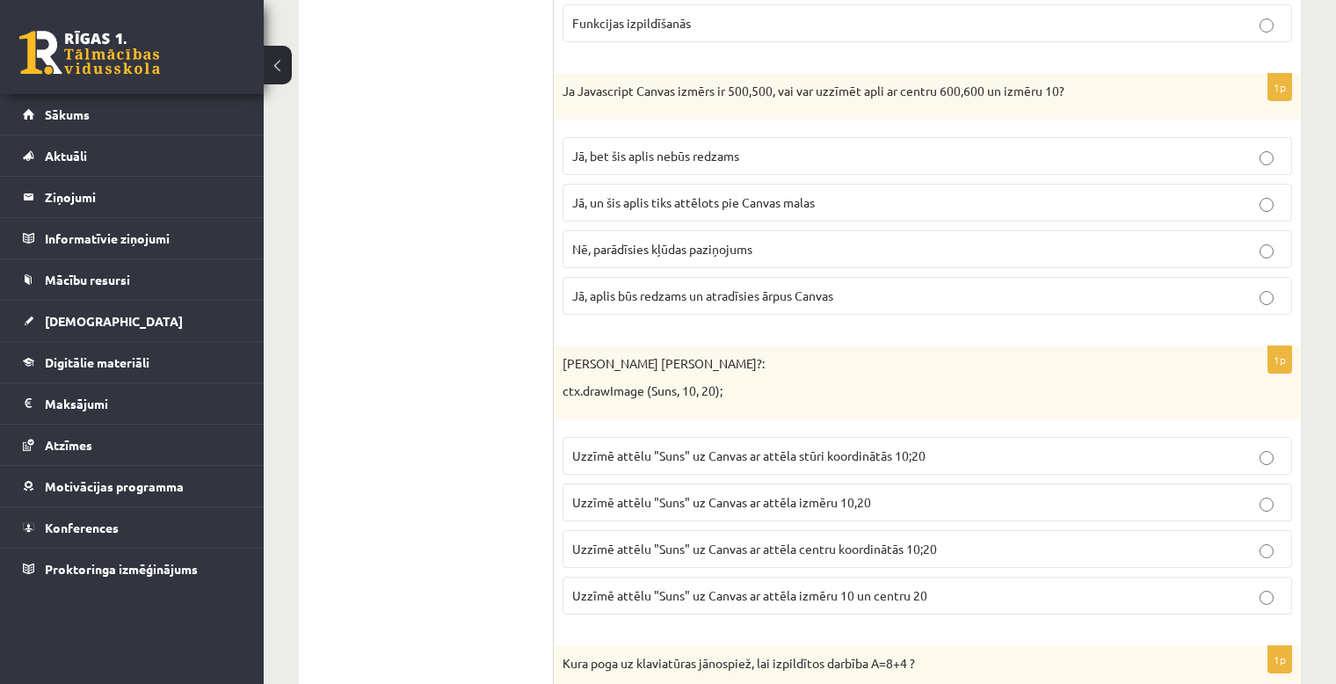
scroll to position [732, 0]
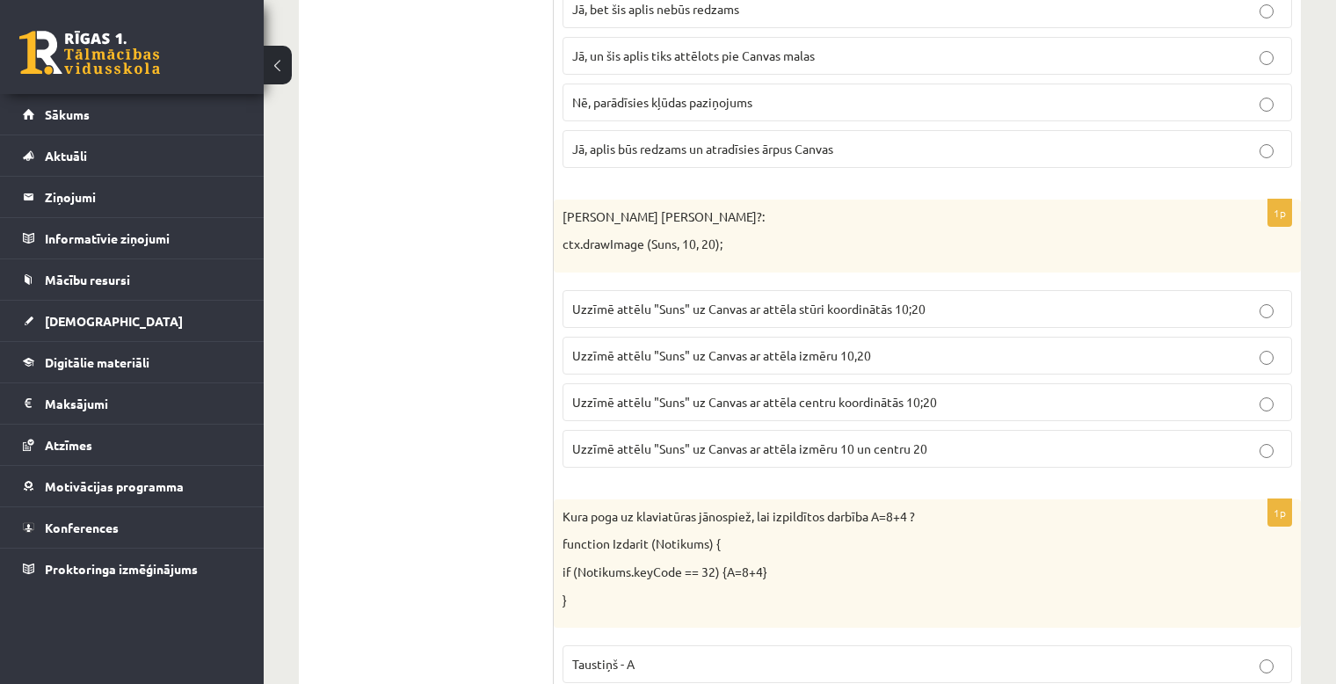
click at [854, 314] on p "Uzzīmē attēlu "Suns" uz Canvas ar attēla stūri koordinātās 10;20" at bounding box center [927, 309] width 710 height 18
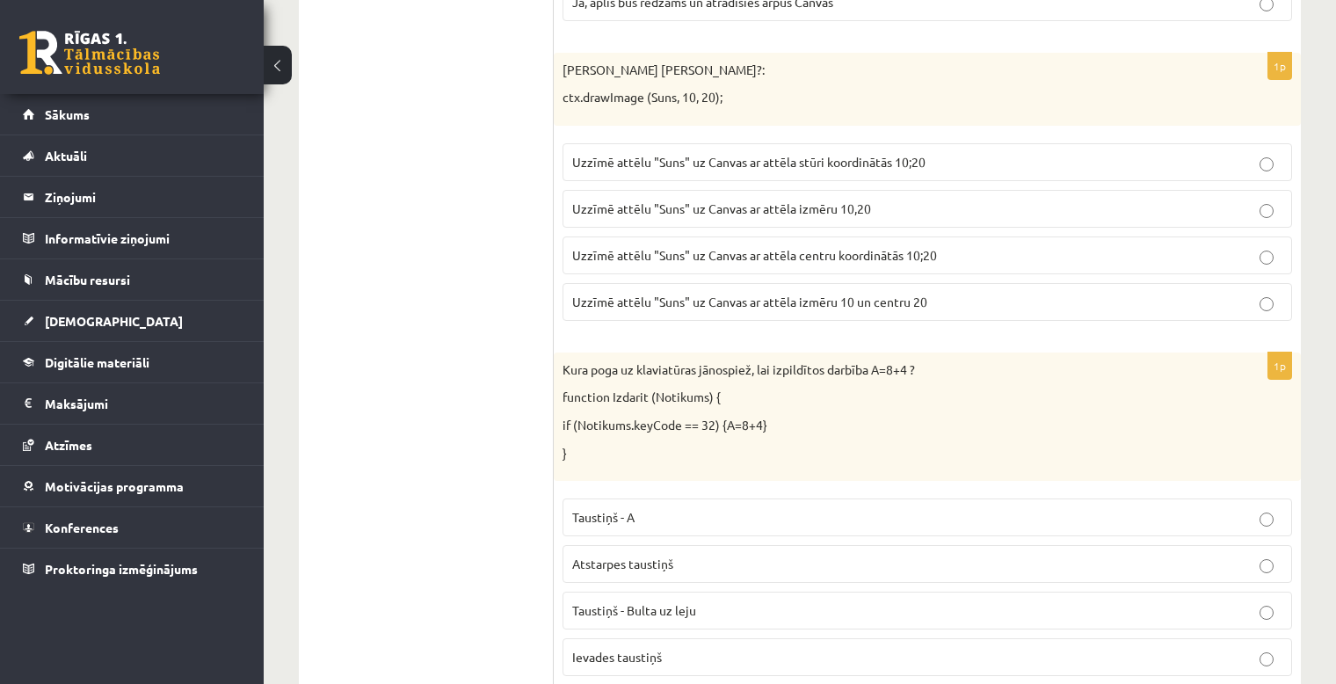
scroll to position [1025, 0]
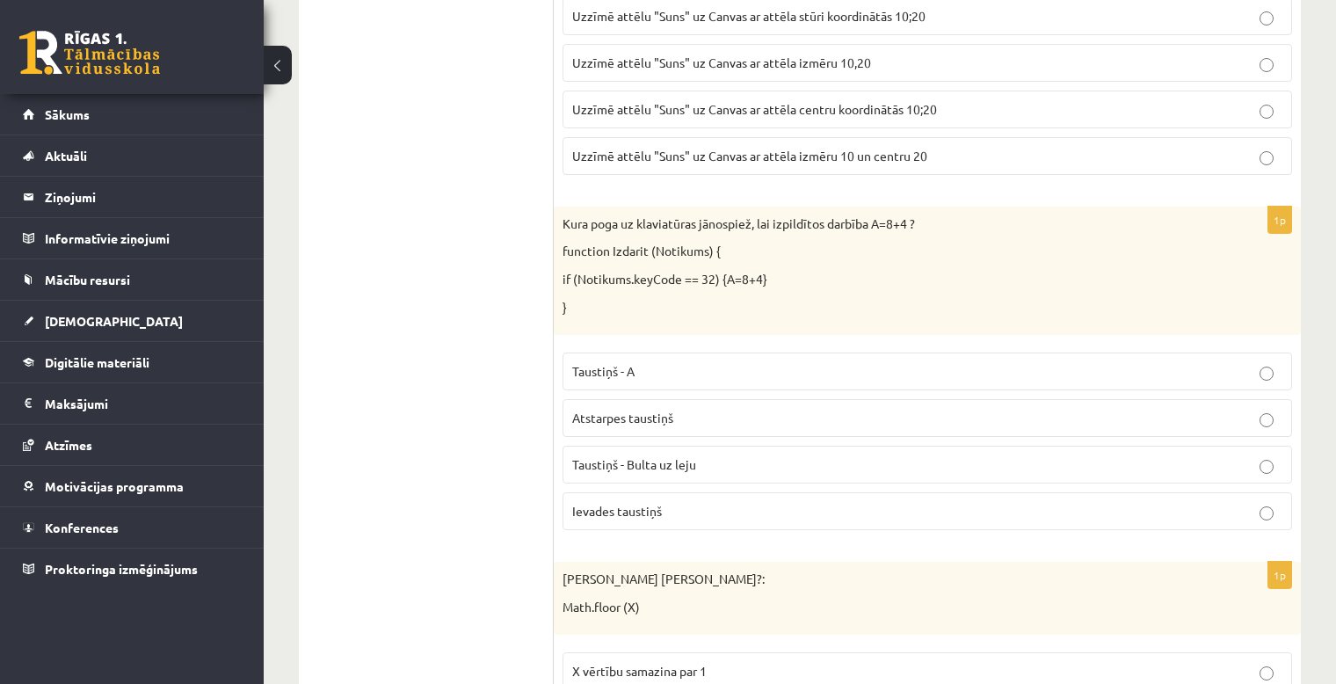
click at [690, 422] on p "Atstarpes taustiņš" at bounding box center [927, 418] width 710 height 18
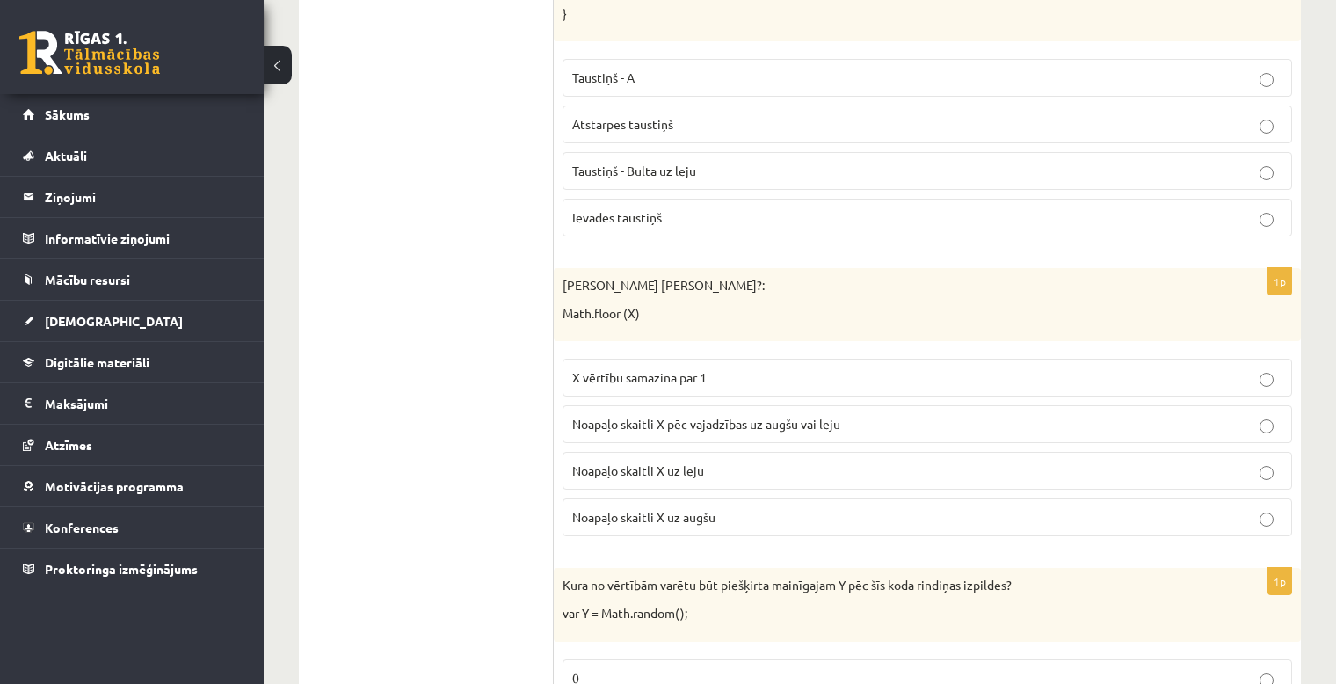
scroll to position [1465, 0]
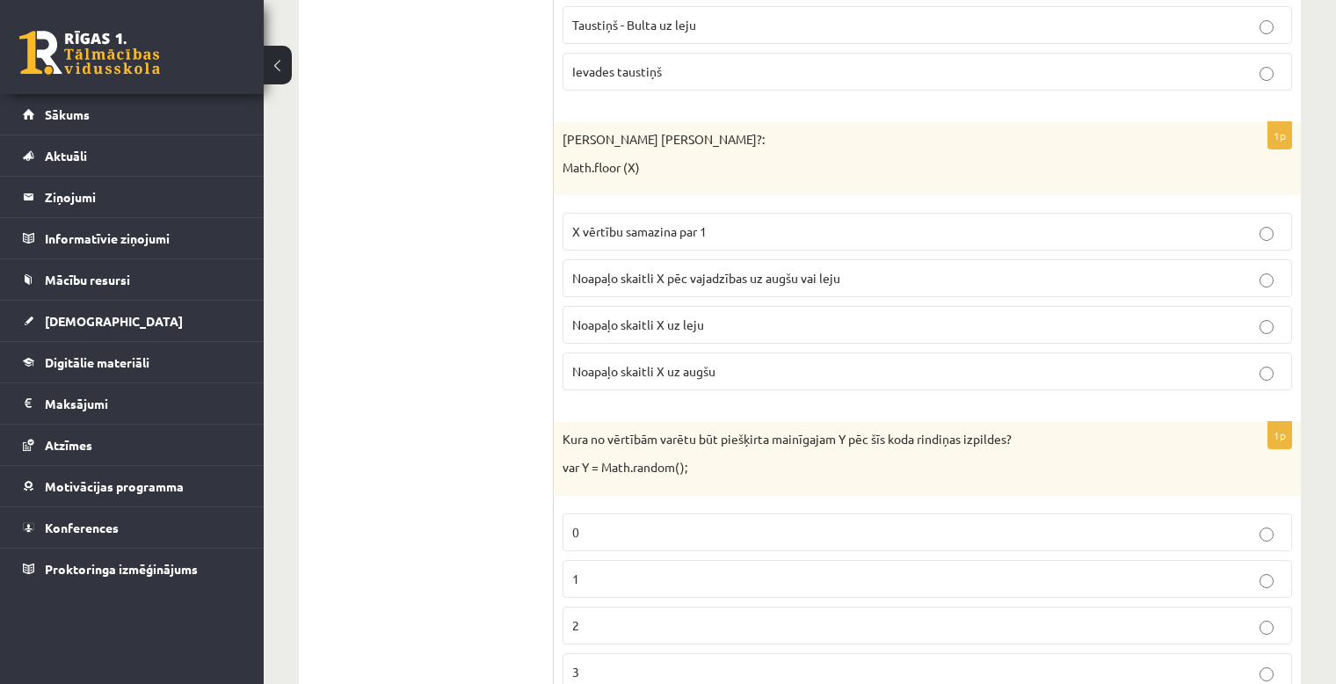
click at [703, 316] on span "Noapaļo skaitli X uz leju" at bounding box center [638, 324] width 132 height 16
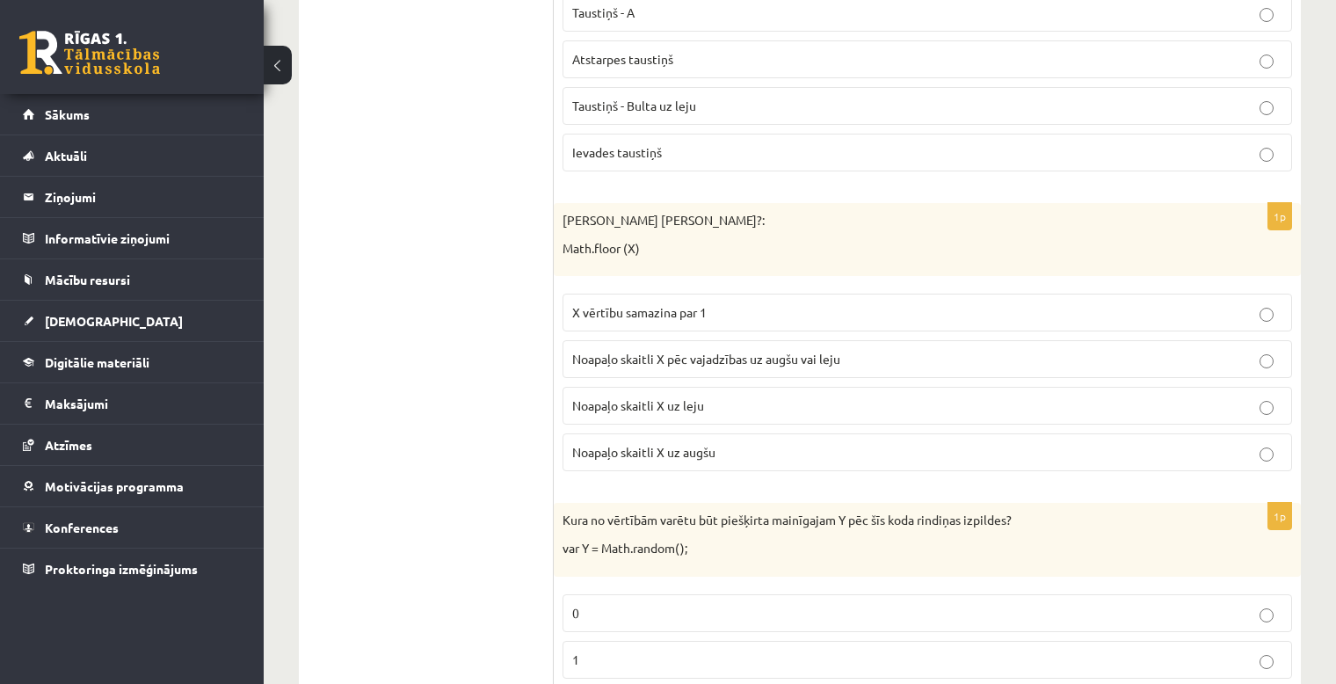
scroll to position [1530, 0]
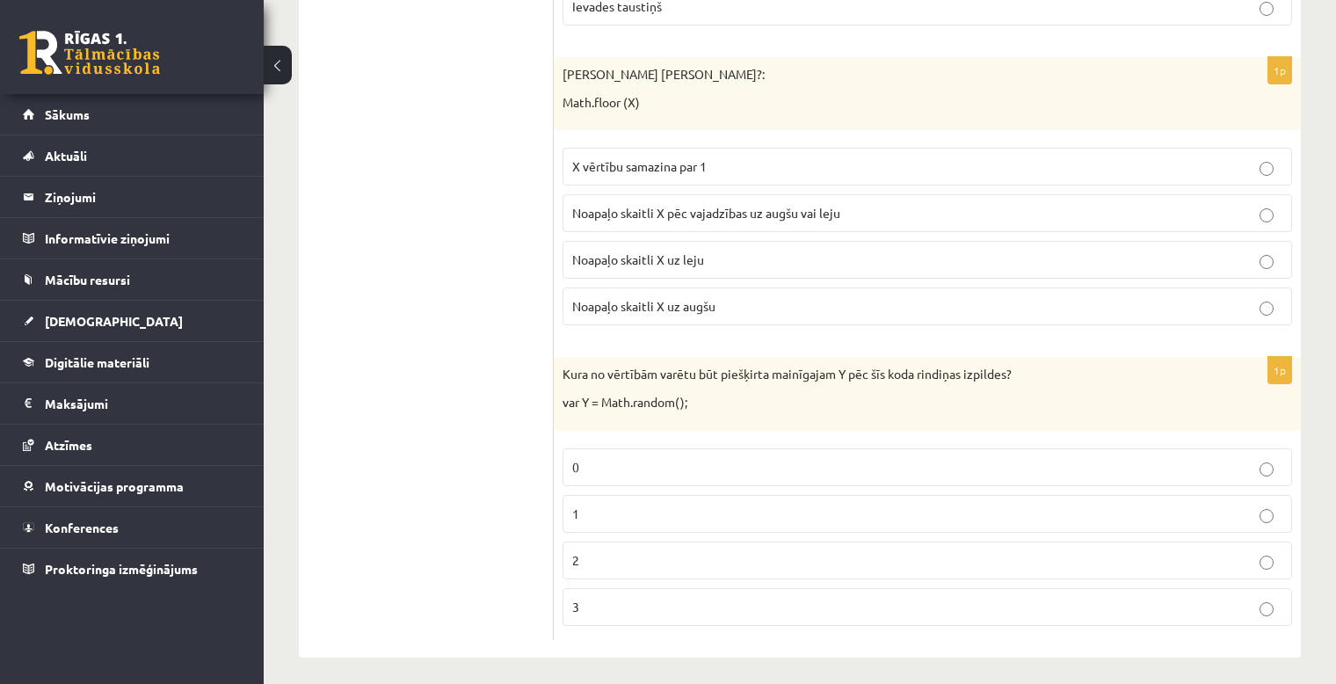
click at [652, 461] on p "0" at bounding box center [927, 467] width 710 height 18
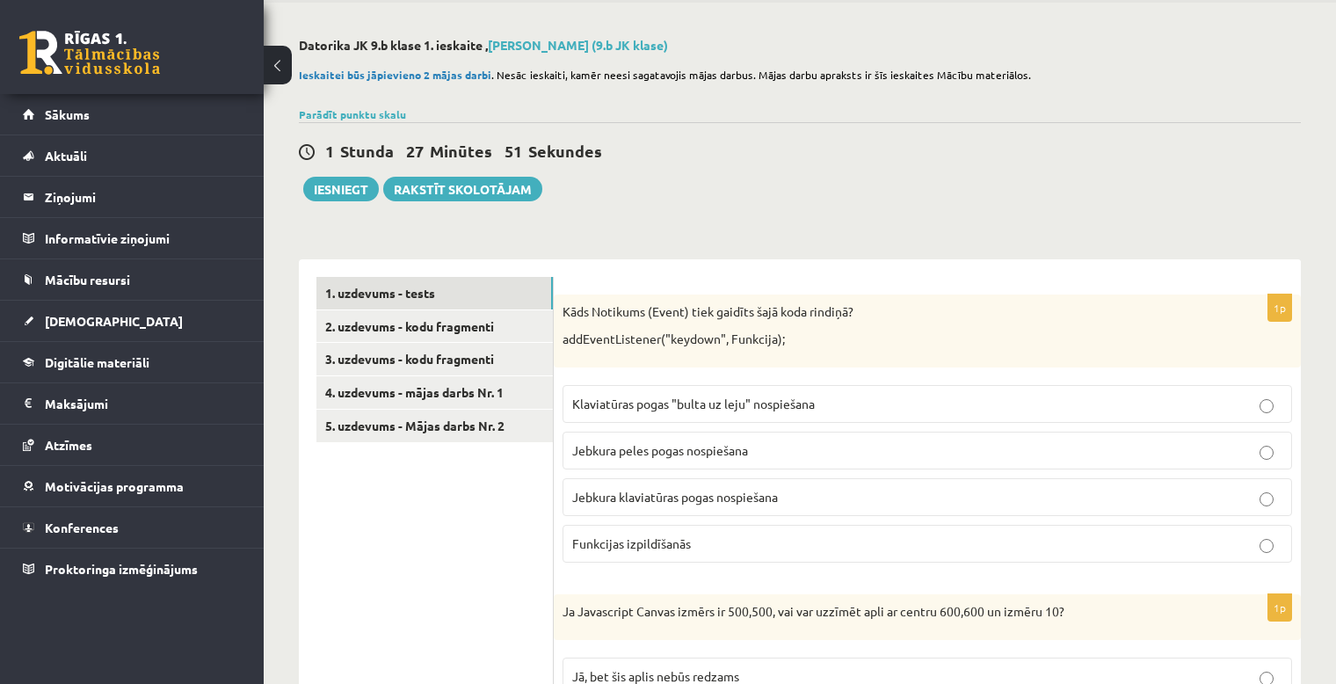
scroll to position [0, 0]
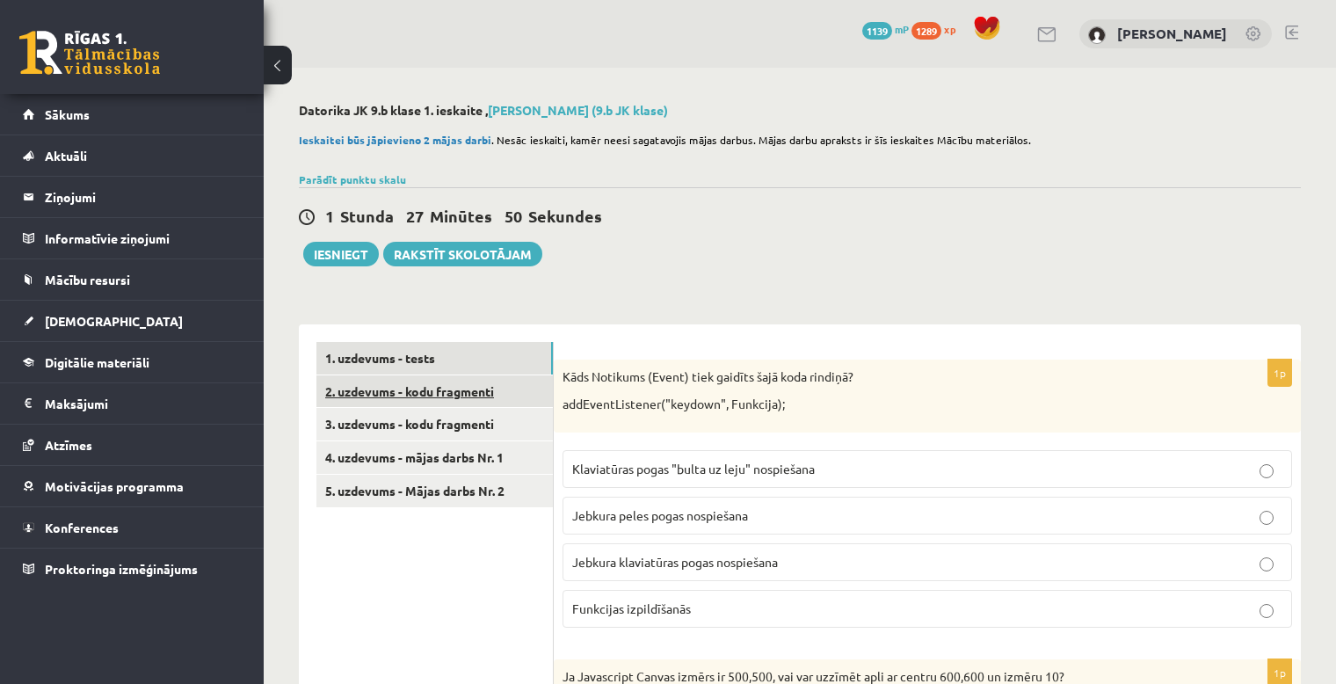
click at [476, 389] on link "2. uzdevums - kodu fragmenti" at bounding box center [434, 391] width 236 height 33
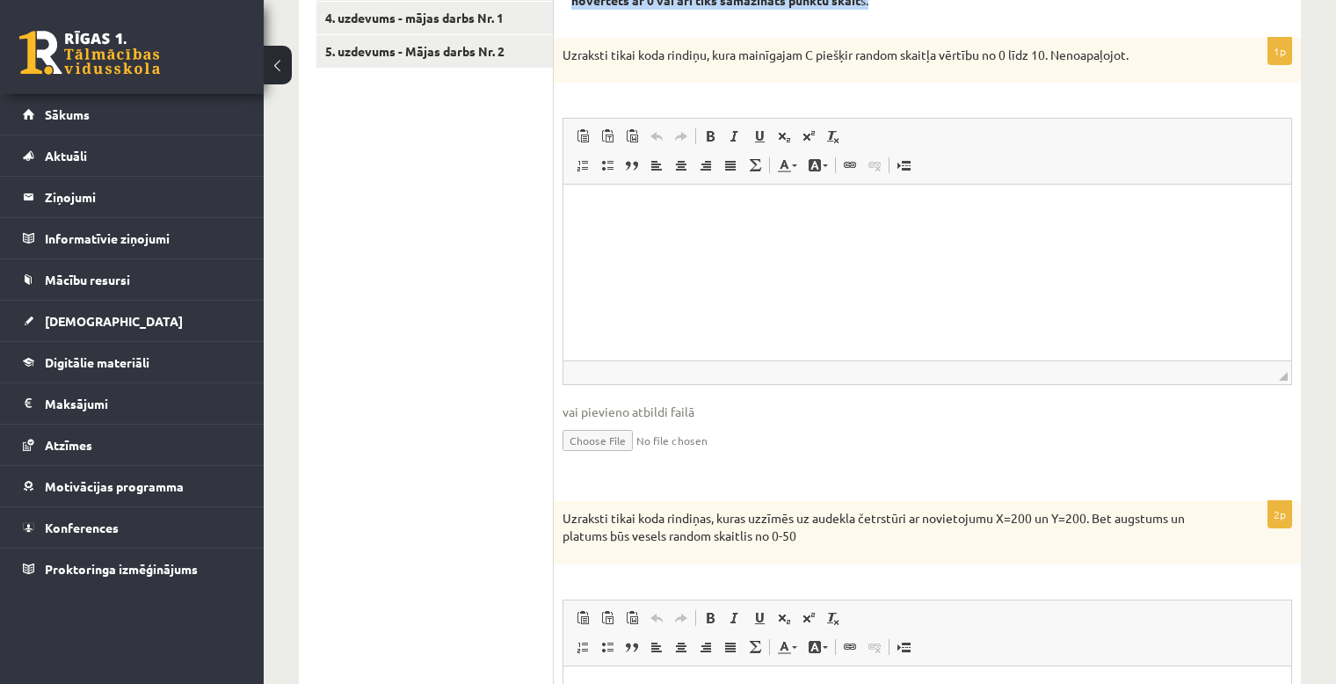
scroll to position [293, 0]
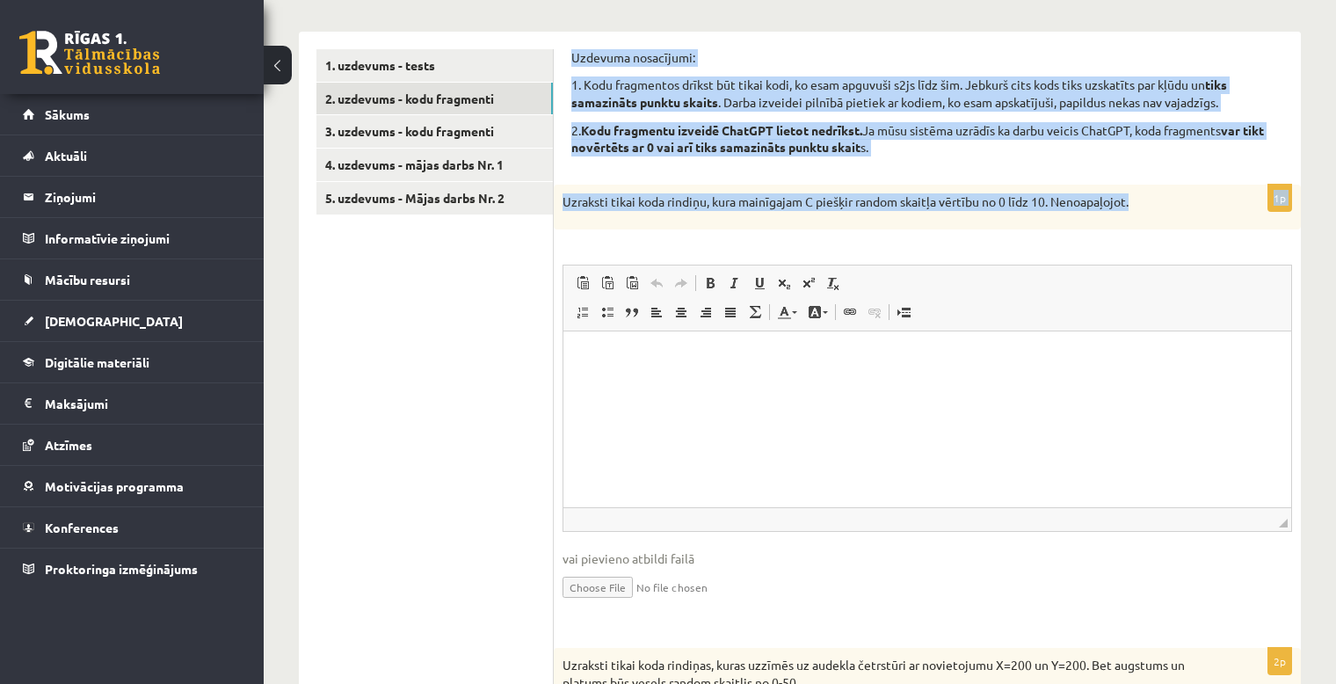
drag, startPoint x: 573, startPoint y: 57, endPoint x: 1147, endPoint y: 194, distance: 590.2
copy form "Uzdevuma nosacījumi: 1. Kodu fragmentos drīkst būt tikai kodi, ko esam apguvuši…"
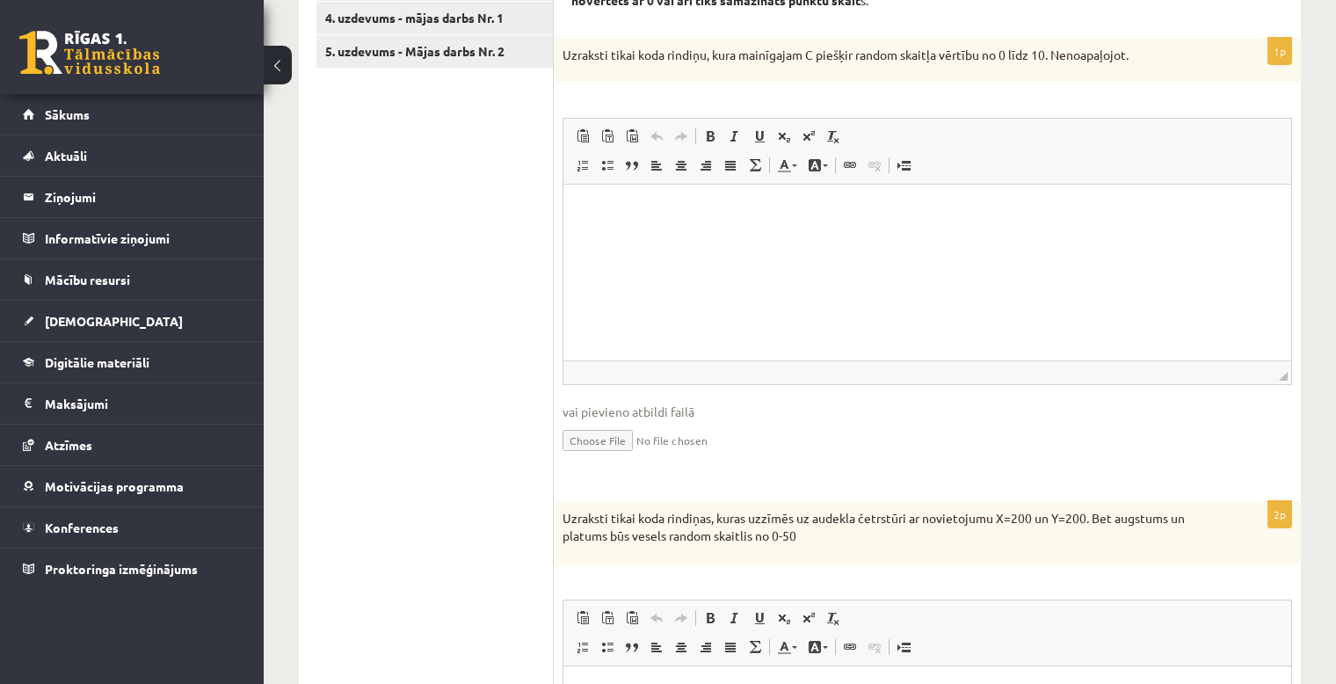
drag, startPoint x: 494, startPoint y: 316, endPoint x: 513, endPoint y: 322, distance: 20.0
click at [493, 316] on ul "1. uzdevums - tests 2. uzdevums - kodu fragmenti 3. uzdevums - kodu fragmenti 4…" at bounding box center [434, 679] width 237 height 1554
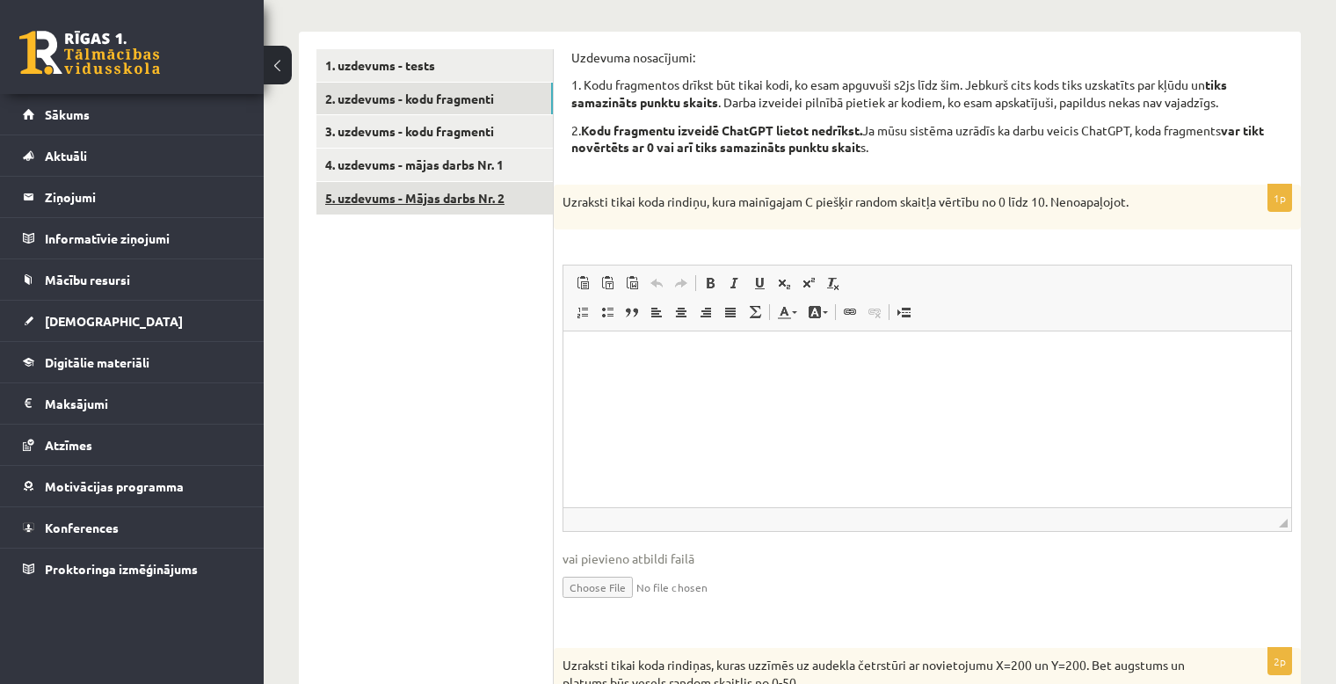
scroll to position [146, 0]
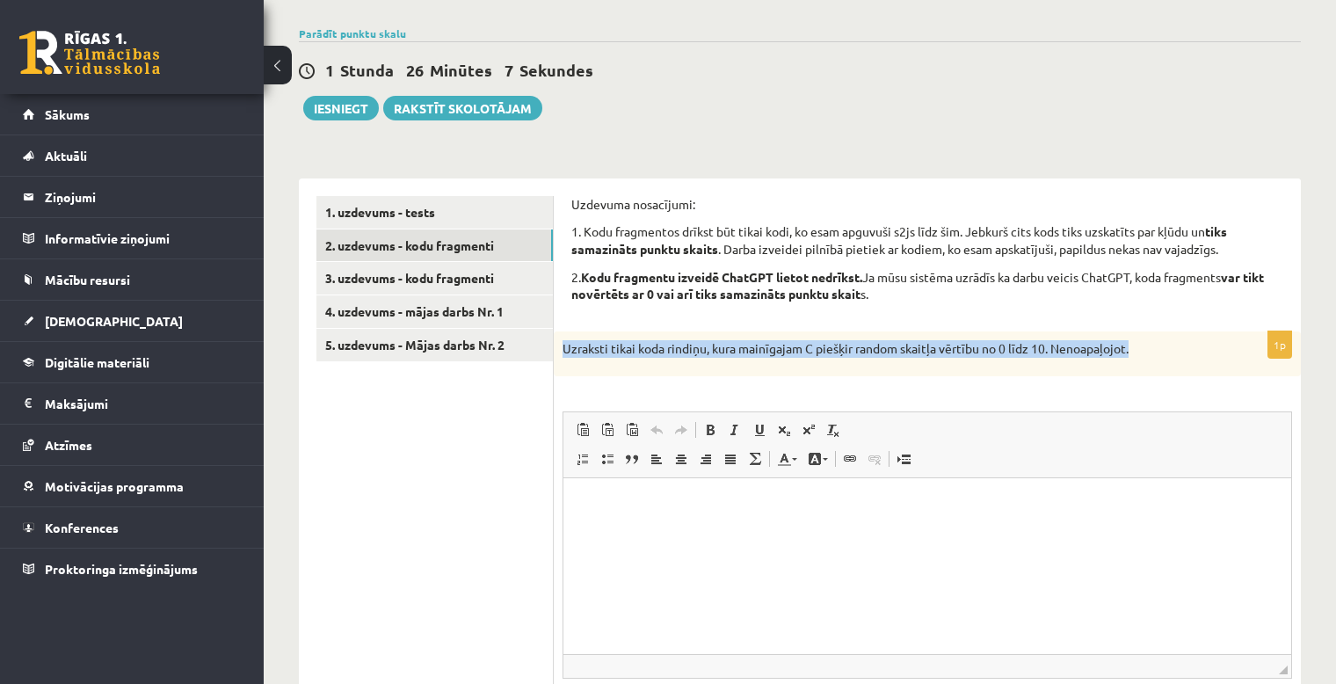
drag, startPoint x: 1144, startPoint y: 349, endPoint x: 561, endPoint y: 339, distance: 582.9
click at [561, 339] on div "Uzraksti tikai koda rindiņu, kura mainīgajam C piešķir random skaitļa vērtību n…" at bounding box center [927, 354] width 747 height 46
copy p "Uzraksti tikai koda rindiņu, kura mainīgajam C piešķir random skaitļa vērtību n…"
click at [489, 275] on link "3. uzdevums - kodu fragmenti" at bounding box center [434, 278] width 236 height 33
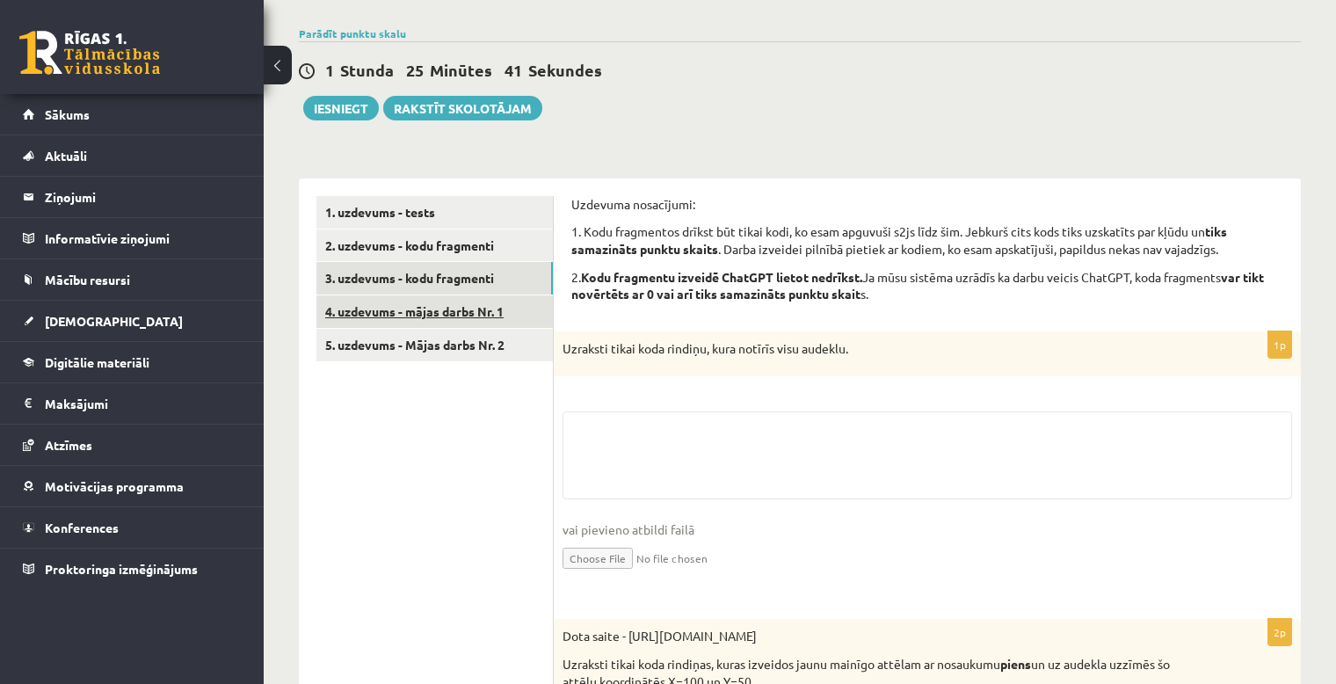
click at [425, 307] on link "4. uzdevums - mājas darbs Nr. 1" at bounding box center [434, 311] width 236 height 33
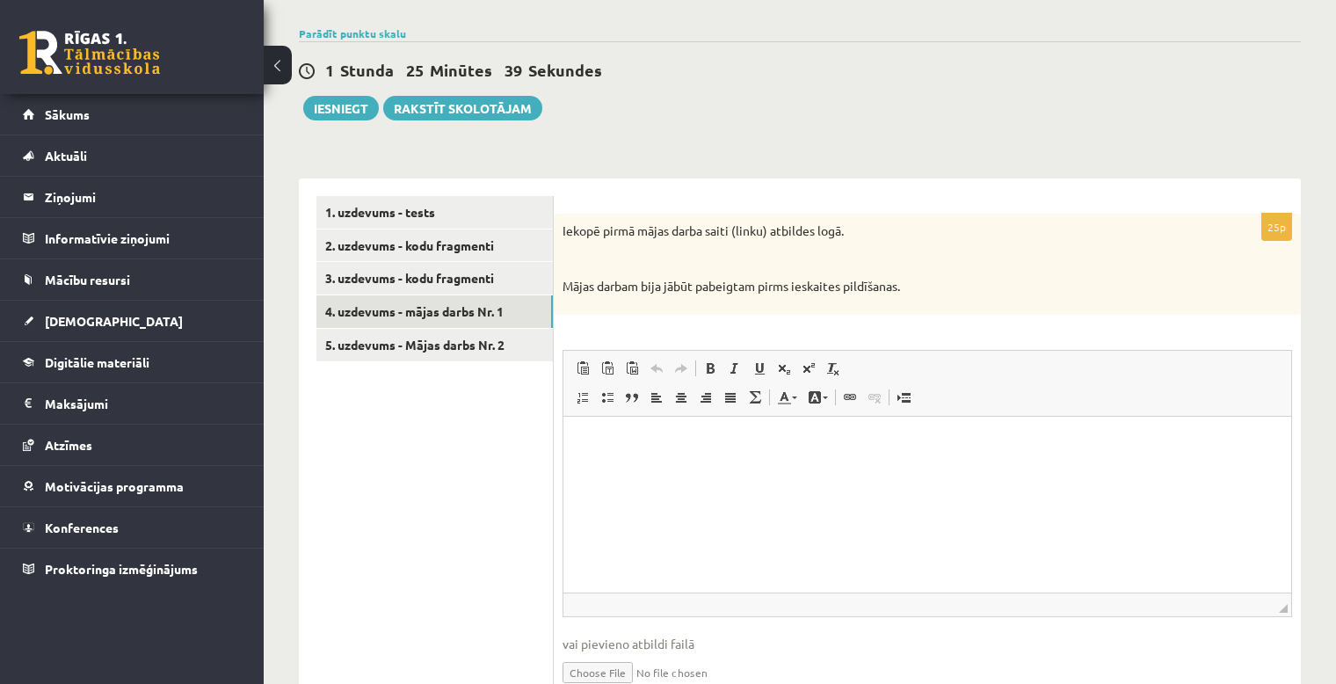
scroll to position [229, 0]
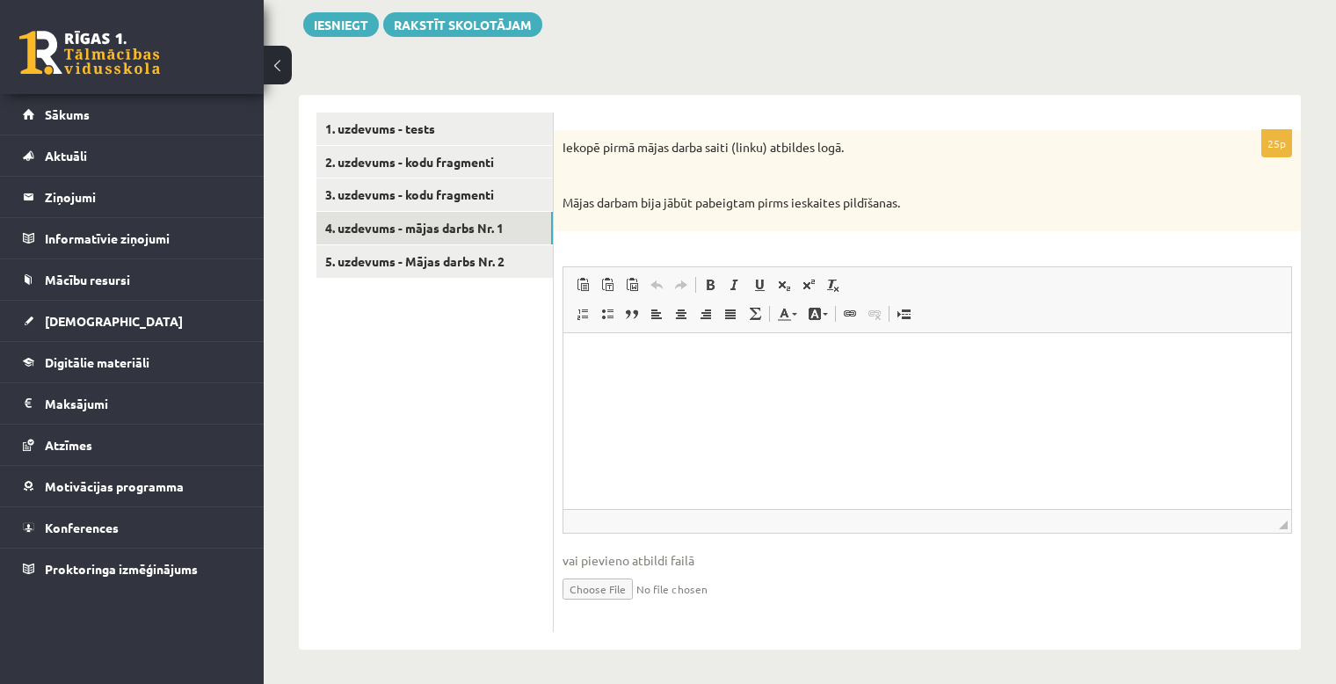
drag, startPoint x: 1245, startPoint y: 215, endPoint x: 1219, endPoint y: 255, distance: 47.1
click at [1245, 215] on div "Iekopē pirmā mājas darba saiti (linku) atbildes logā. Mājas darbam bija jābūt p…" at bounding box center [927, 180] width 747 height 101
click at [709, 386] on html at bounding box center [927, 359] width 728 height 54
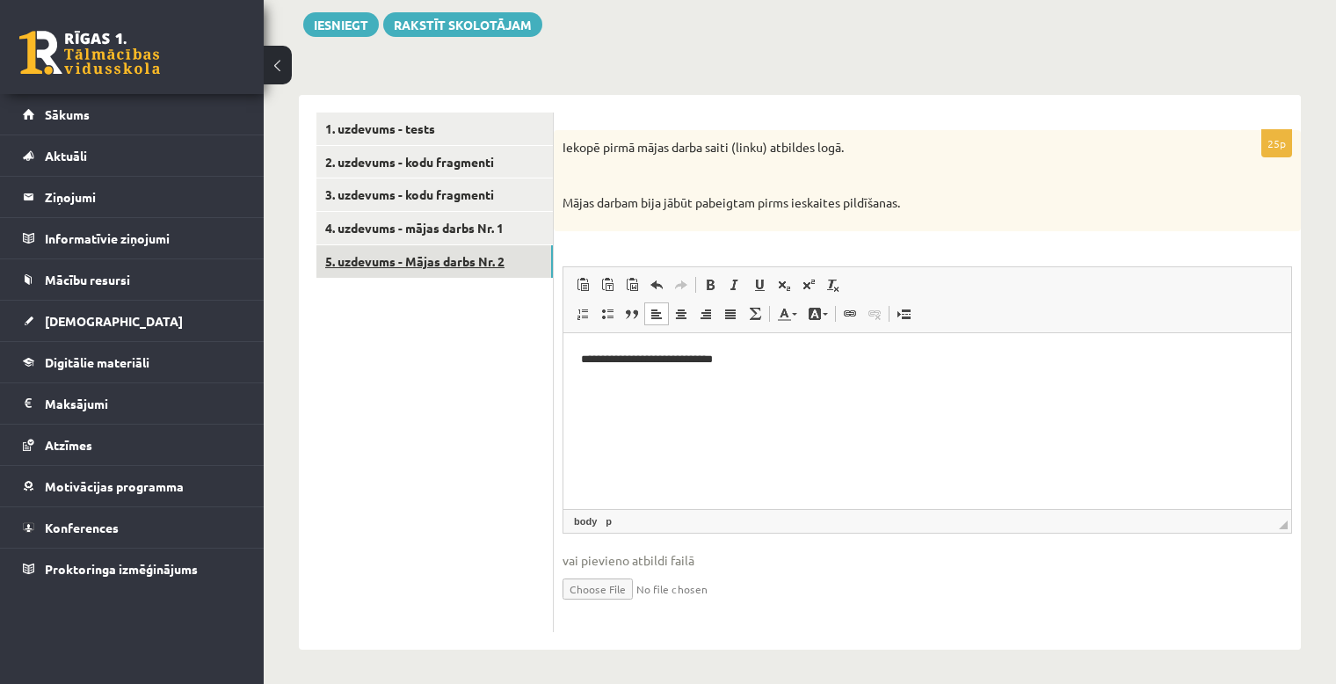
click at [482, 268] on link "5. uzdevums - Mājas darbs Nr. 2" at bounding box center [434, 261] width 236 height 33
click at [1272, 282] on span "Вставить Комбинация клавиш Ctrl+V Вставить только текст Комбинация клавиш Ctrl+…" at bounding box center [928, 287] width 714 height 29
click at [837, 381] on html at bounding box center [927, 359] width 728 height 54
click at [447, 236] on link "4. uzdevums - mājas darbs Nr. 1" at bounding box center [434, 228] width 236 height 33
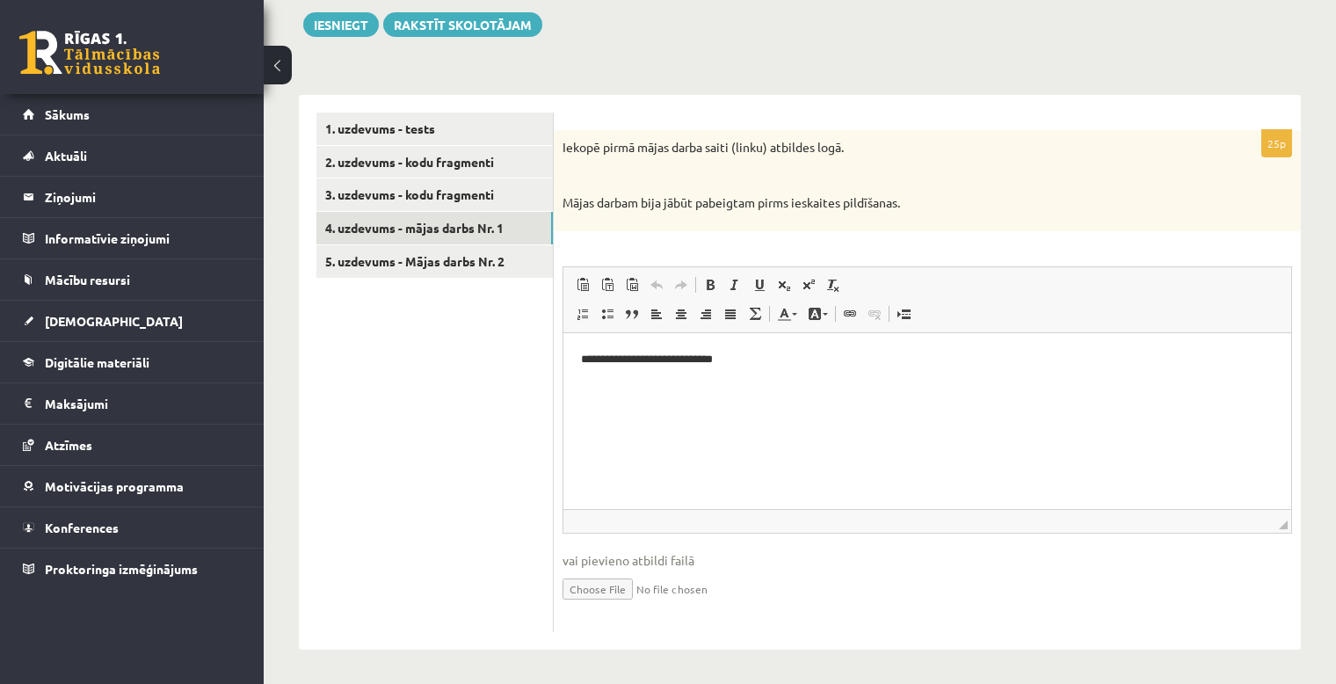
click at [443, 331] on ul "1. uzdevums - tests 2. uzdevums - kodu fragmenti 3. uzdevums - kodu fragmenti 4…" at bounding box center [434, 373] width 237 height 520
click at [469, 164] on link "2. uzdevums - kodu fragmenti" at bounding box center [434, 162] width 236 height 33
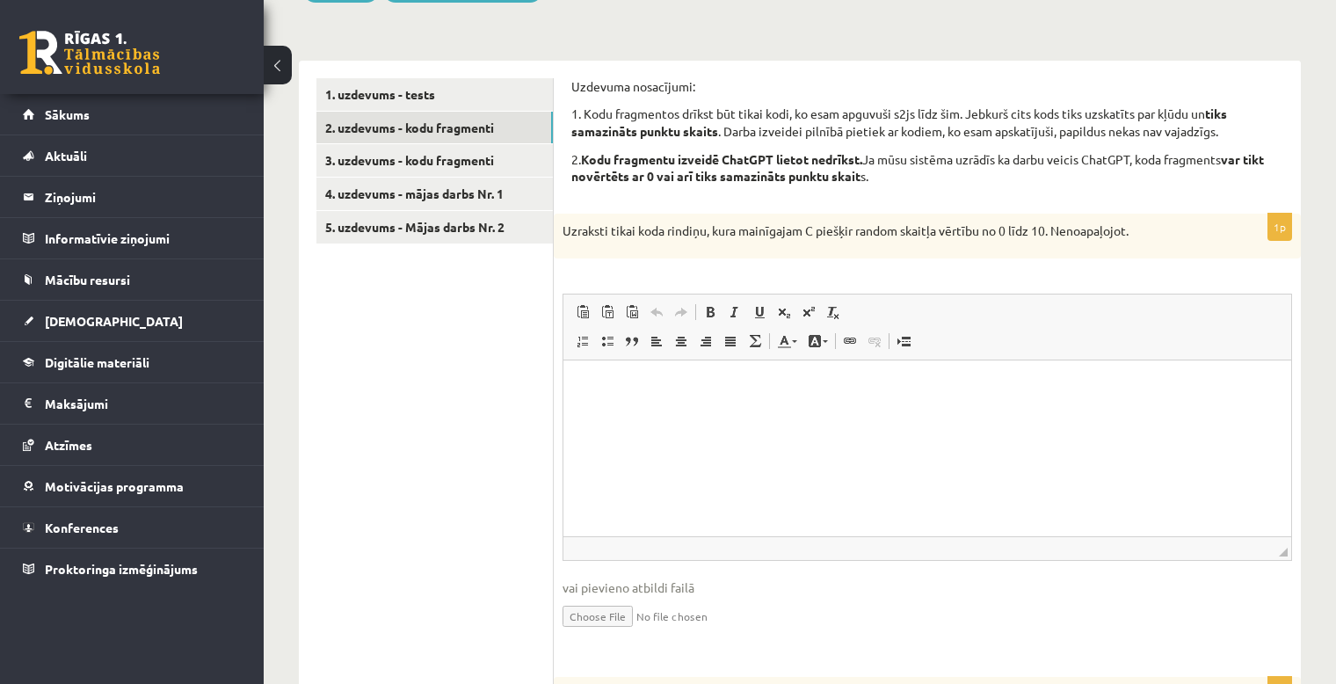
scroll to position [314, 0]
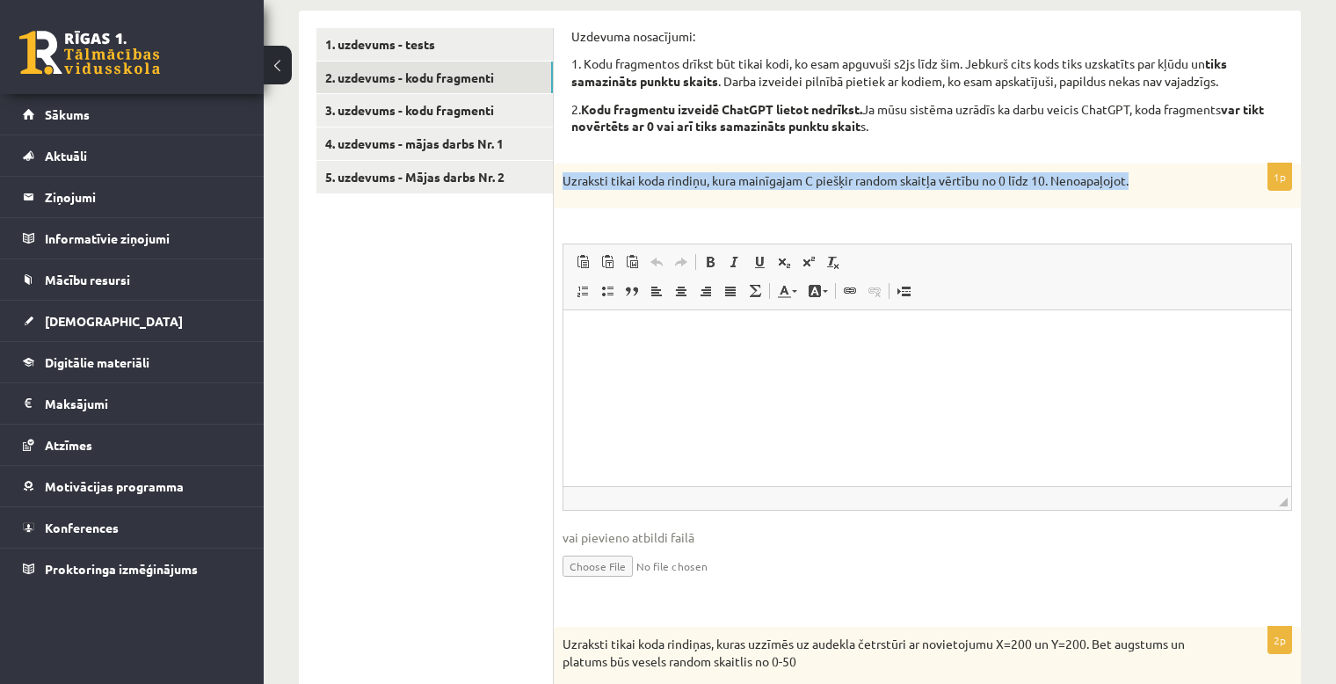
drag, startPoint x: 570, startPoint y: 181, endPoint x: 1160, endPoint y: 194, distance: 590.9
click at [1160, 194] on div "Uzraksti tikai koda rindiņu, kura mainīgajam C piešķir random skaitļa vērtību n…" at bounding box center [927, 187] width 747 height 46
copy p "Uzraksti tikai koda rindiņu, kura mainīgajam C piešķir random skaitļa vērtību n…"
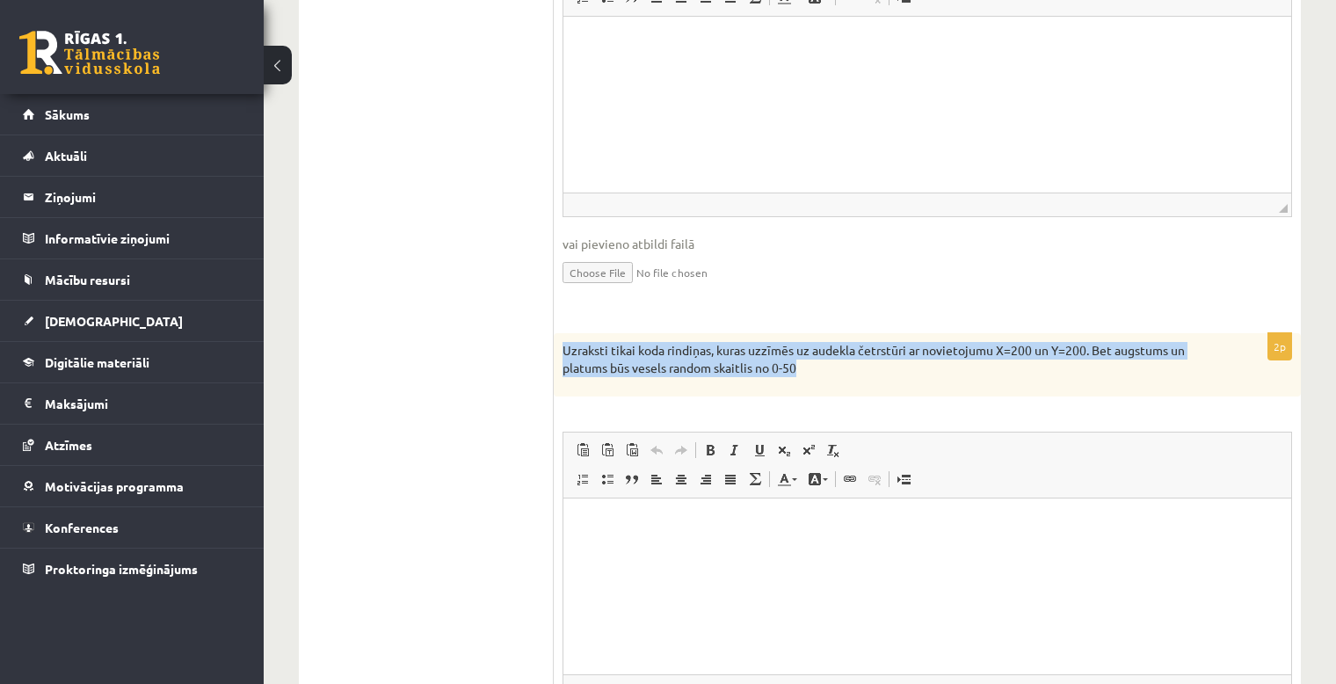
drag, startPoint x: 796, startPoint y: 367, endPoint x: 556, endPoint y: 351, distance: 240.5
click at [556, 351] on div "Uzraksti tikai koda rindiņas, kuras uzzīmēs uz audekla četrstūri ar novietojumu…" at bounding box center [927, 364] width 747 height 62
copy p "Uzraksti tikai koda rindiņas, kuras uzzīmēs uz audekla četrstūri ar novietojumu…"
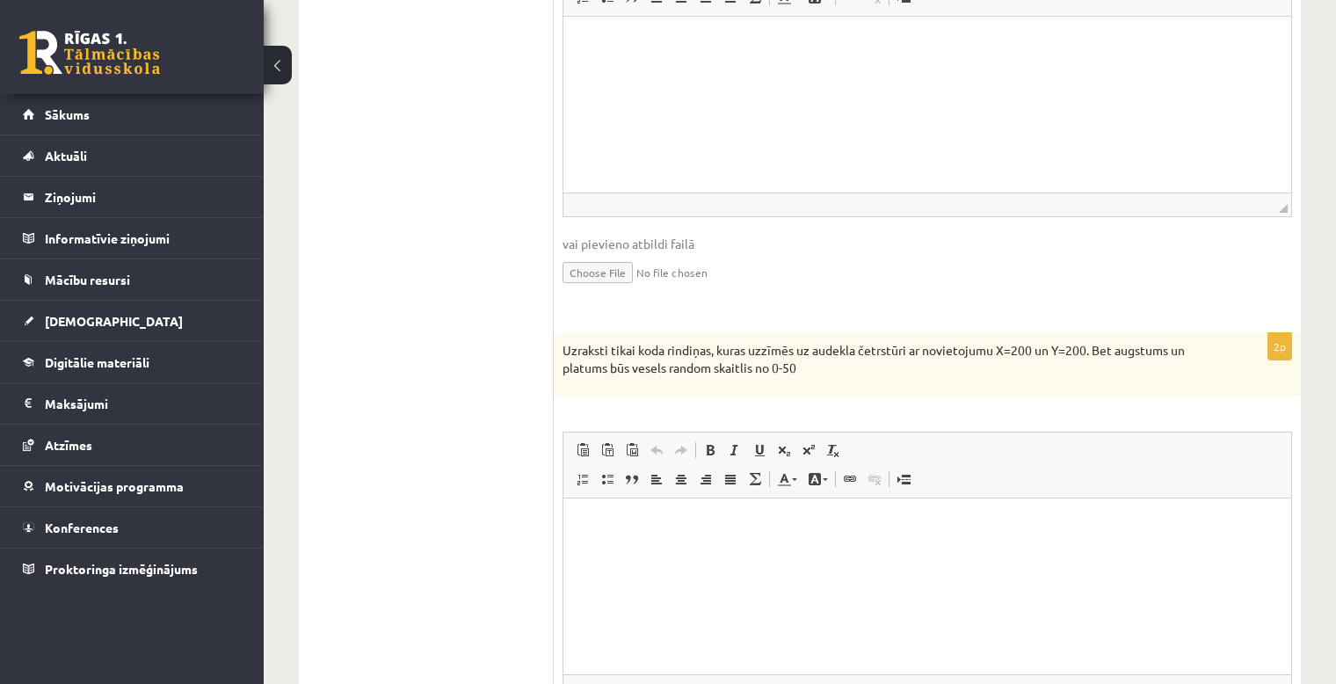
click at [1272, 412] on div "2p Uzraksti tikai koda rindiņas, kuras uzzīmēs uz audekla četrstūri ar novietoj…" at bounding box center [927, 564] width 747 height 463
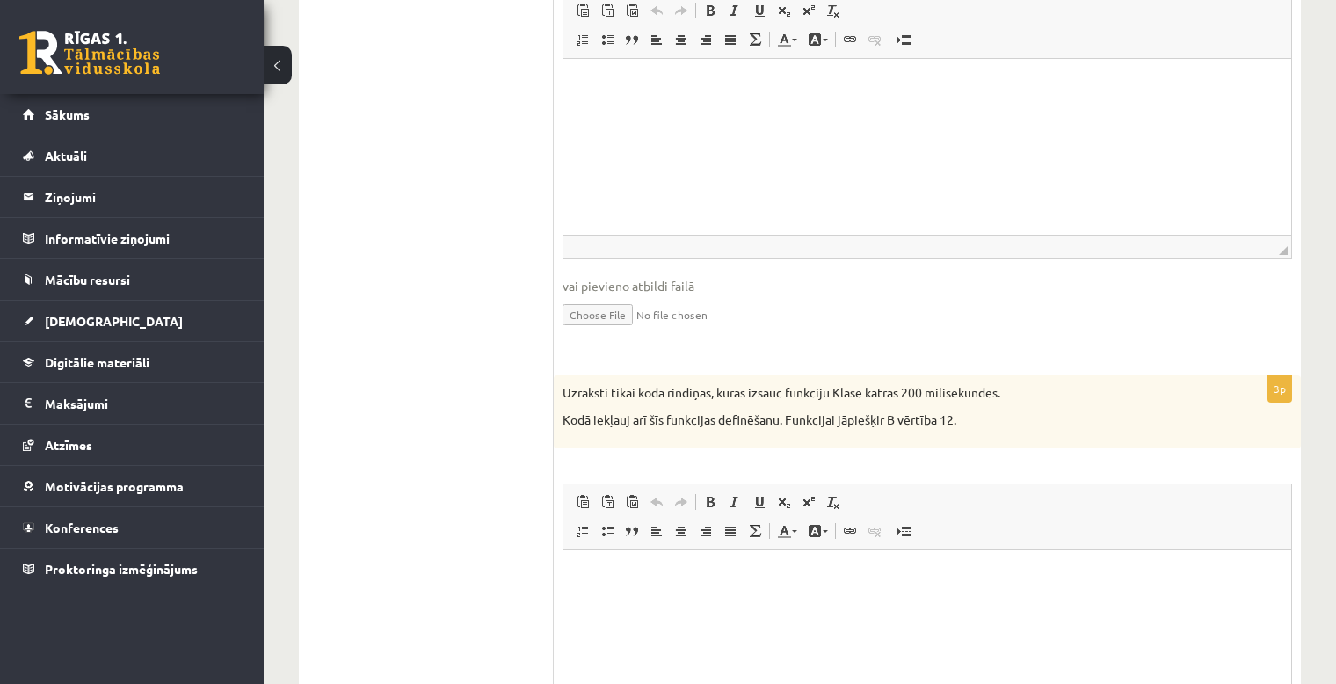
scroll to position [1193, 0]
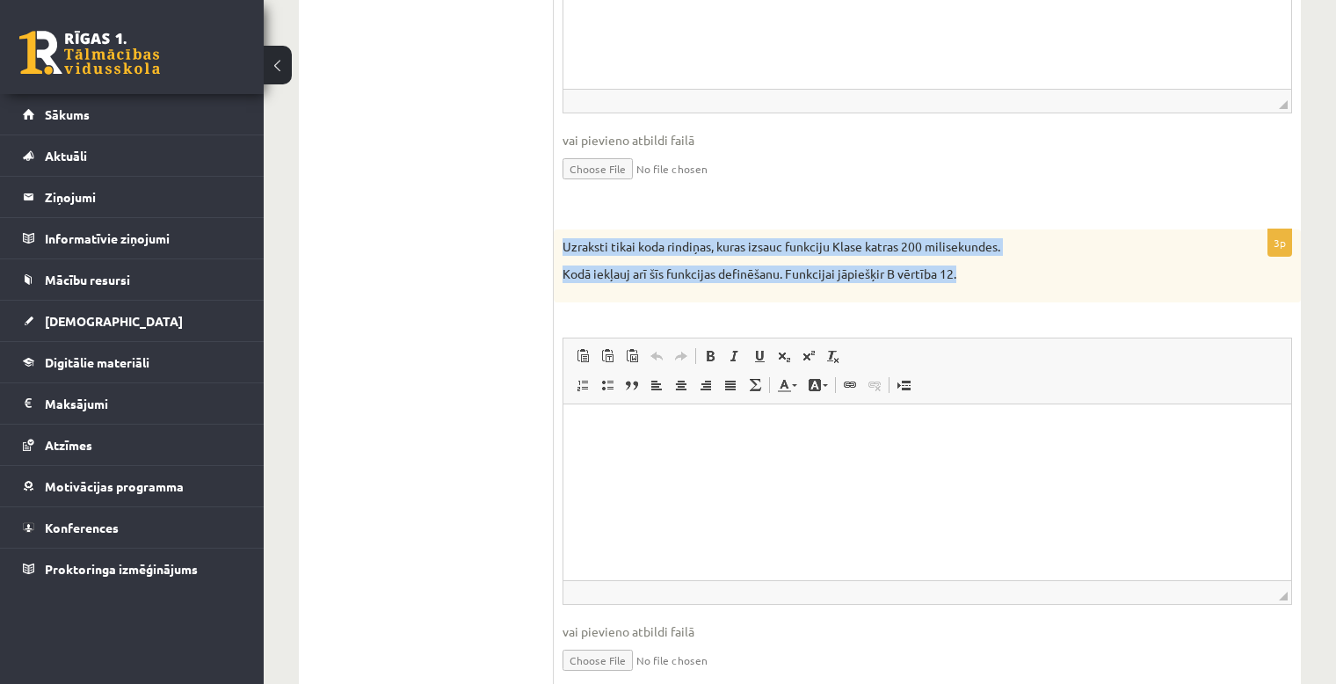
drag, startPoint x: 957, startPoint y: 268, endPoint x: 559, endPoint y: 246, distance: 398.8
click at [559, 246] on div "Uzraksti tikai koda rindiņas, kuras izsauc funkciju Klase katras 200 milisekund…" at bounding box center [927, 265] width 747 height 73
copy div "Uzraksti tikai koda rindiņas, kuras izsauc funkciju Klase katras 200 milisekund…"
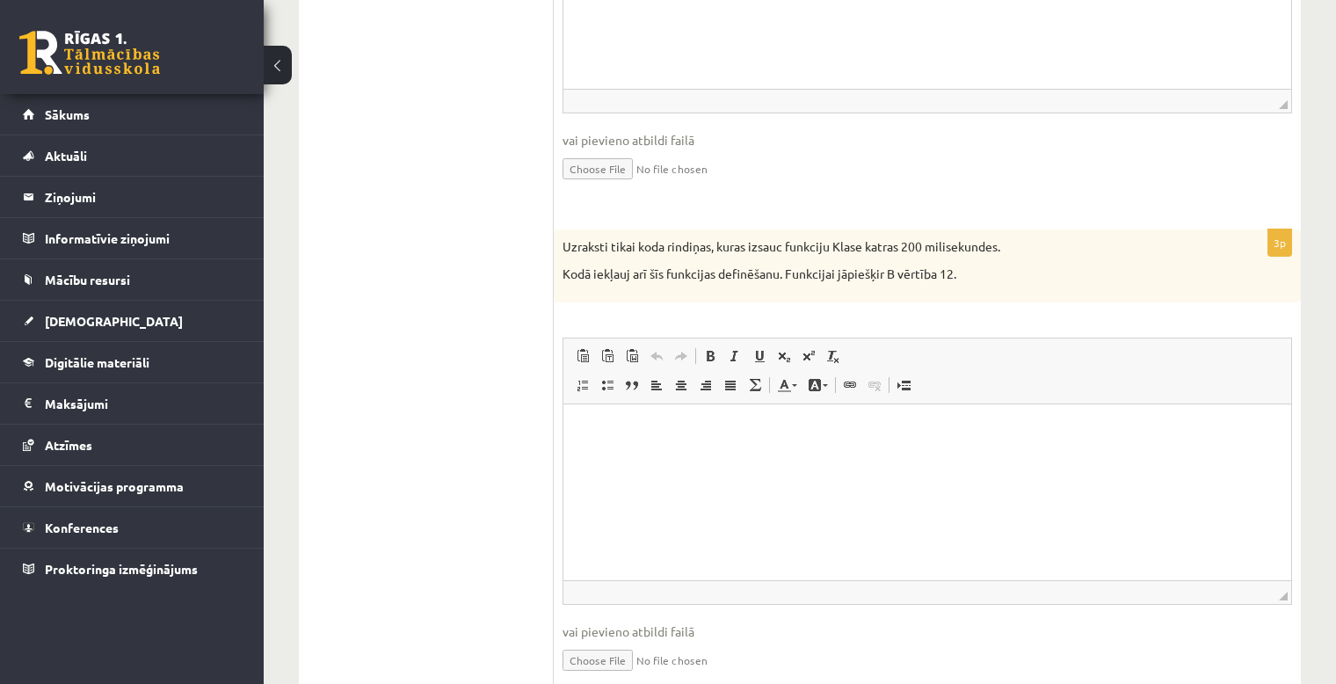
click at [1247, 185] on fieldset "Rich Text Editor, wiswyg-editor-user-answer-47433969590000 Панели инструментов …" at bounding box center [928, 24] width 730 height 357
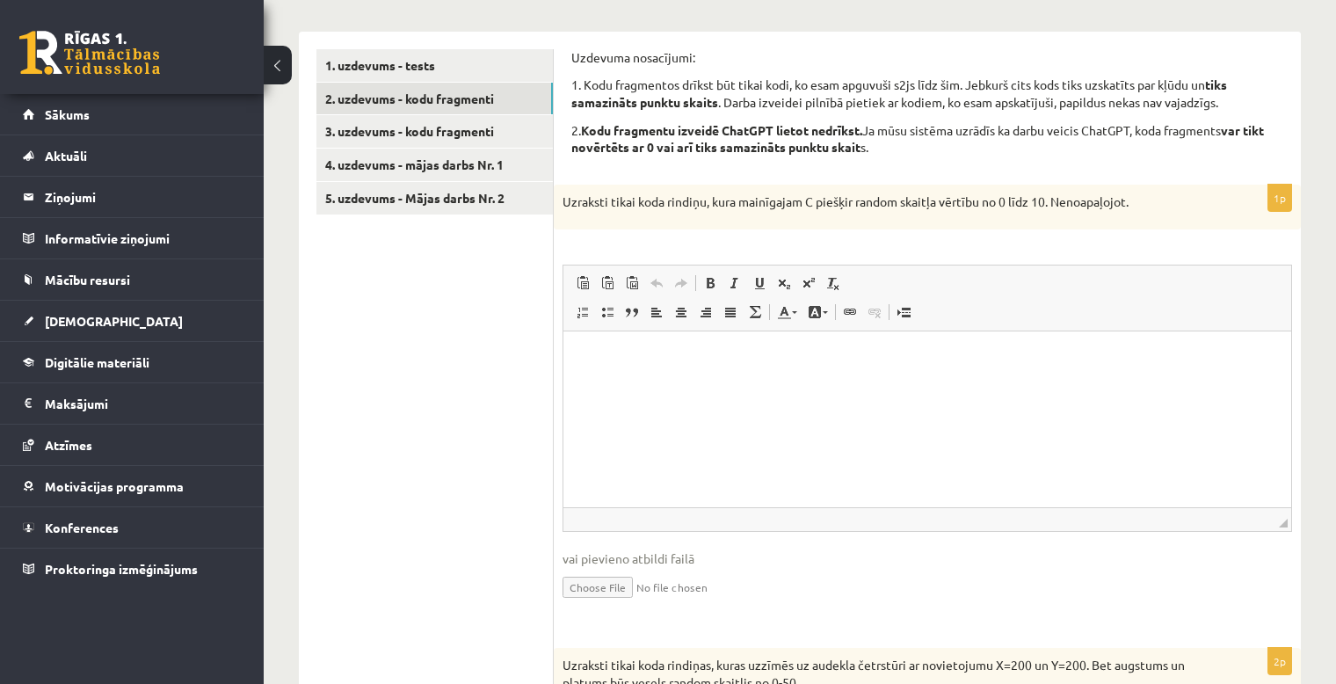
scroll to position [146, 0]
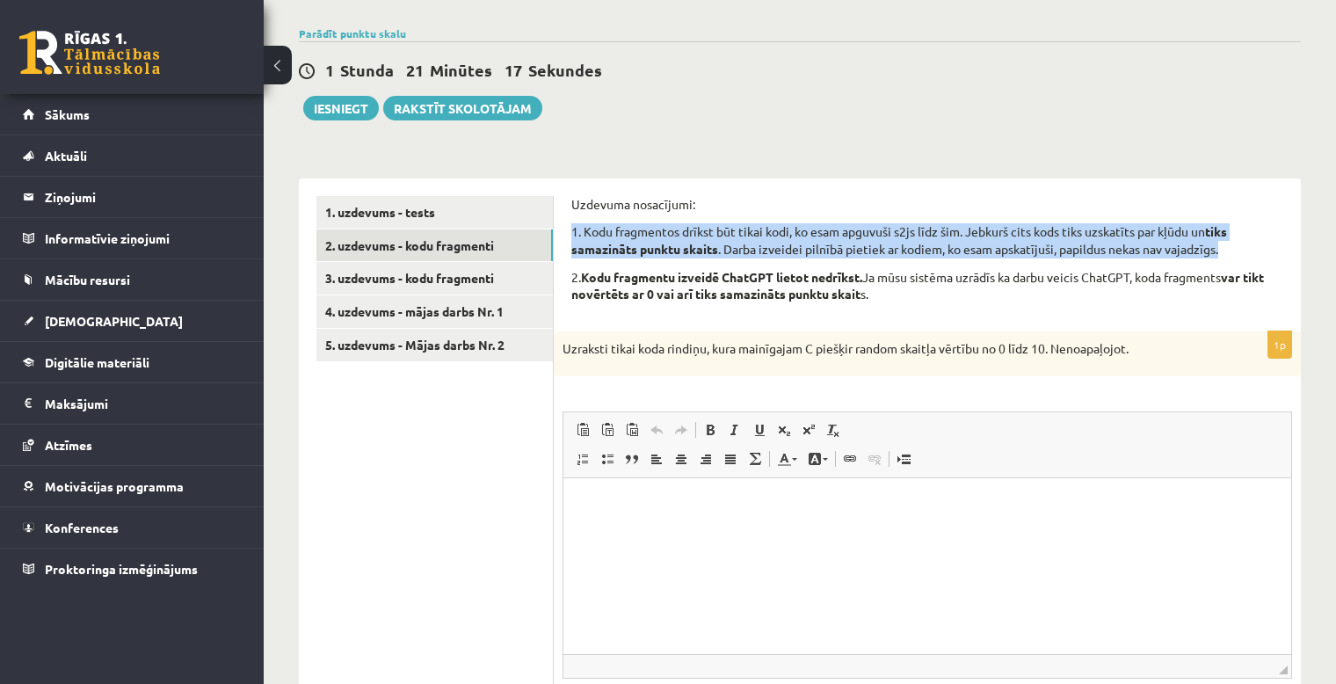
drag, startPoint x: 573, startPoint y: 233, endPoint x: 1252, endPoint y: 256, distance: 679.0
click at [1252, 256] on p "1. Kodu fragmentos drīkst būt tikai kodi, ko esam apguvuši s2js līdz šim. Jebku…" at bounding box center [927, 240] width 712 height 34
copy p "1. Kodu fragmentos drīkst būt tikai kodi, ko esam apguvuši s2js līdz šim. Jebku…"
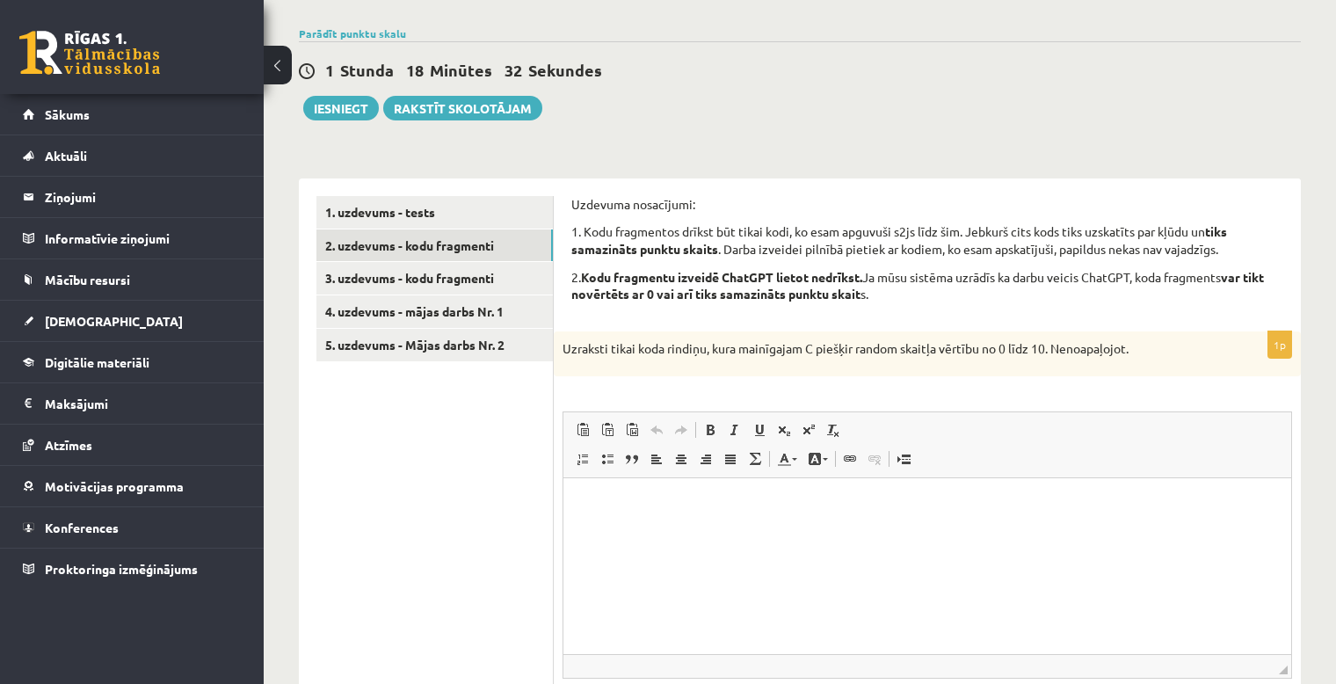
click at [1266, 388] on div "1p Uzraksti tikai koda rindiņu, kura mainīgajam C piešķir random skaitļa vērtīb…" at bounding box center [927, 554] width 747 height 447
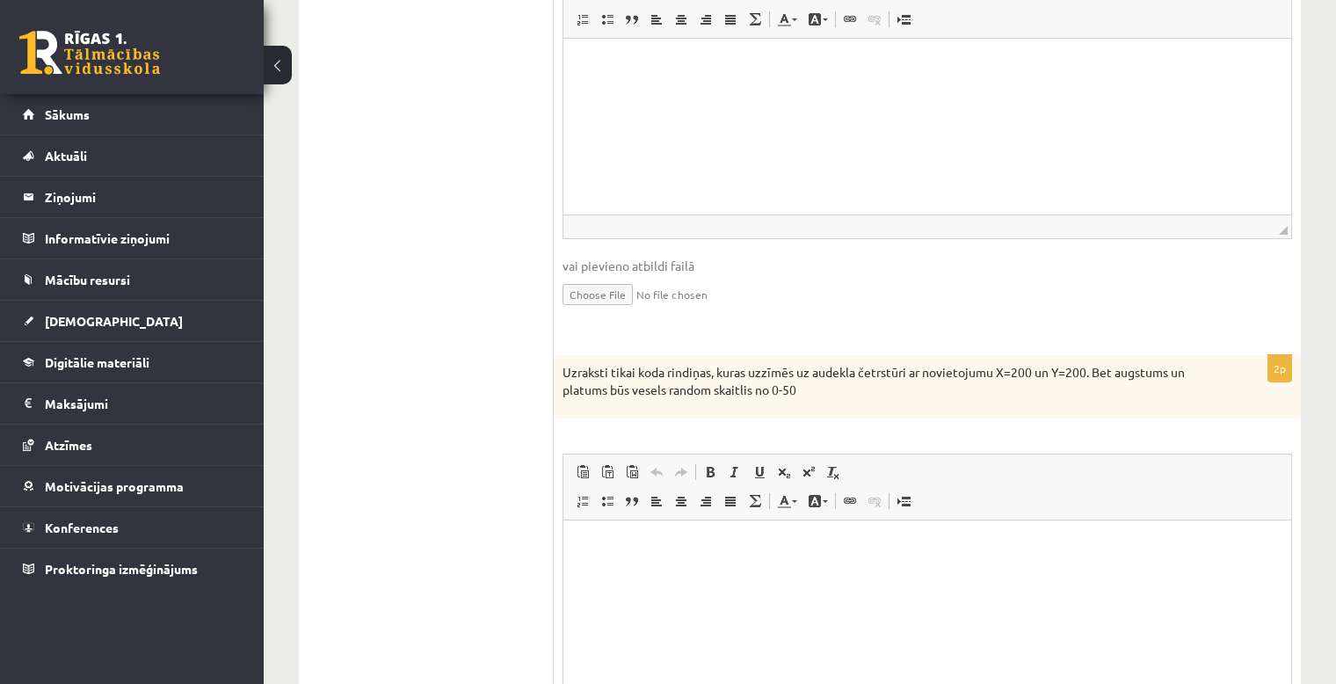
scroll to position [440, 0]
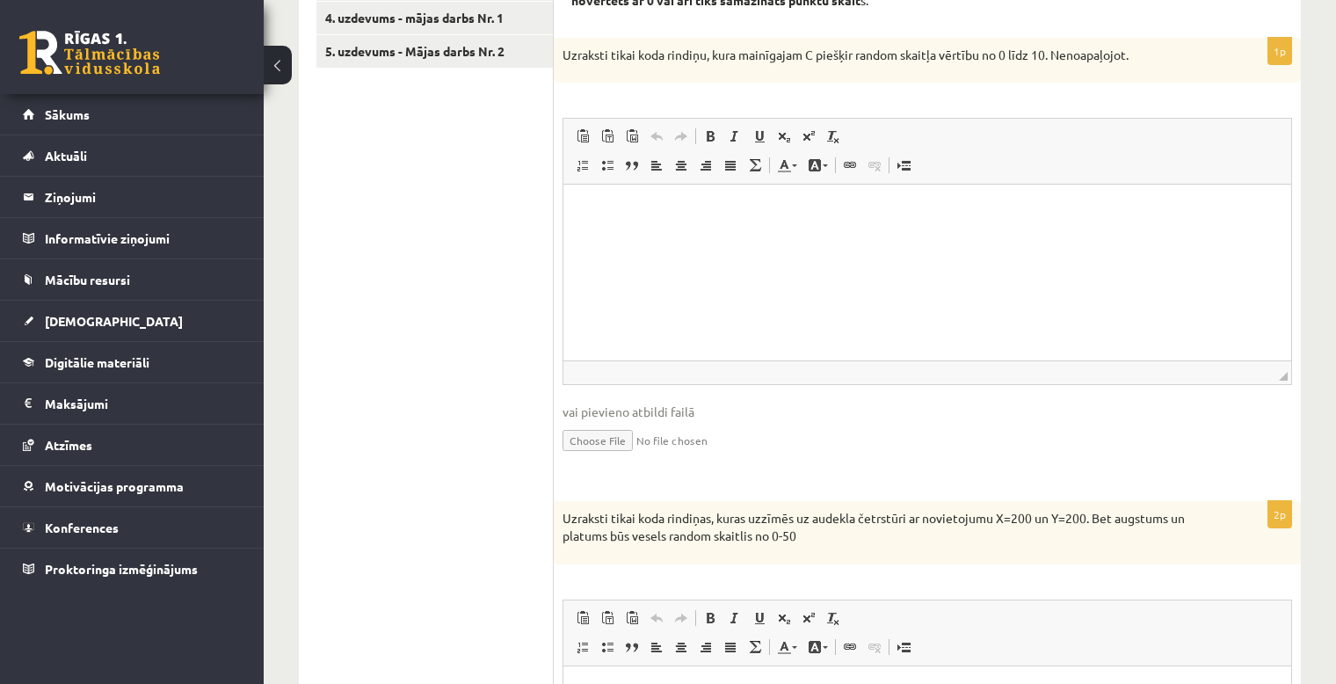
click at [713, 238] on html at bounding box center [927, 212] width 728 height 54
drag, startPoint x: 583, startPoint y: 212, endPoint x: 607, endPoint y: 209, distance: 23.9
click at [583, 212] on p "**********" at bounding box center [928, 211] width 694 height 18
click at [1253, 238] on html "**********" at bounding box center [927, 212] width 728 height 54
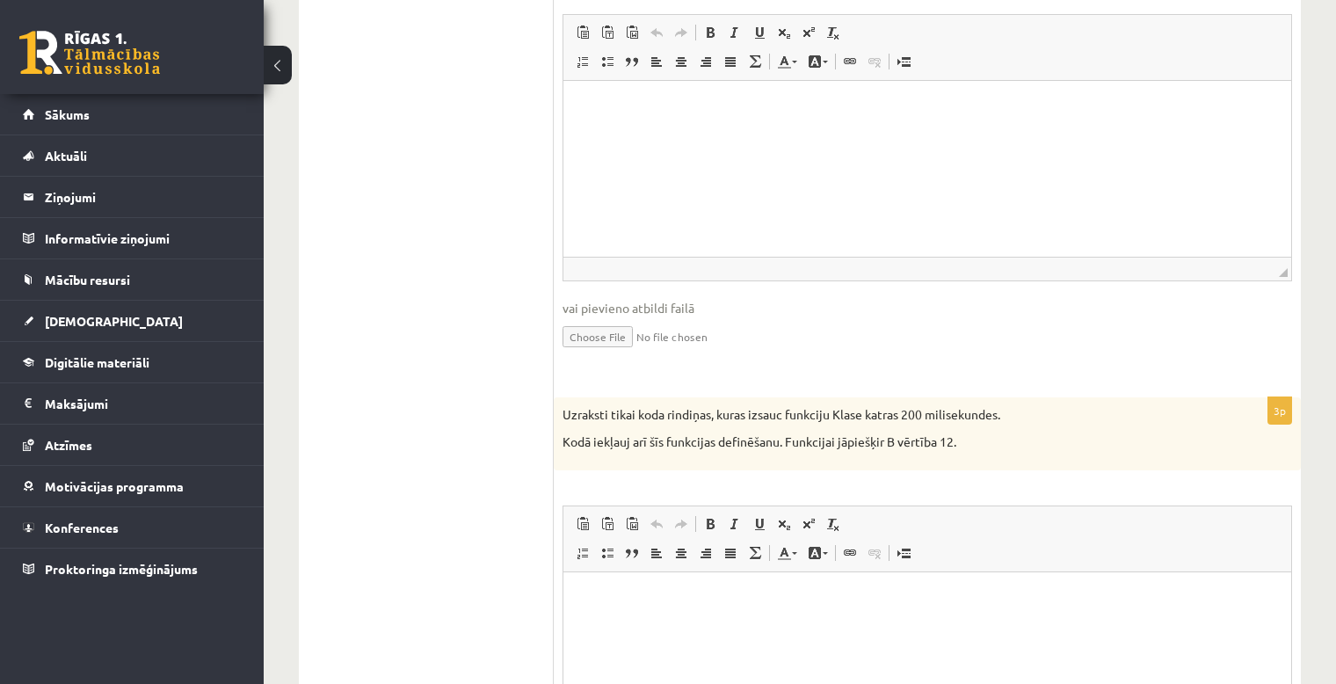
scroll to position [879, 0]
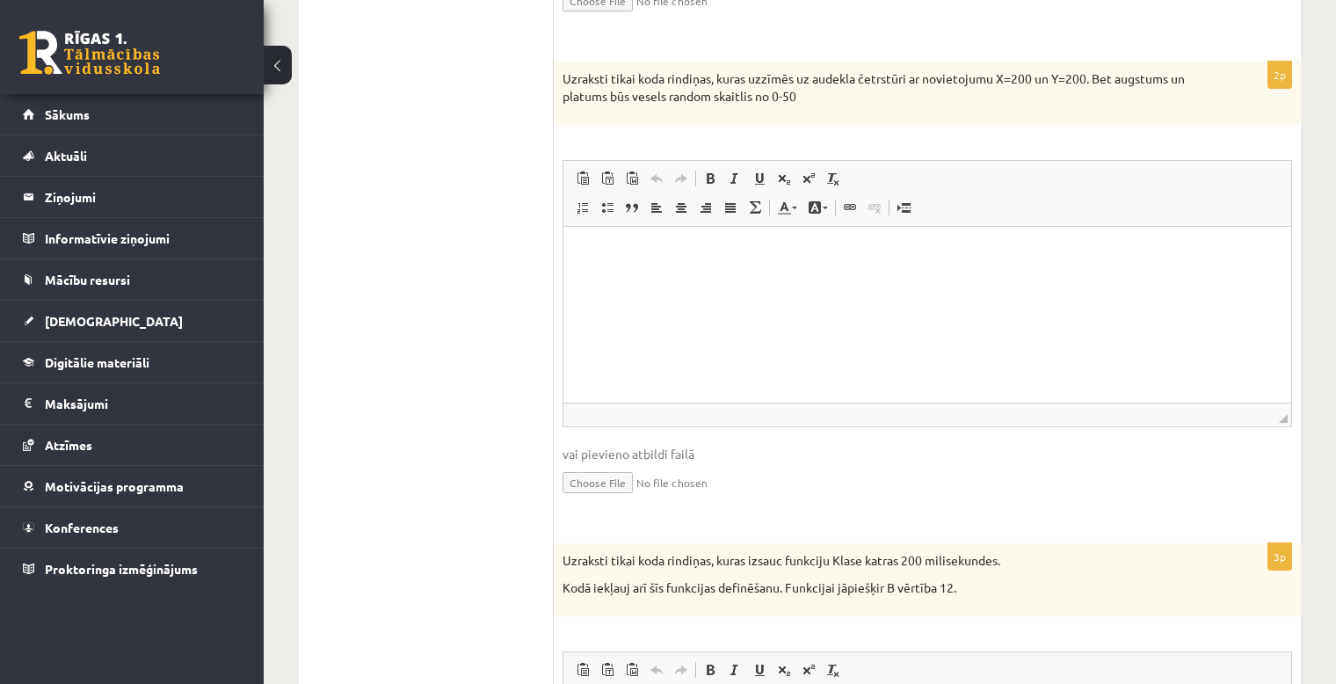
click at [688, 280] on html at bounding box center [927, 253] width 728 height 54
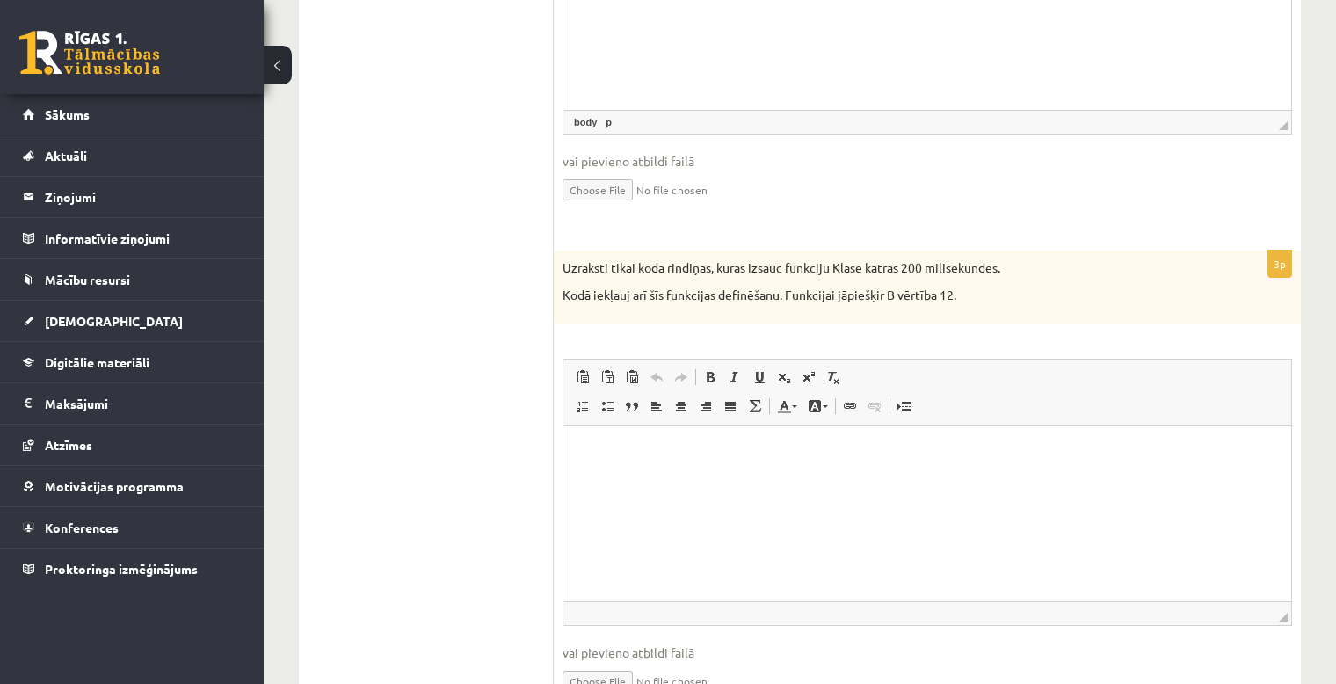
scroll to position [1262, 0]
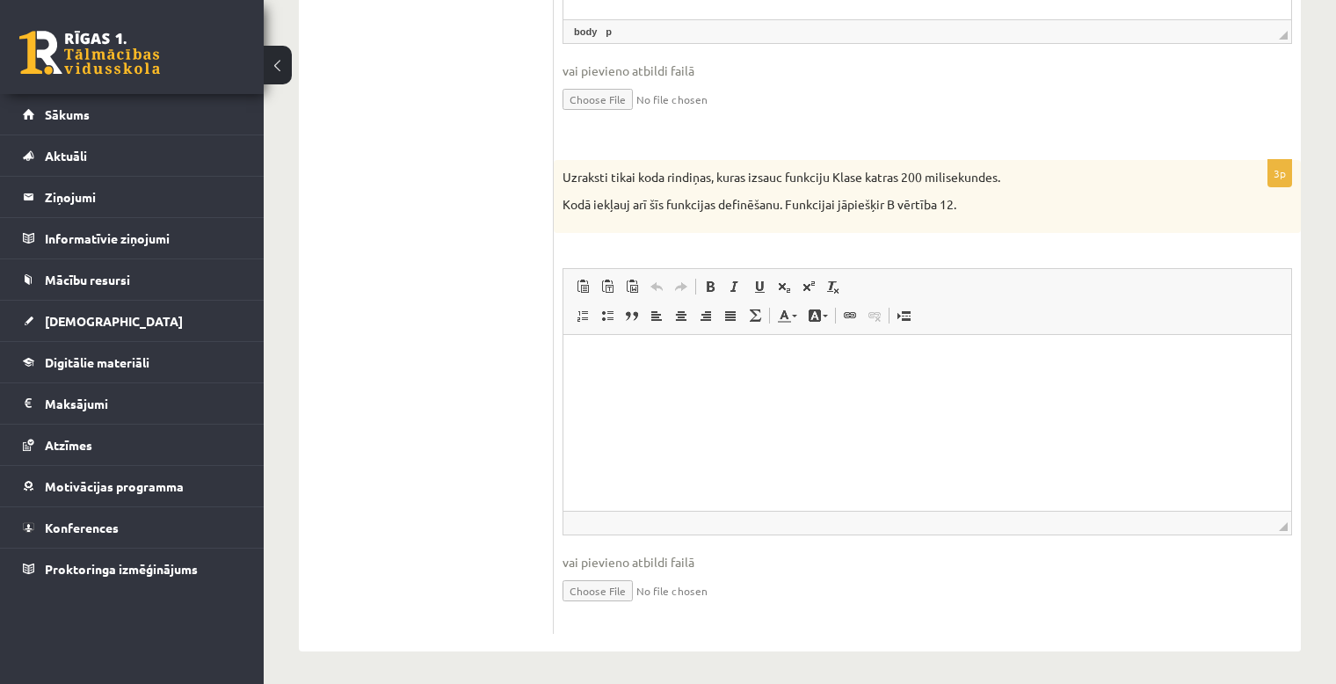
drag, startPoint x: 1269, startPoint y: 314, endPoint x: 1213, endPoint y: 331, distance: 58.7
click at [1269, 314] on span "Панели инструментов редактора Вставить Комбинация клавиш Ctrl+V Вставить только…" at bounding box center [927, 302] width 728 height 66
click at [776, 388] on html at bounding box center [927, 361] width 728 height 54
click at [588, 377] on p "**********" at bounding box center [928, 379] width 694 height 55
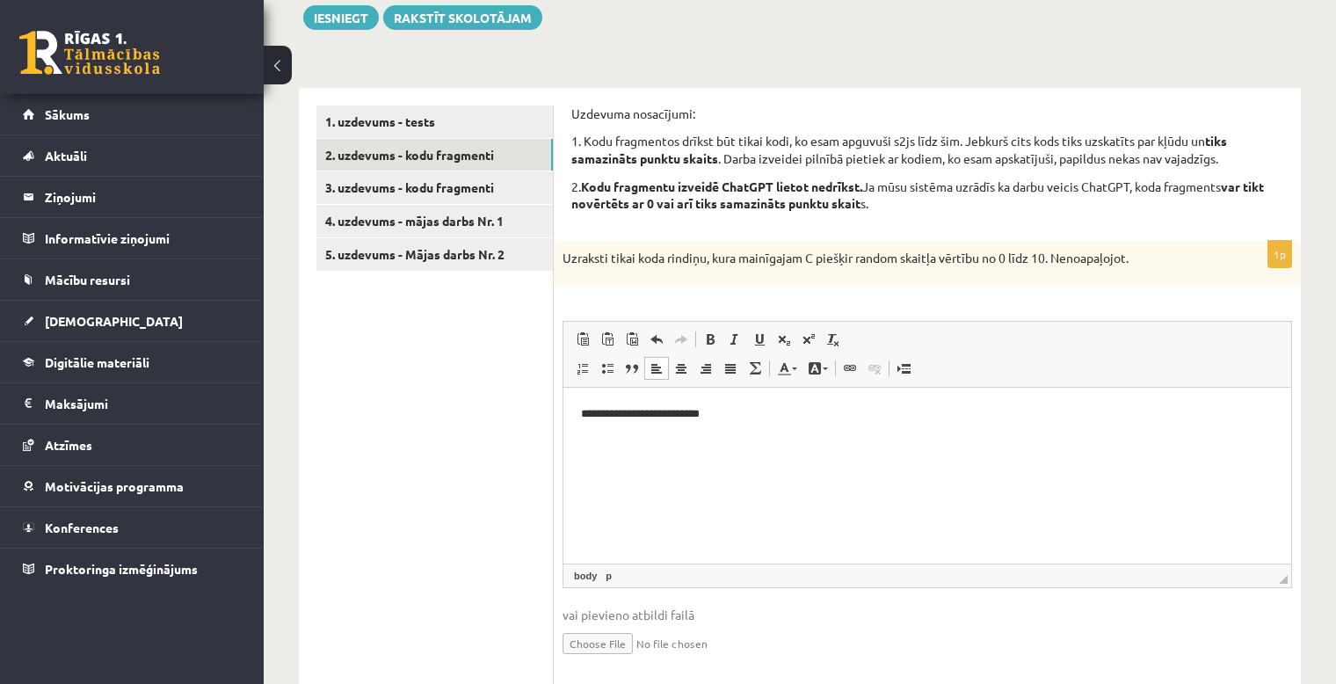
scroll to position [90, 0]
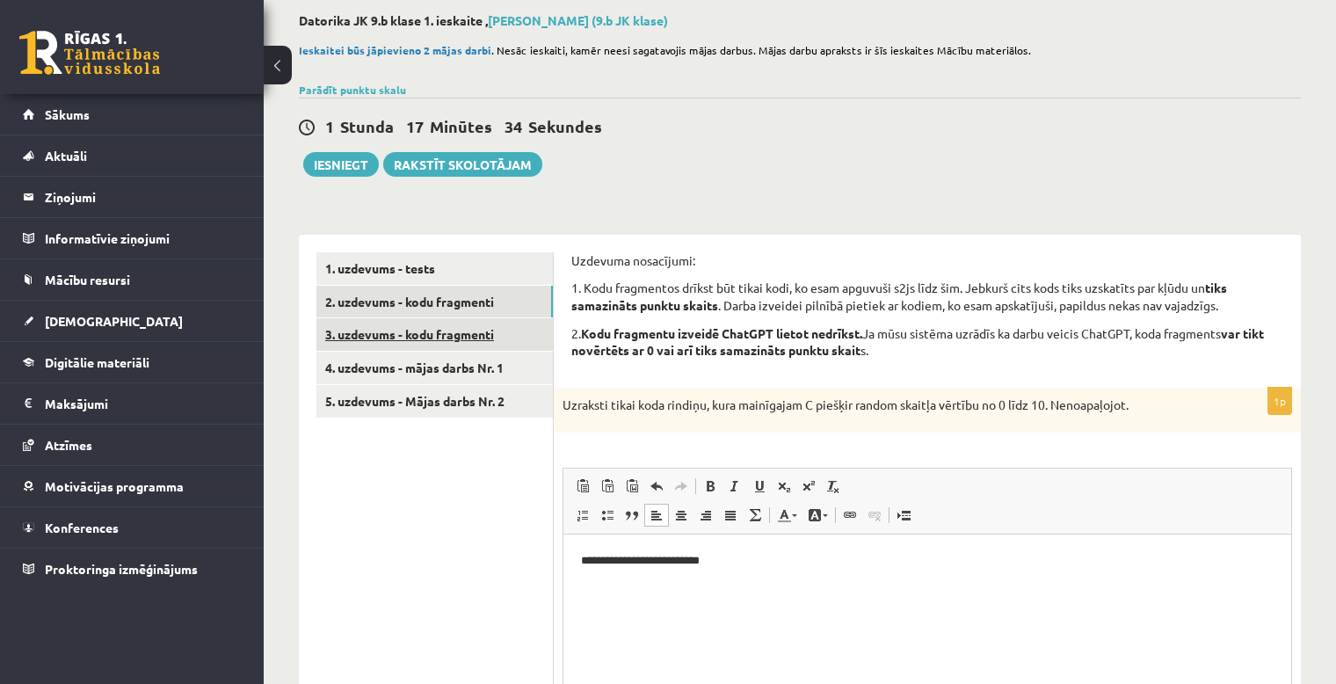
click at [454, 332] on link "3. uzdevums - kodu fragmenti" at bounding box center [434, 334] width 236 height 33
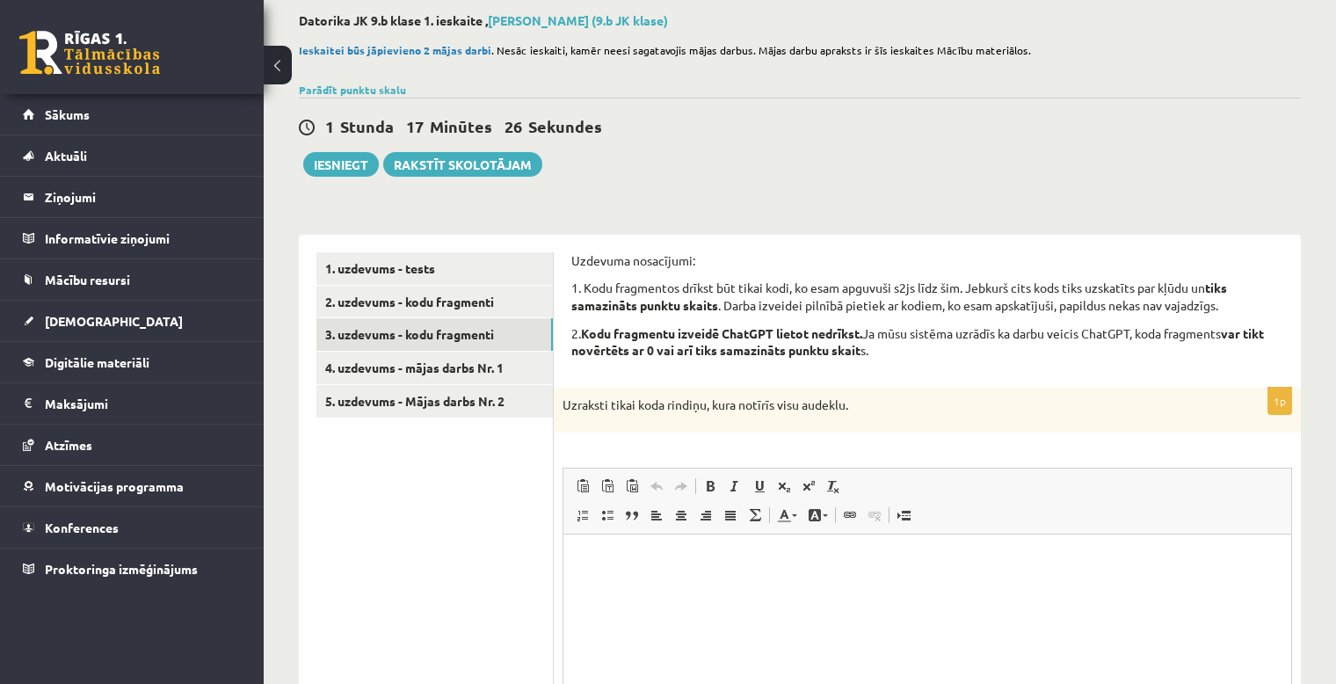
scroll to position [236, 0]
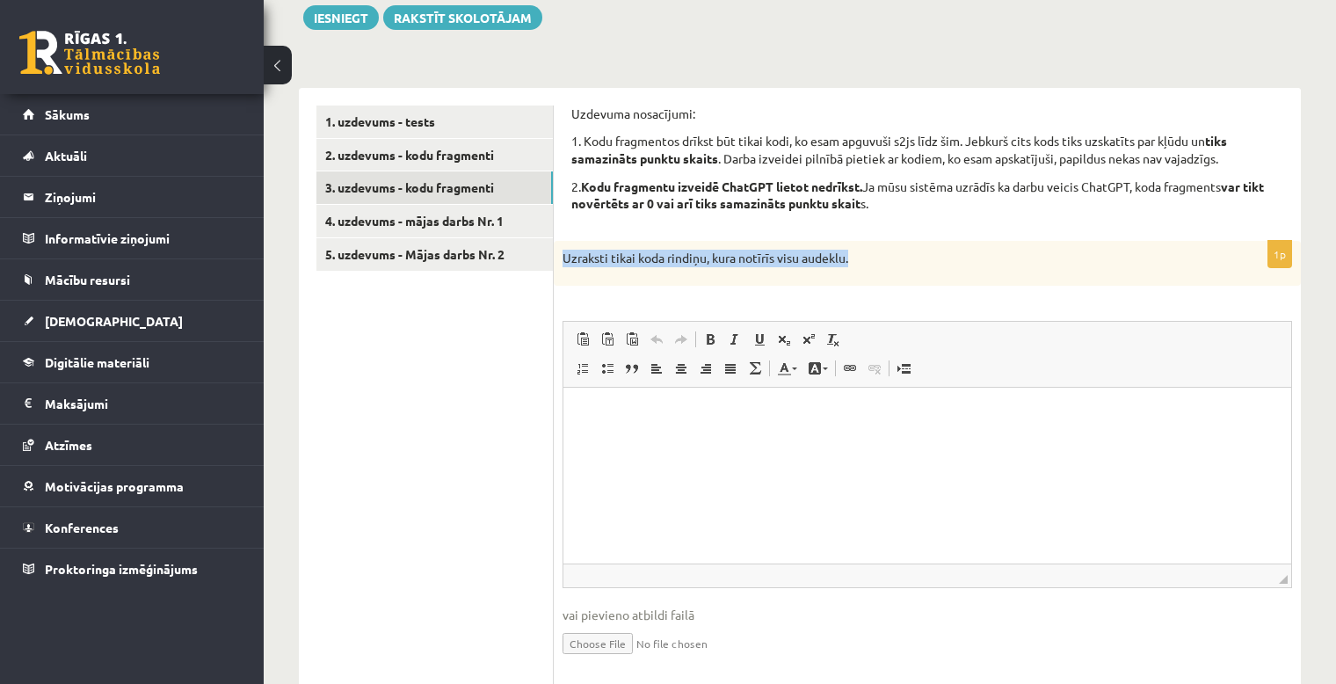
drag, startPoint x: 850, startPoint y: 258, endPoint x: 563, endPoint y: 256, distance: 286.6
click at [563, 255] on p "Uzraksti tikai koda rindiņu, kura notīrīs visu audeklu." at bounding box center [884, 259] width 642 height 18
copy p "Uzraksti tikai koda rindiņu, kura notīrīs visu audeklu."
click at [1278, 441] on html at bounding box center [927, 415] width 728 height 54
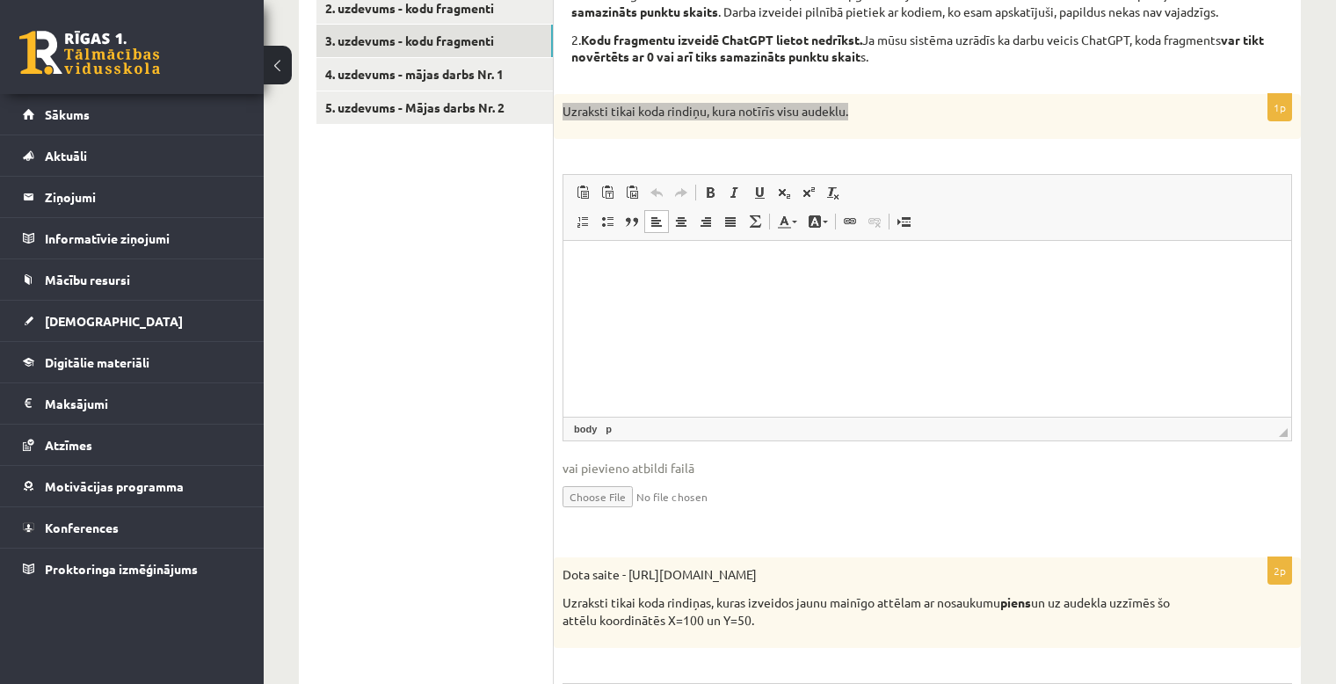
scroll to position [529, 0]
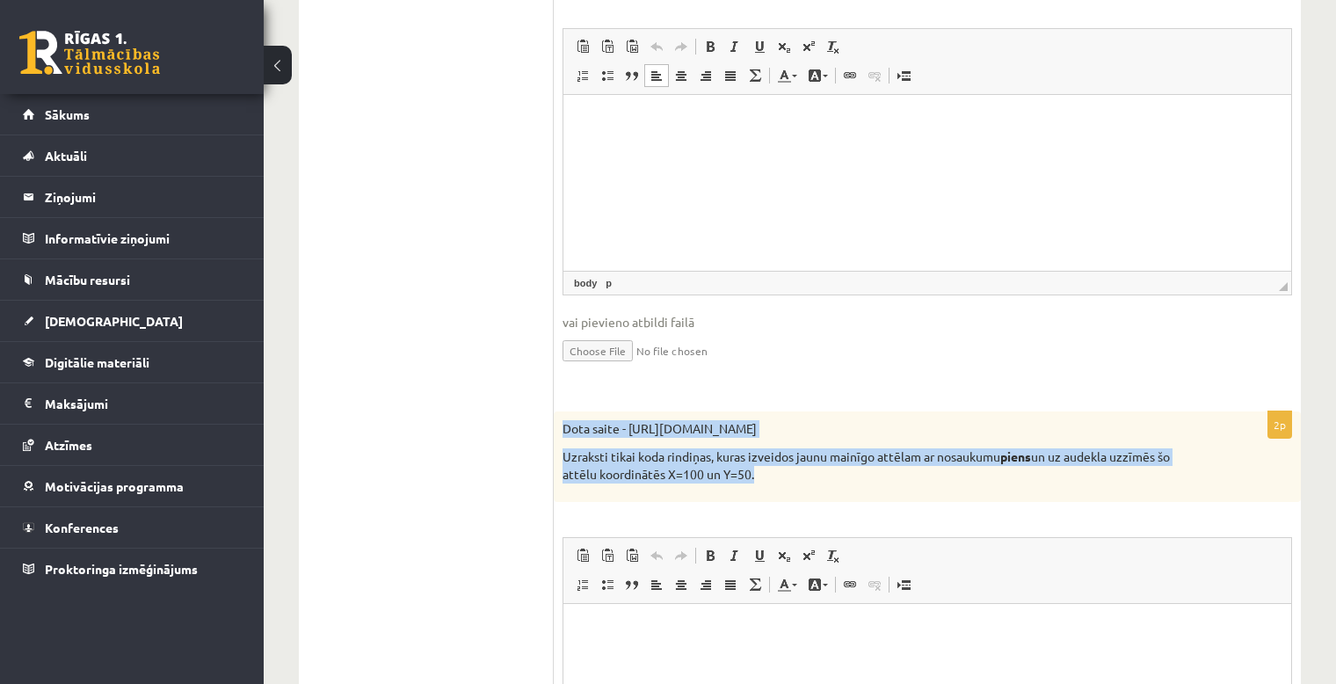
drag, startPoint x: 786, startPoint y: 472, endPoint x: 561, endPoint y: 431, distance: 228.8
click at [561, 431] on div "Dota saite - https://clipart4school.com/wp-content/uploads/2018/03/free-milk-cl…" at bounding box center [927, 456] width 747 height 91
copy div "Dota saite - https://clipart4school.com/wp-content/uploads/2018/03/free-milk-cl…"
click at [1286, 476] on div "Dota saite - https://clipart4school.com/wp-content/uploads/2018/03/free-milk-cl…" at bounding box center [927, 456] width 747 height 91
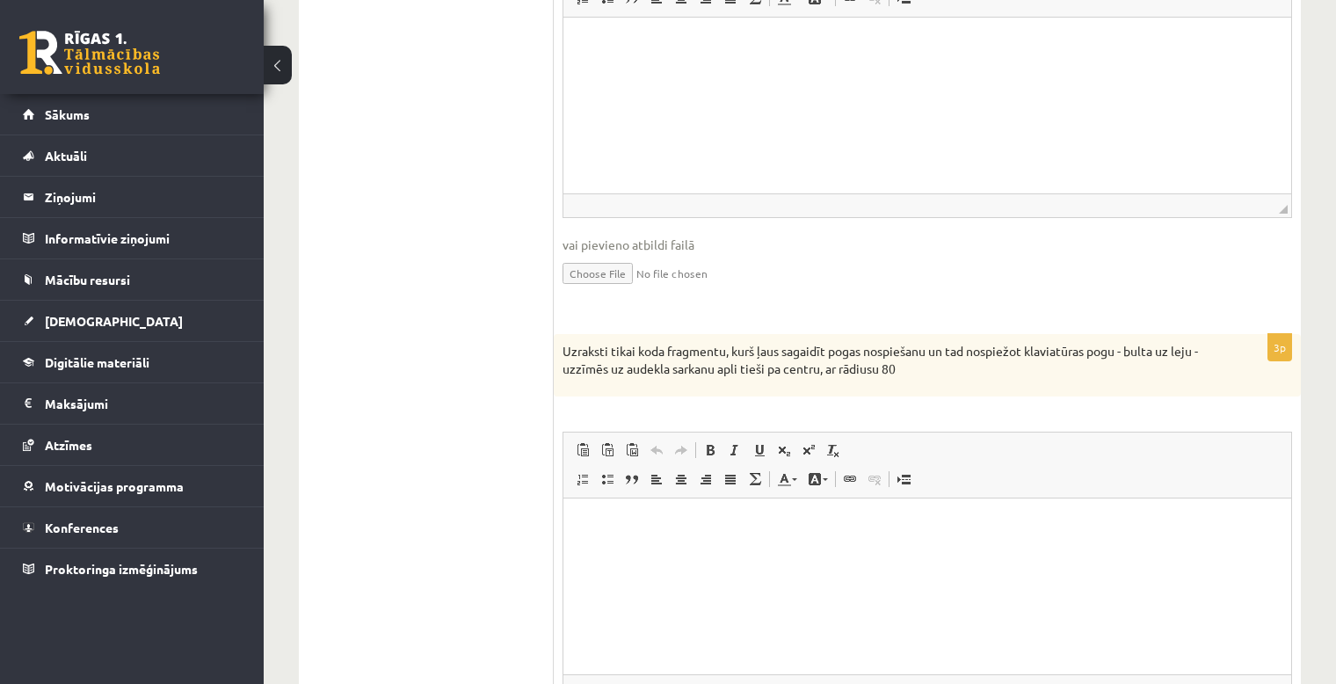
scroll to position [1262, 0]
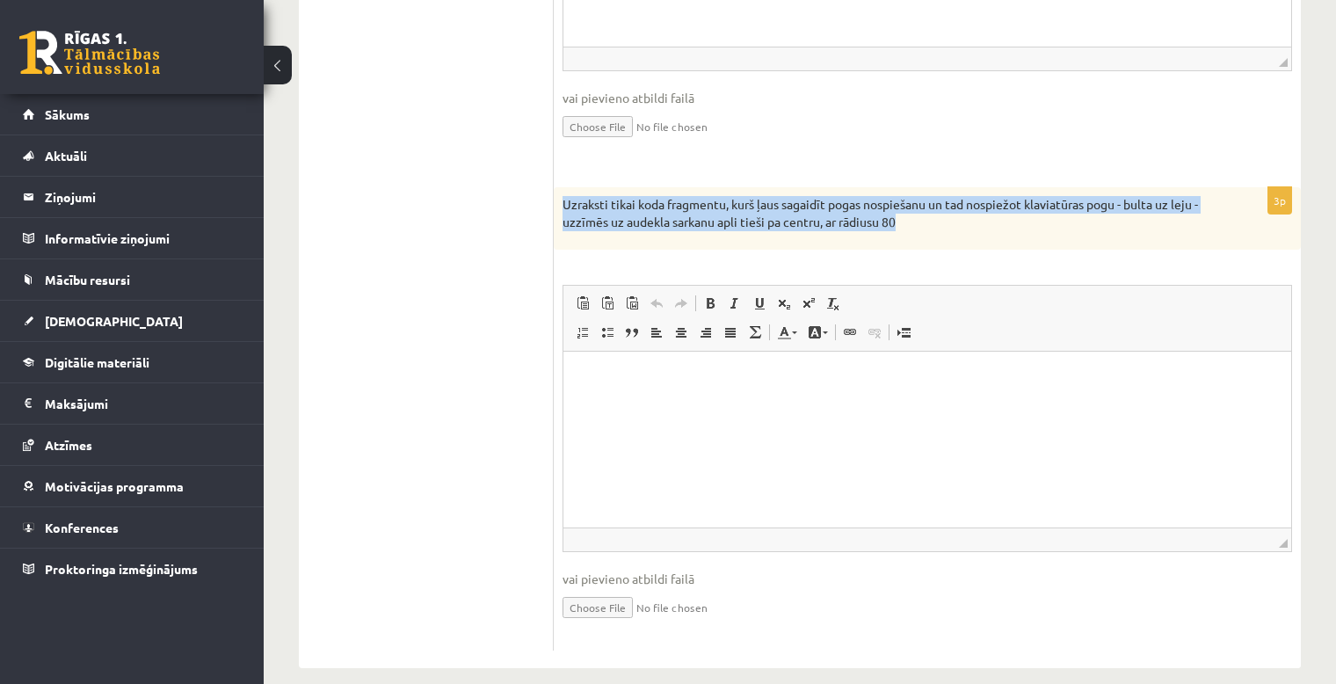
drag, startPoint x: 845, startPoint y: 221, endPoint x: 556, endPoint y: 200, distance: 289.9
click at [556, 200] on div "Uzraksti tikai koda fragmentu, kurš ļaus sagaidīt pogas nospiešanu un tad nospi…" at bounding box center [927, 218] width 747 height 62
copy p "Uzraksti tikai koda fragmentu, kurš ļaus sagaidīt pogas nospiešanu un tad nospi…"
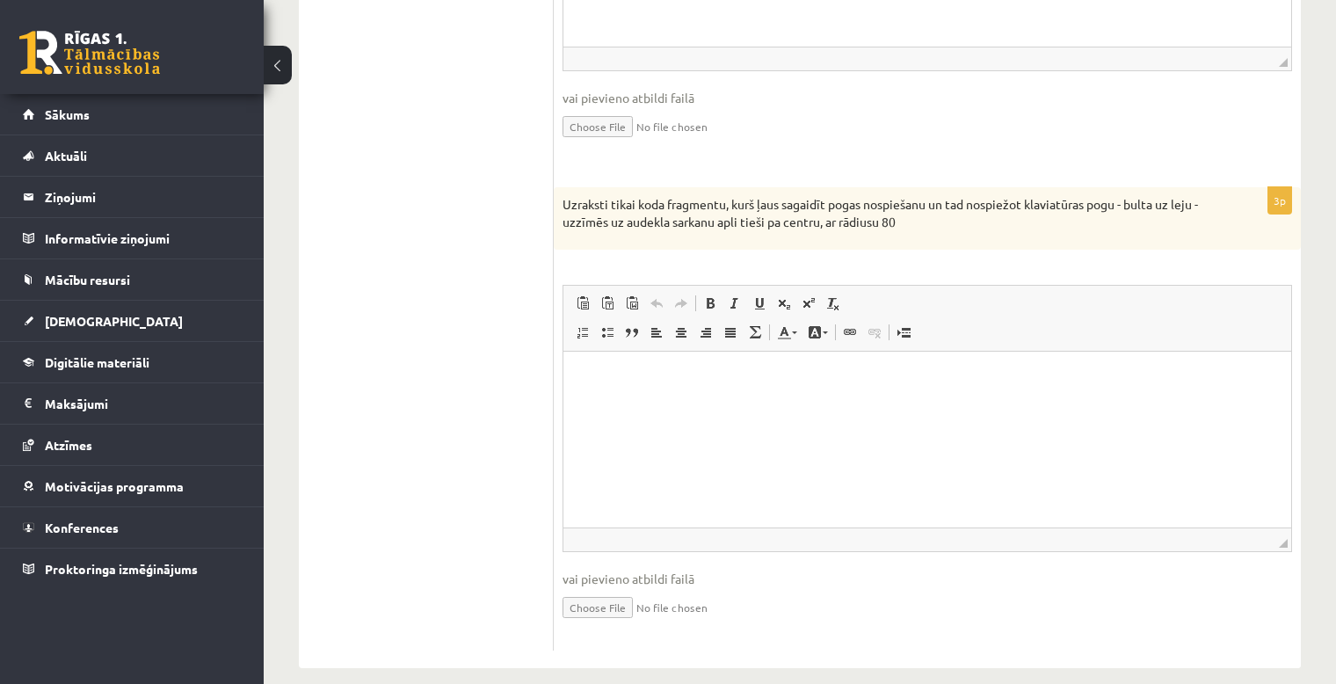
click at [1262, 280] on div "3p Uzraksti tikai koda fragmentu, kurš ļaus sagaidīt pogas nospiešanu un tad no…" at bounding box center [927, 418] width 747 height 463
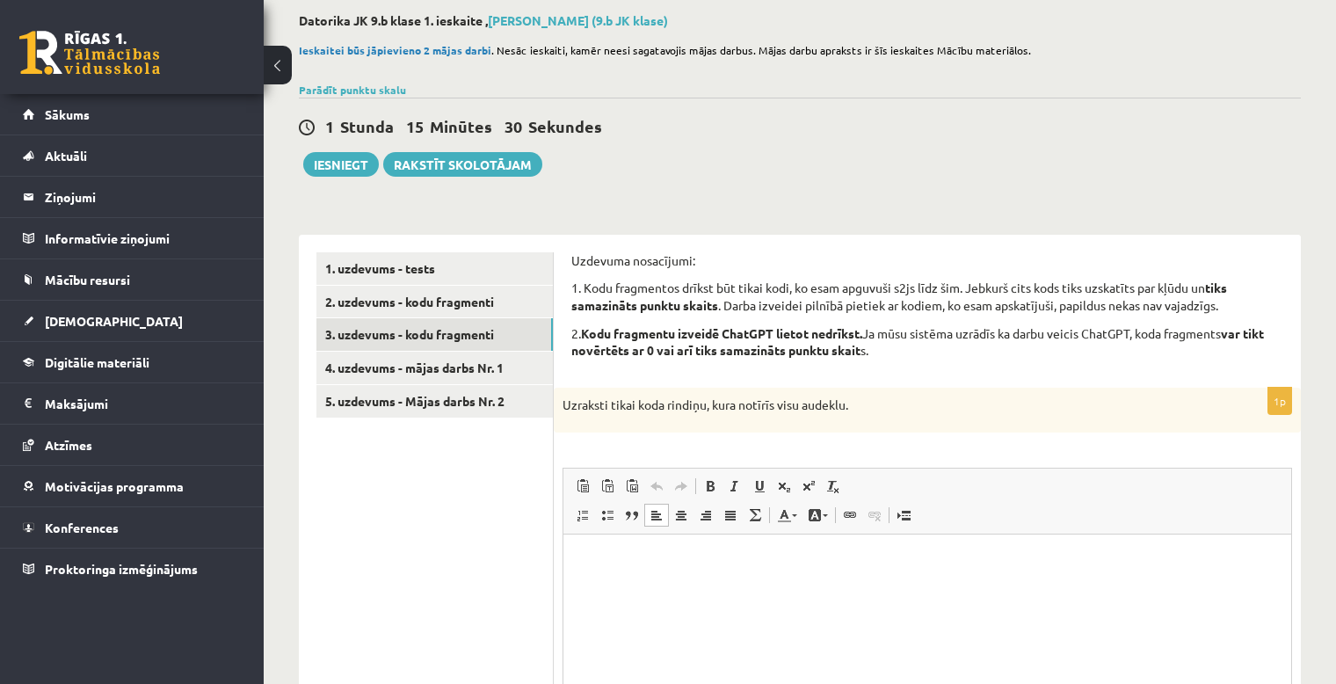
scroll to position [236, 0]
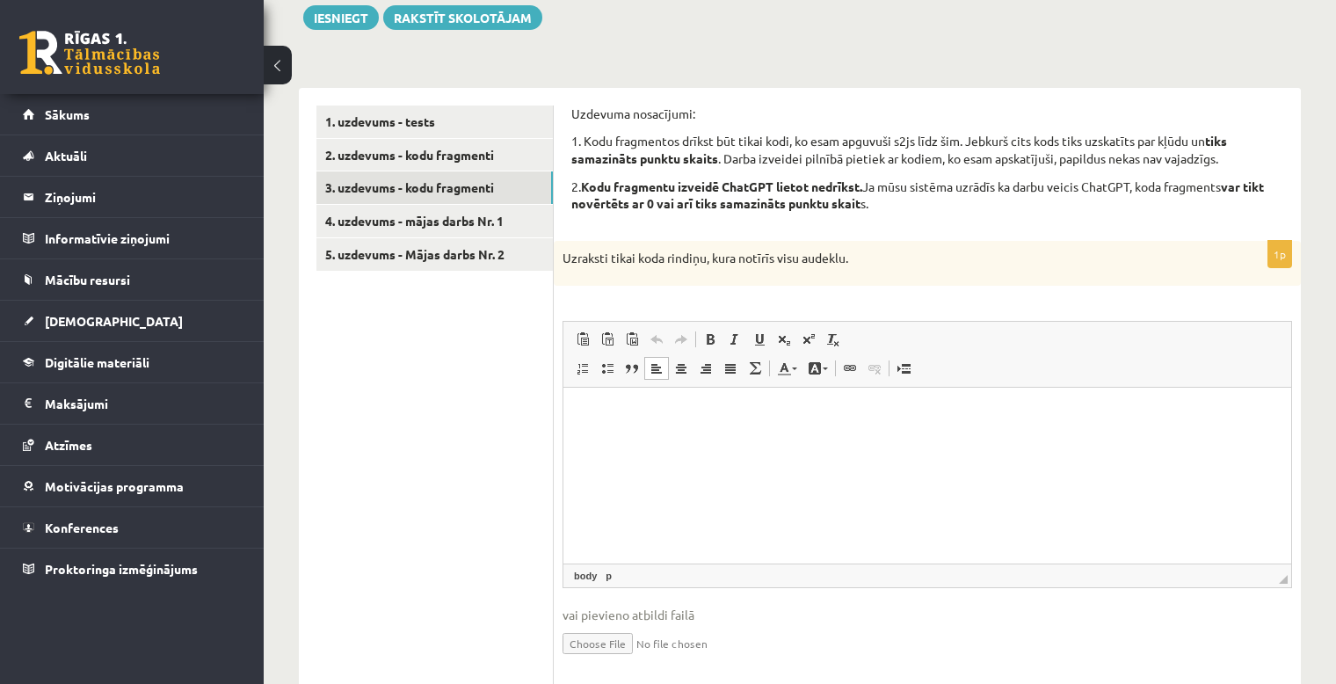
click at [1266, 302] on div "1p Uzraksti tikai koda rindiņu, kura notīrīs visu audeklu. Rich Text Editor, wi…" at bounding box center [927, 464] width 747 height 447
click at [792, 436] on html at bounding box center [927, 415] width 728 height 54
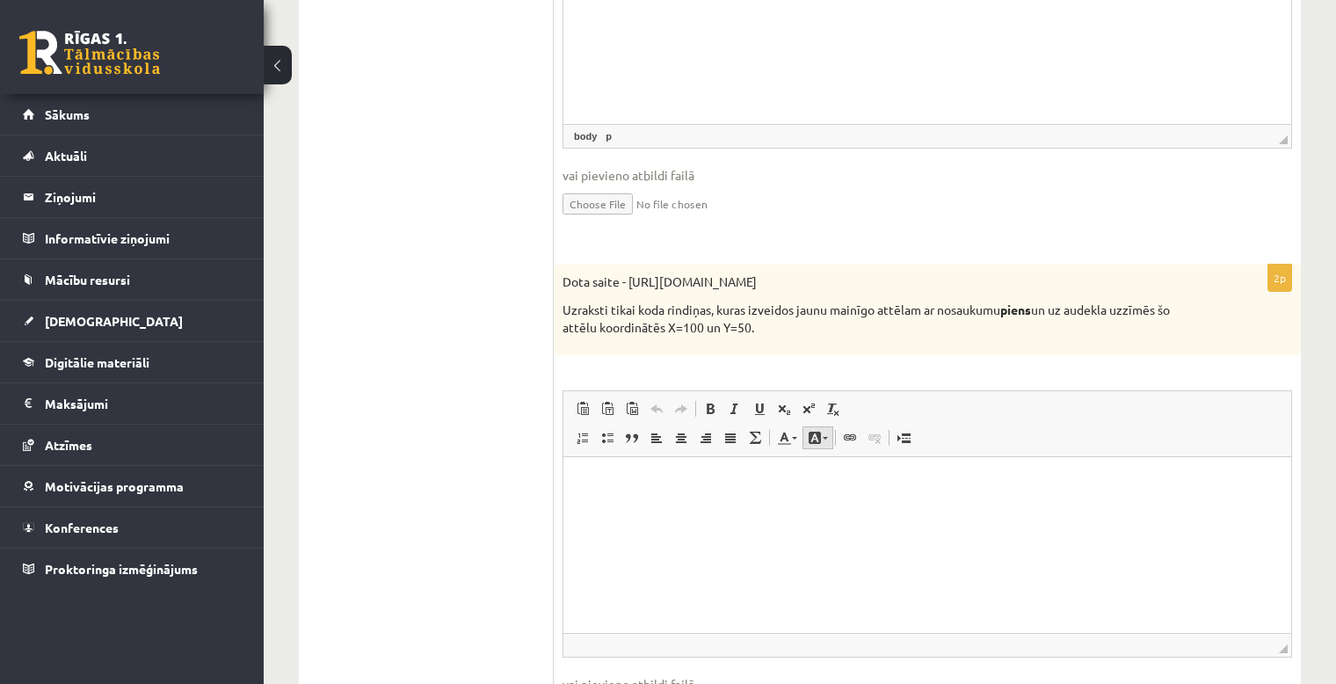
scroll to position [823, 0]
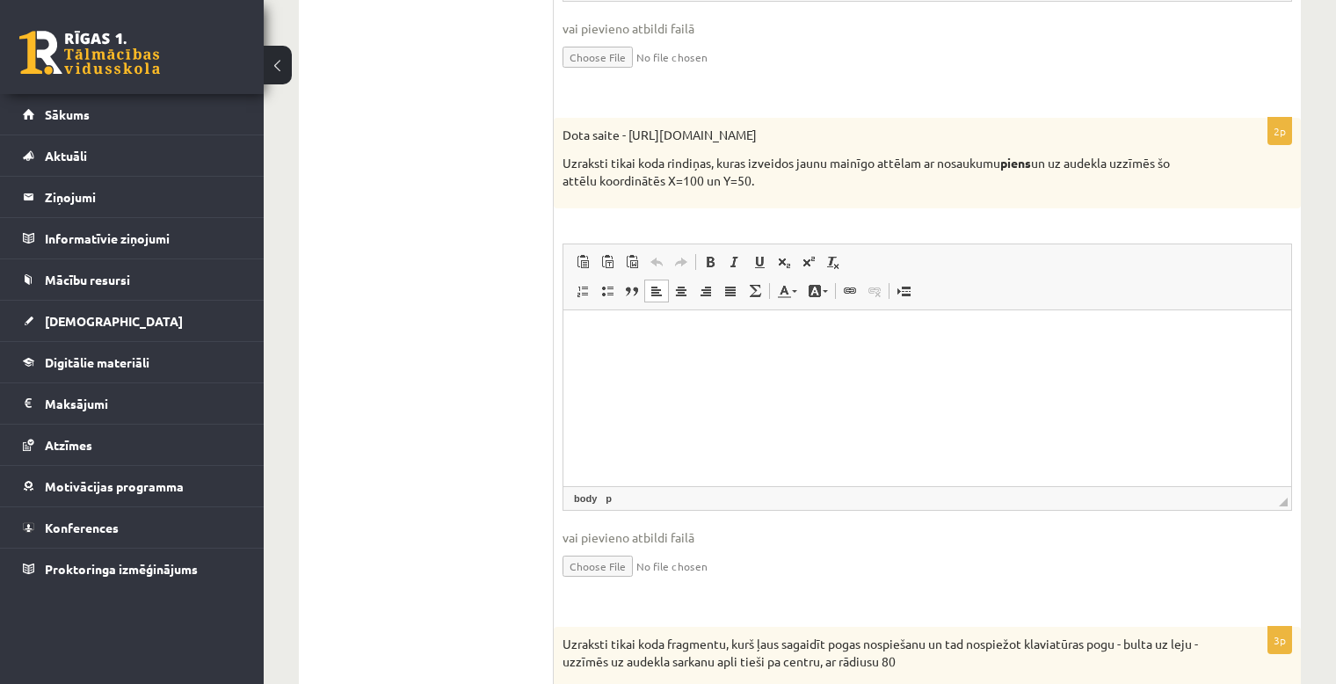
click at [1267, 364] on html at bounding box center [927, 337] width 728 height 54
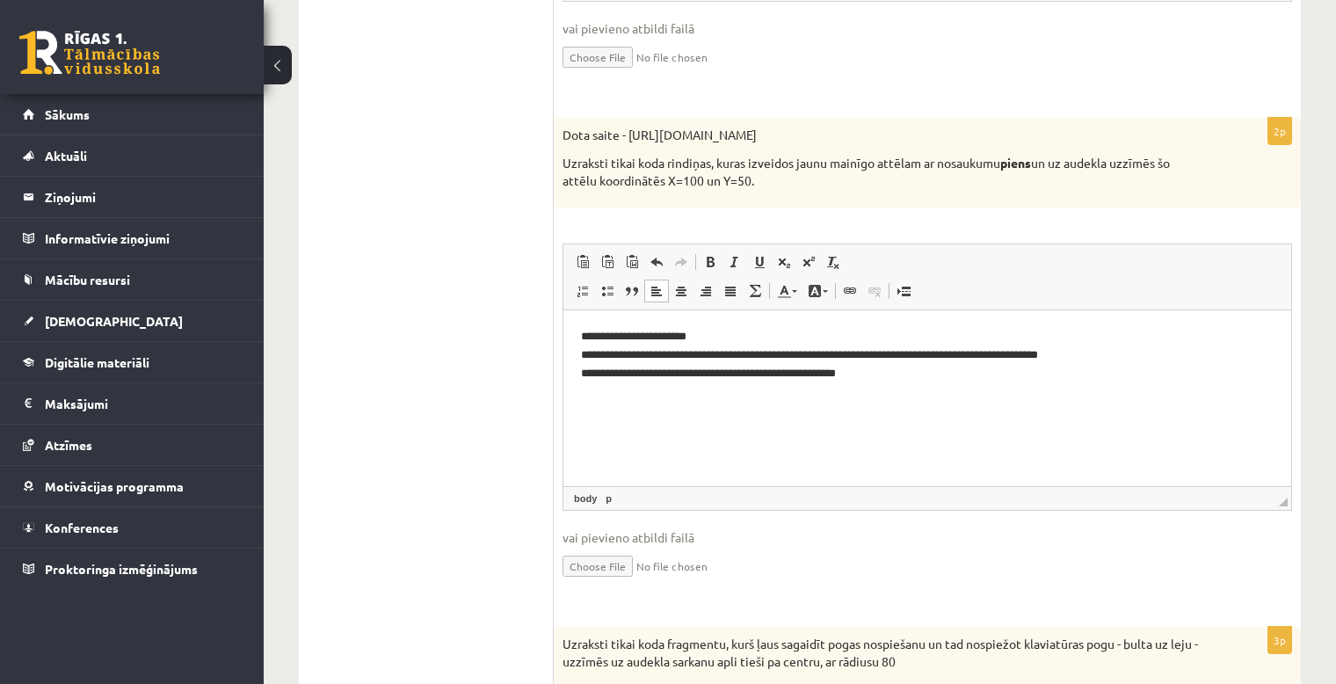
scroll to position [969, 0]
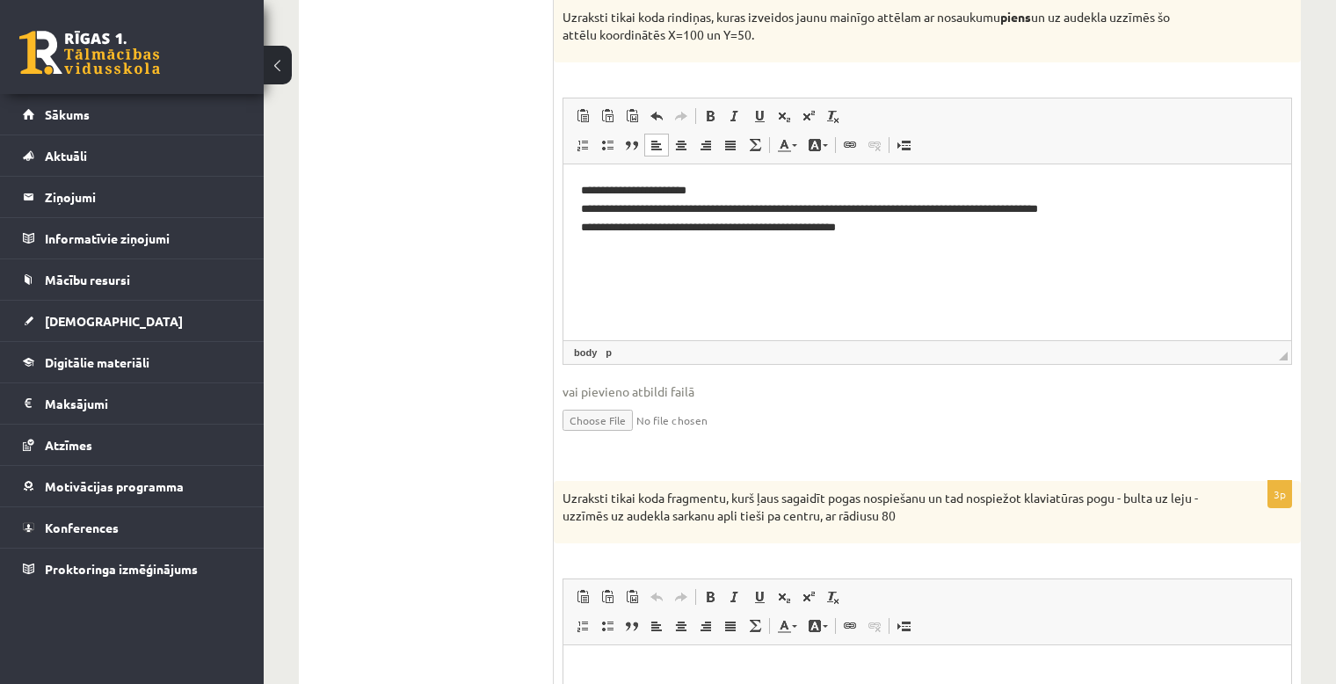
click at [1253, 254] on html "**********" at bounding box center [927, 209] width 728 height 90
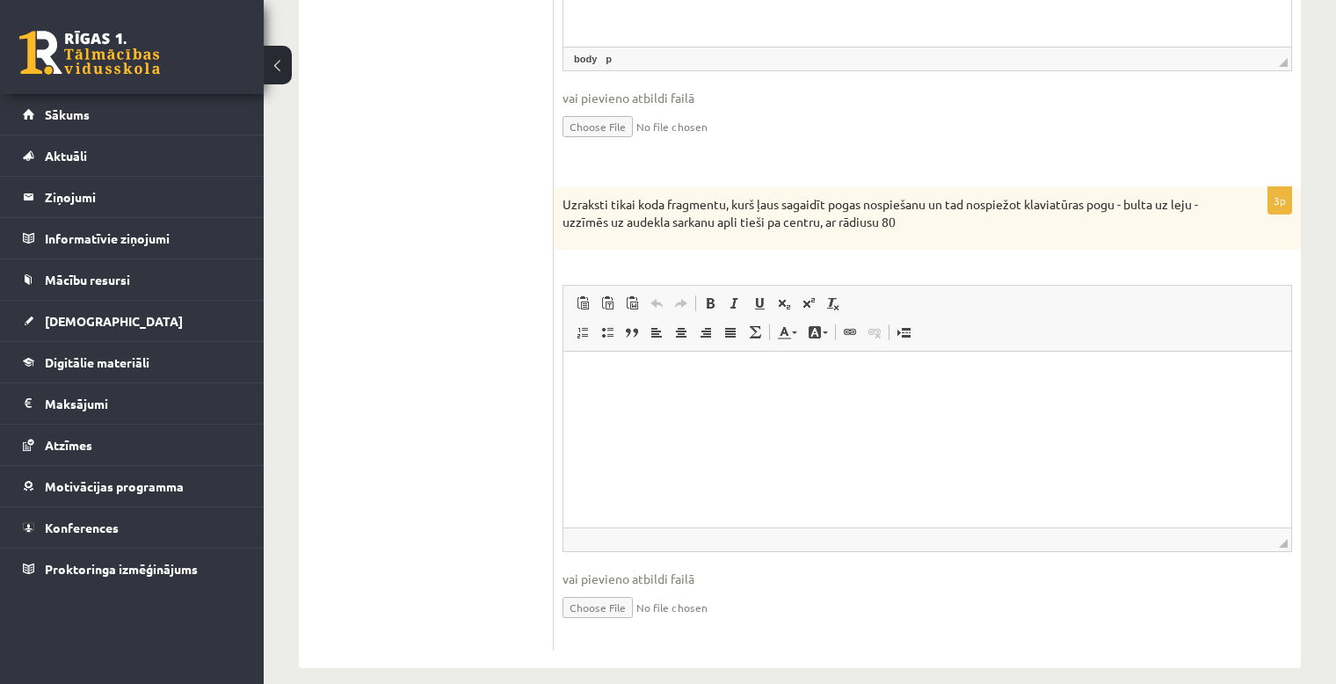
scroll to position [1279, 0]
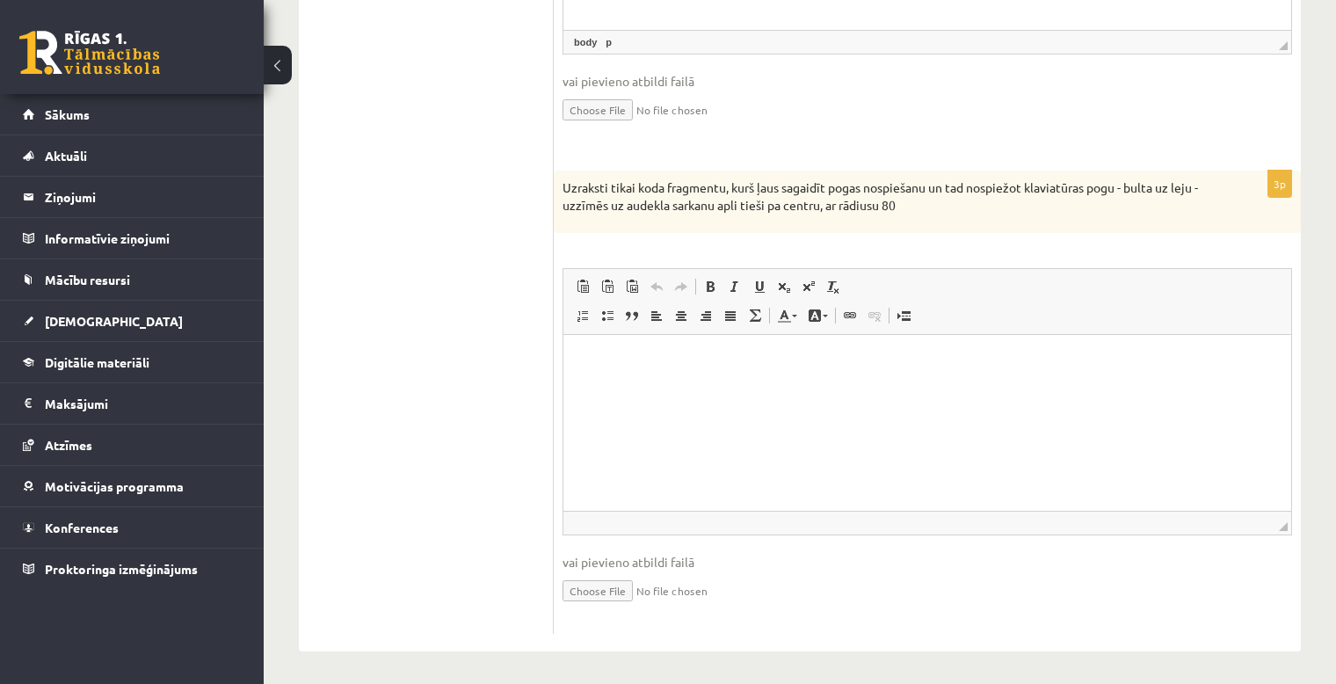
click at [889, 389] on html at bounding box center [927, 362] width 728 height 54
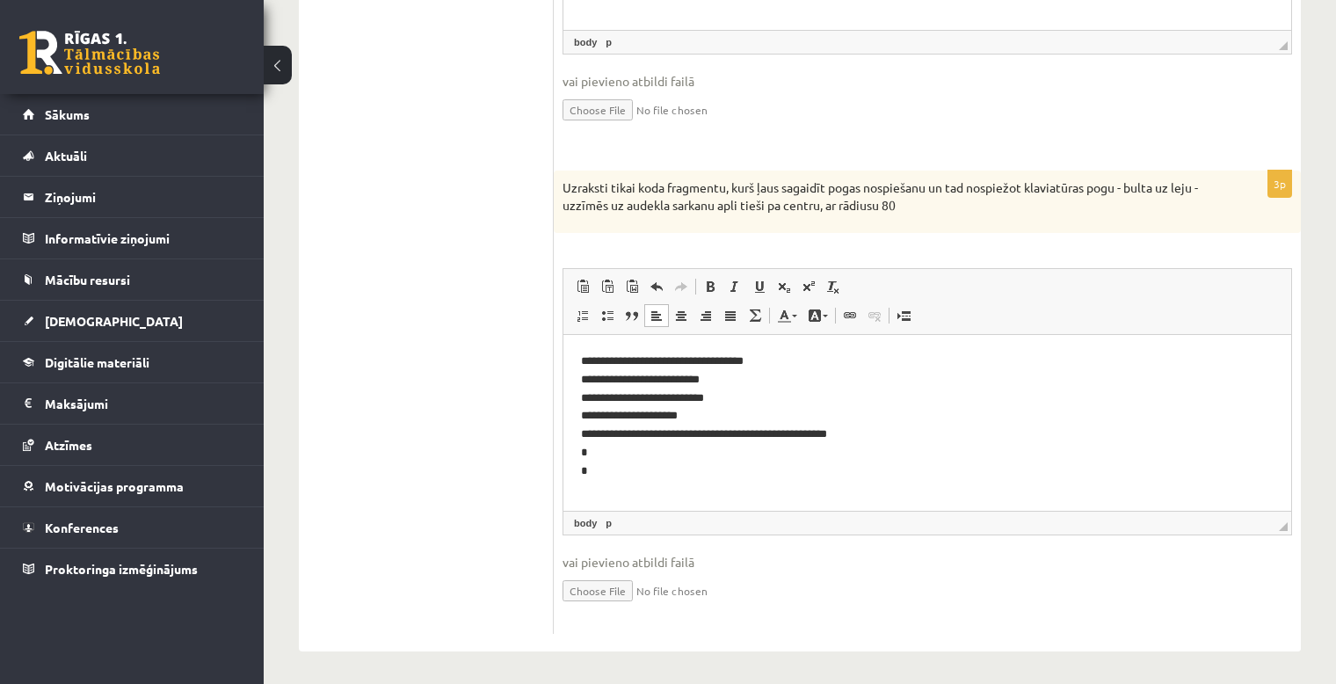
drag, startPoint x: 584, startPoint y: 338, endPoint x: 598, endPoint y: 338, distance: 14.1
click at [585, 338] on html "**********" at bounding box center [927, 417] width 728 height 164
click at [578, 355] on html "**********" at bounding box center [927, 417] width 728 height 164
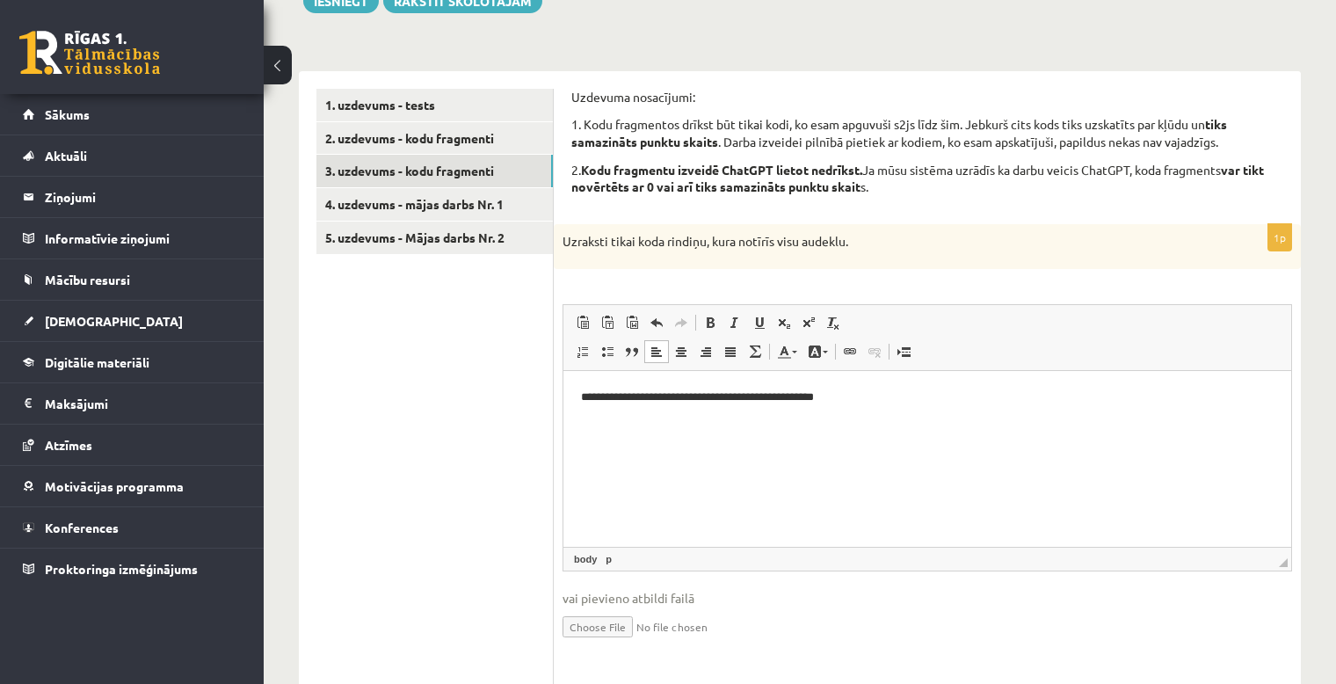
scroll to position [106, 0]
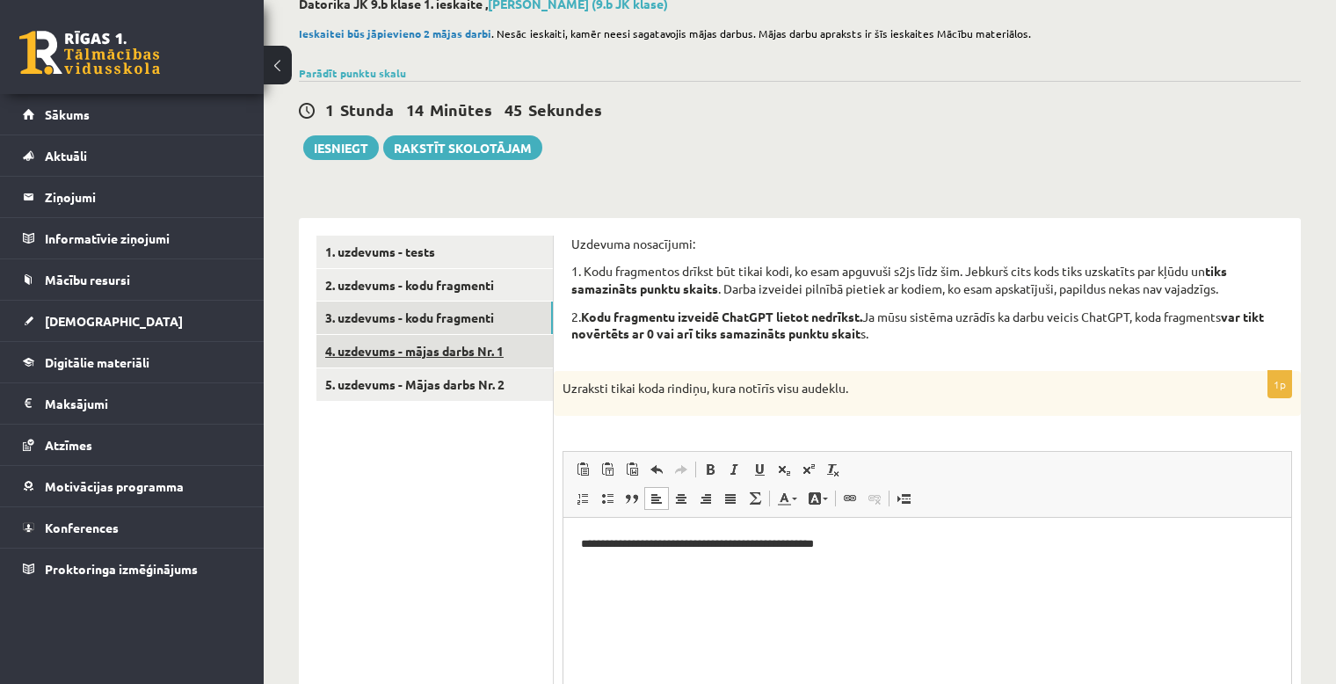
click at [476, 338] on link "4. uzdevums - mājas darbs Nr. 1" at bounding box center [434, 351] width 236 height 33
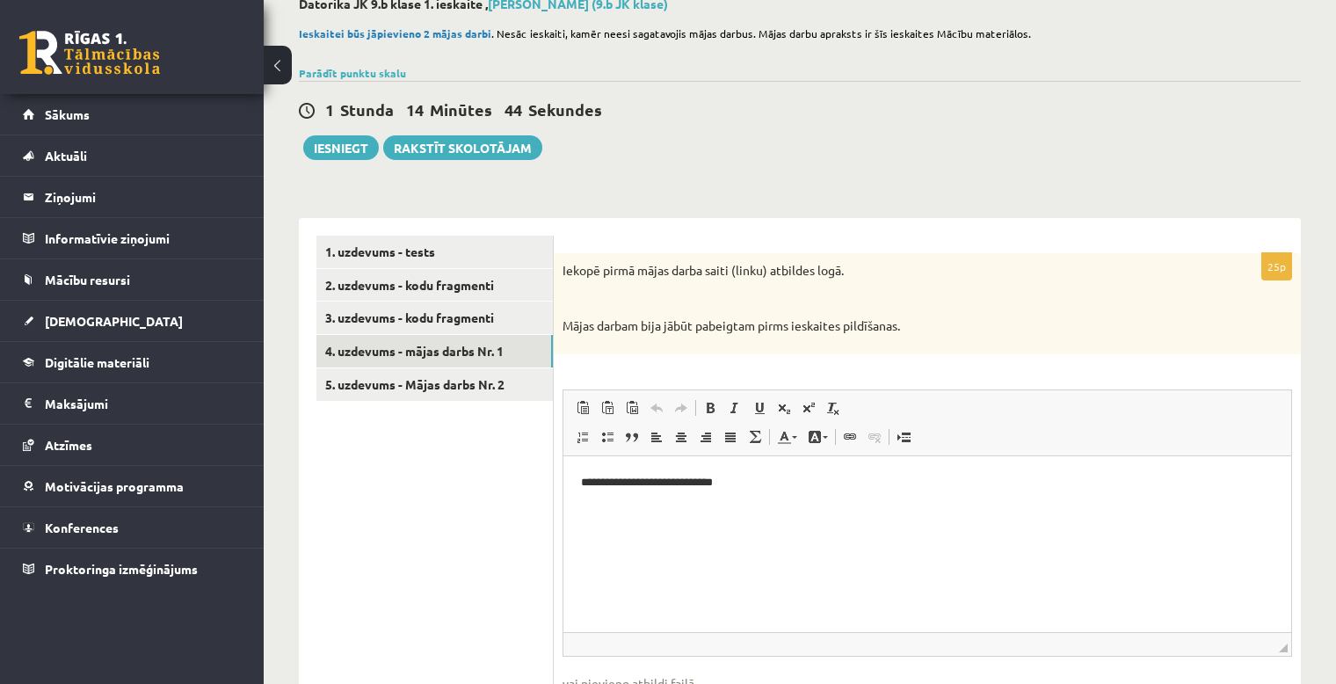
scroll to position [0, 0]
click at [482, 437] on ul "1. uzdevums - tests 2. uzdevums - kodu fragmenti 3. uzdevums - kodu fragmenti 4…" at bounding box center [434, 496] width 237 height 520
click at [455, 381] on link "5. uzdevums - Mājas darbs Nr. 2" at bounding box center [434, 384] width 236 height 33
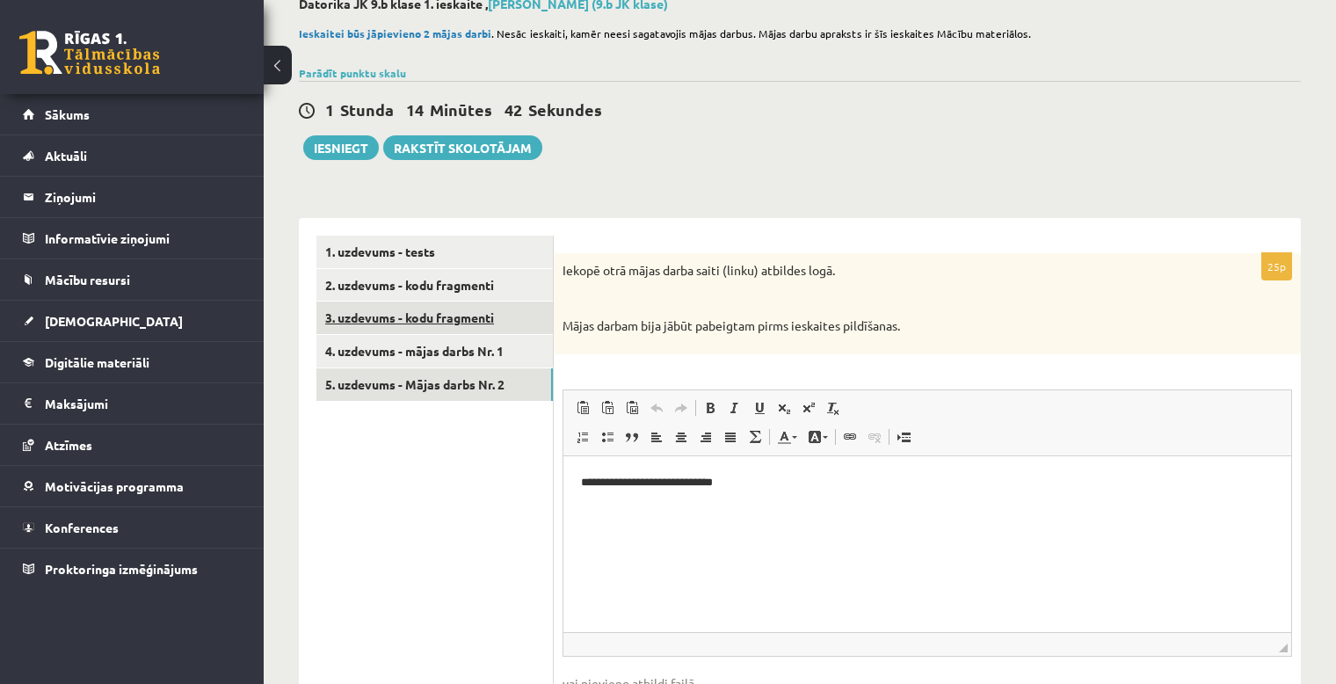
click at [425, 307] on link "3. uzdevums - kodu fragmenti" at bounding box center [434, 318] width 236 height 33
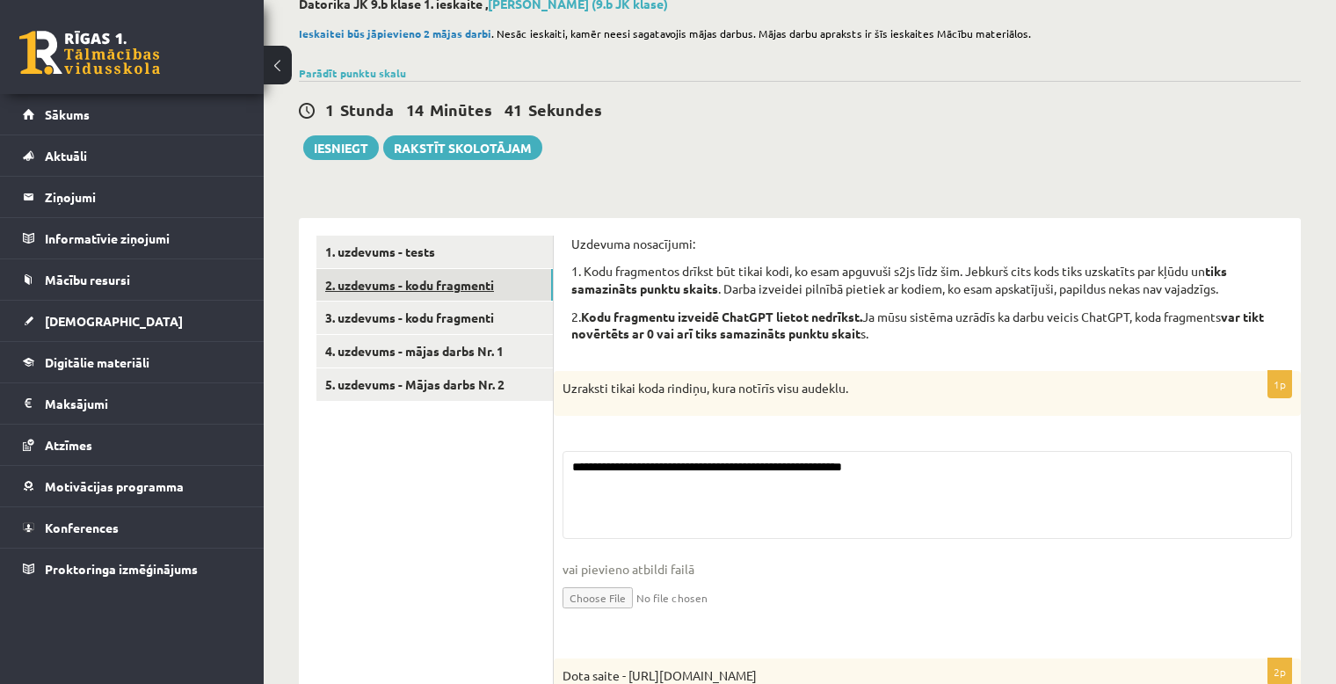
click at [432, 286] on link "2. uzdevums - kodu fragmenti" at bounding box center [434, 285] width 236 height 33
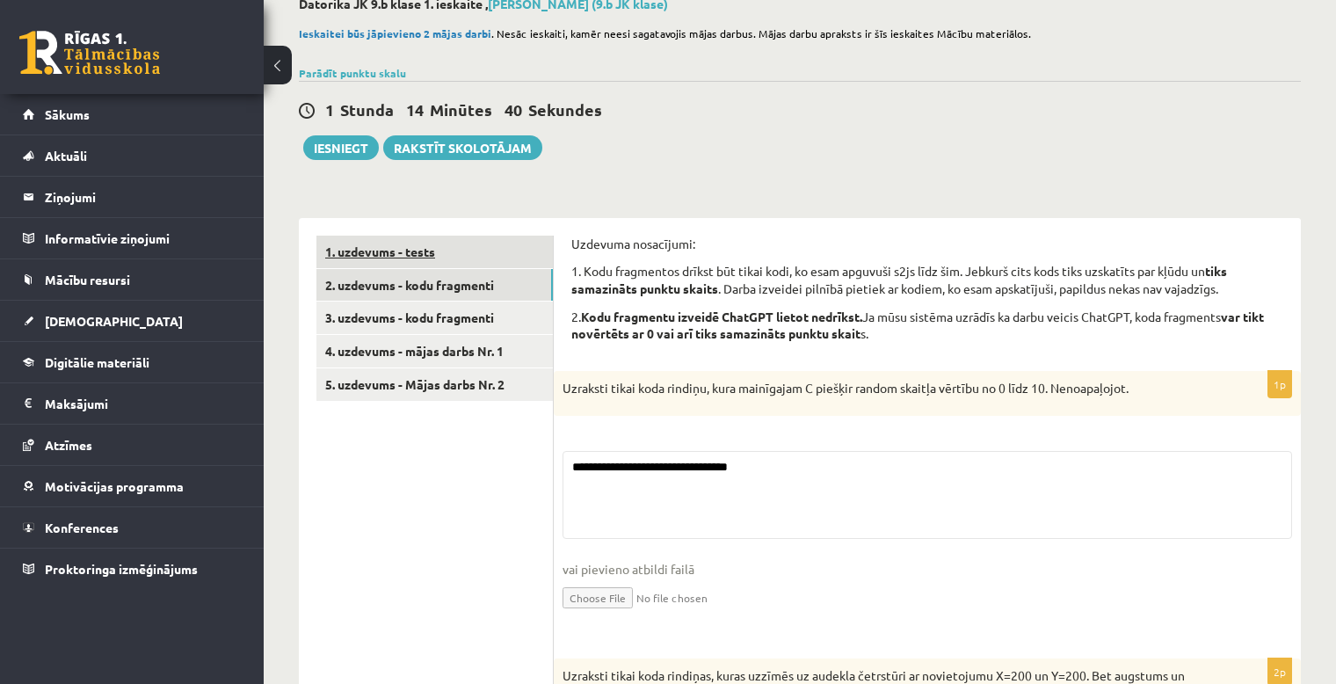
click at [403, 261] on link "1. uzdevums - tests" at bounding box center [434, 252] width 236 height 33
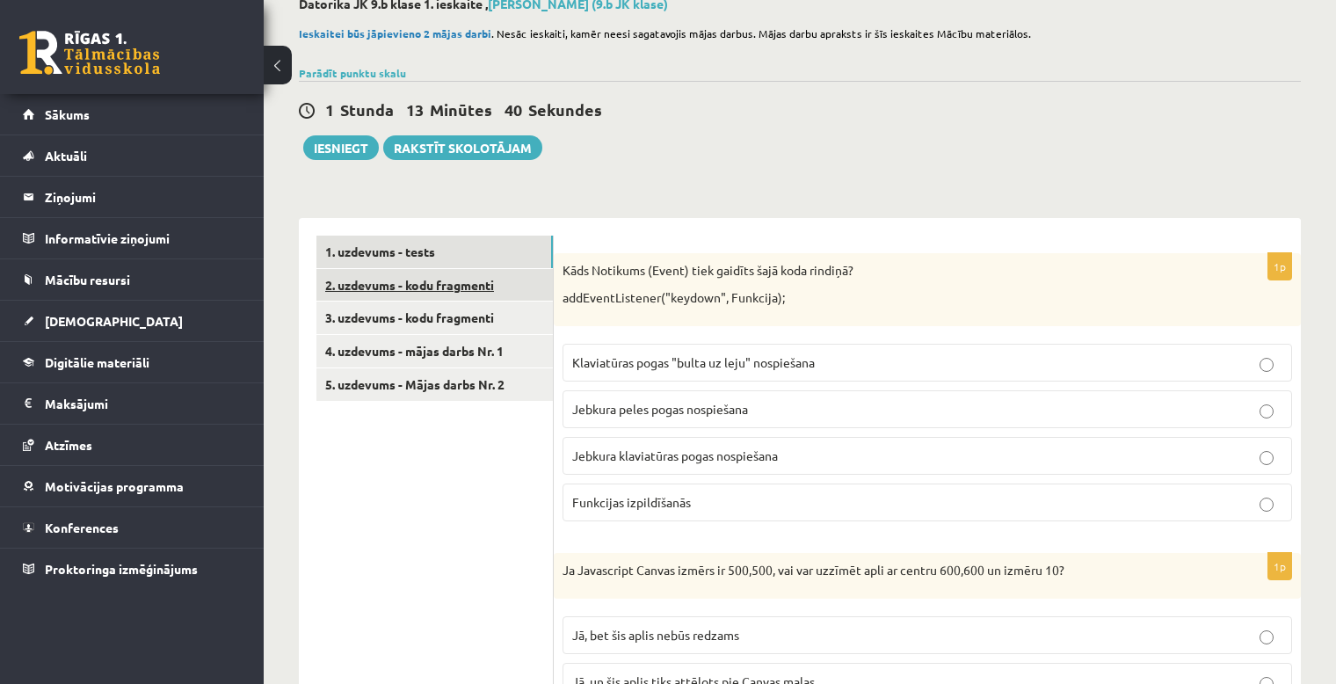
click at [522, 283] on link "2. uzdevums - kodu fragmenti" at bounding box center [434, 285] width 236 height 33
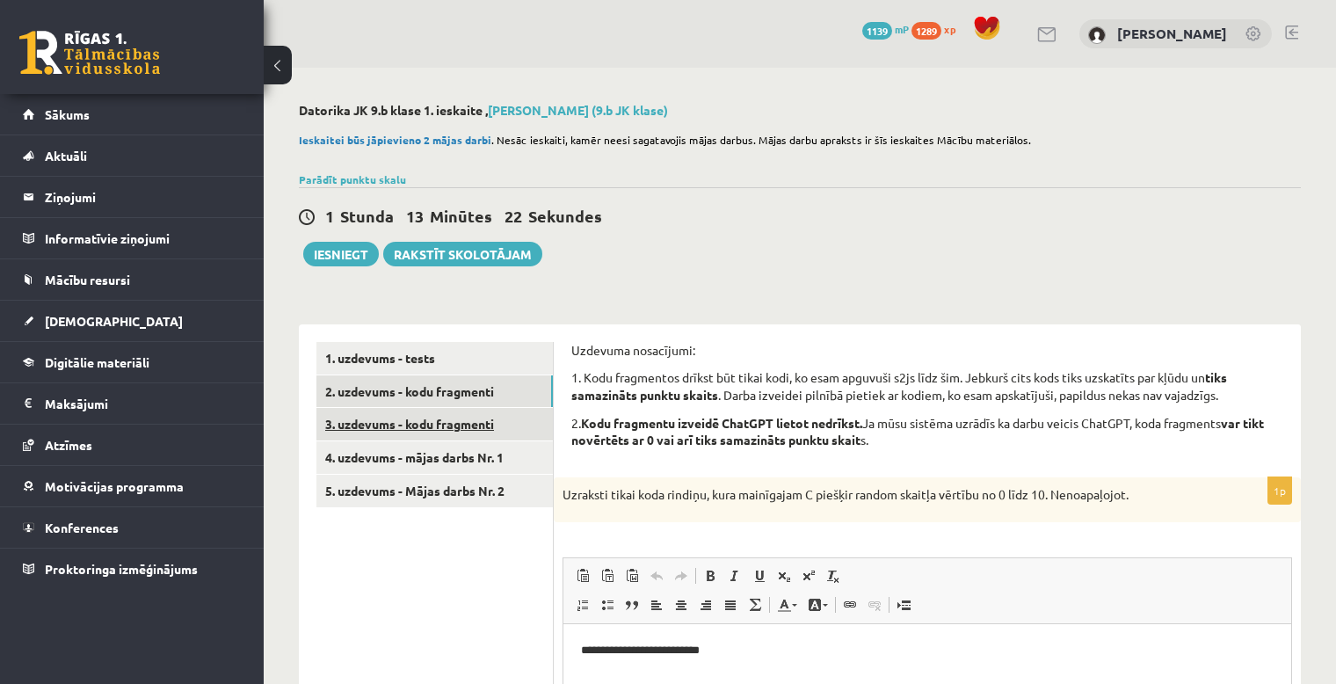
click at [496, 425] on link "3. uzdevums - kodu fragmenti" at bounding box center [434, 424] width 236 height 33
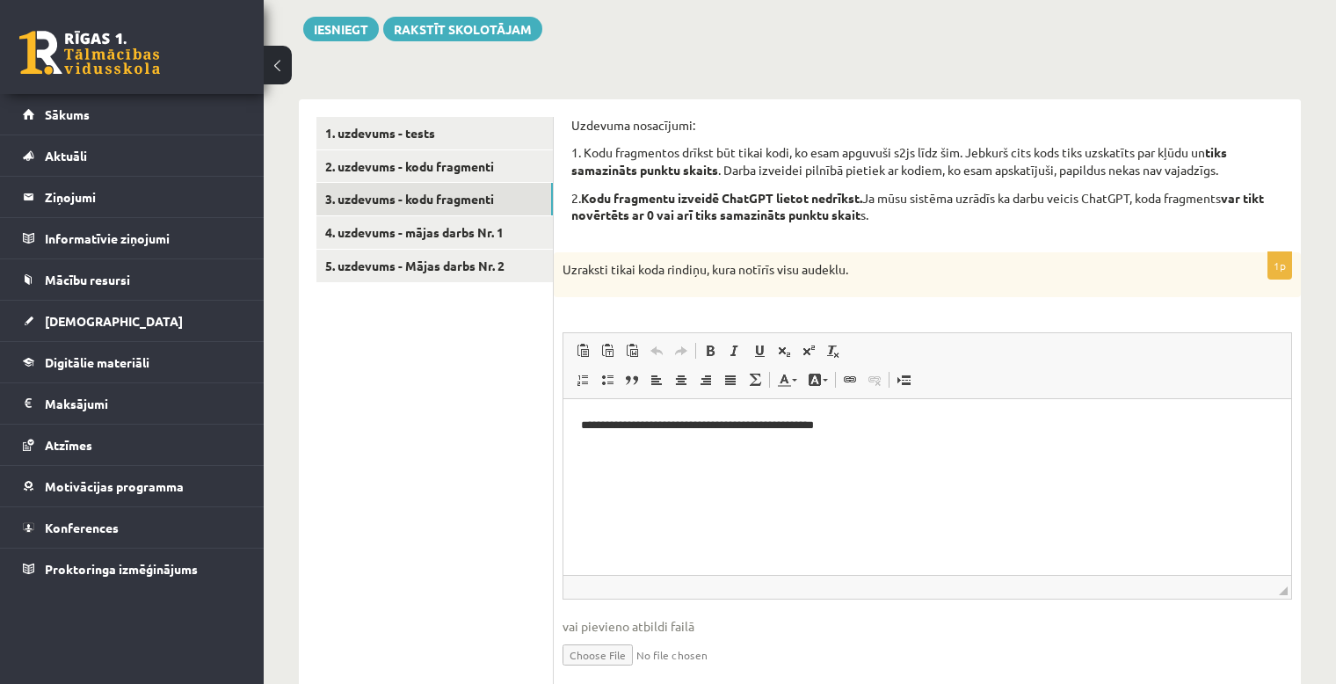
scroll to position [217, 0]
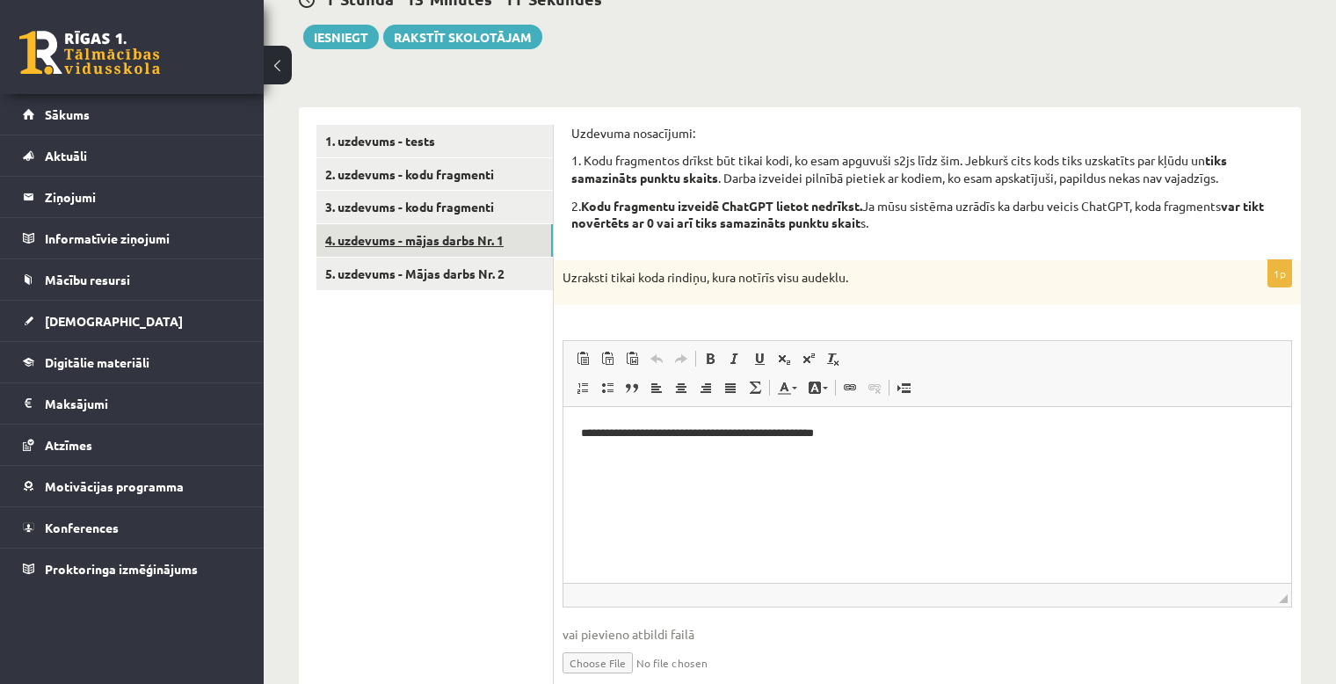
click at [439, 247] on link "4. uzdevums - mājas darbs Nr. 1" at bounding box center [434, 240] width 236 height 33
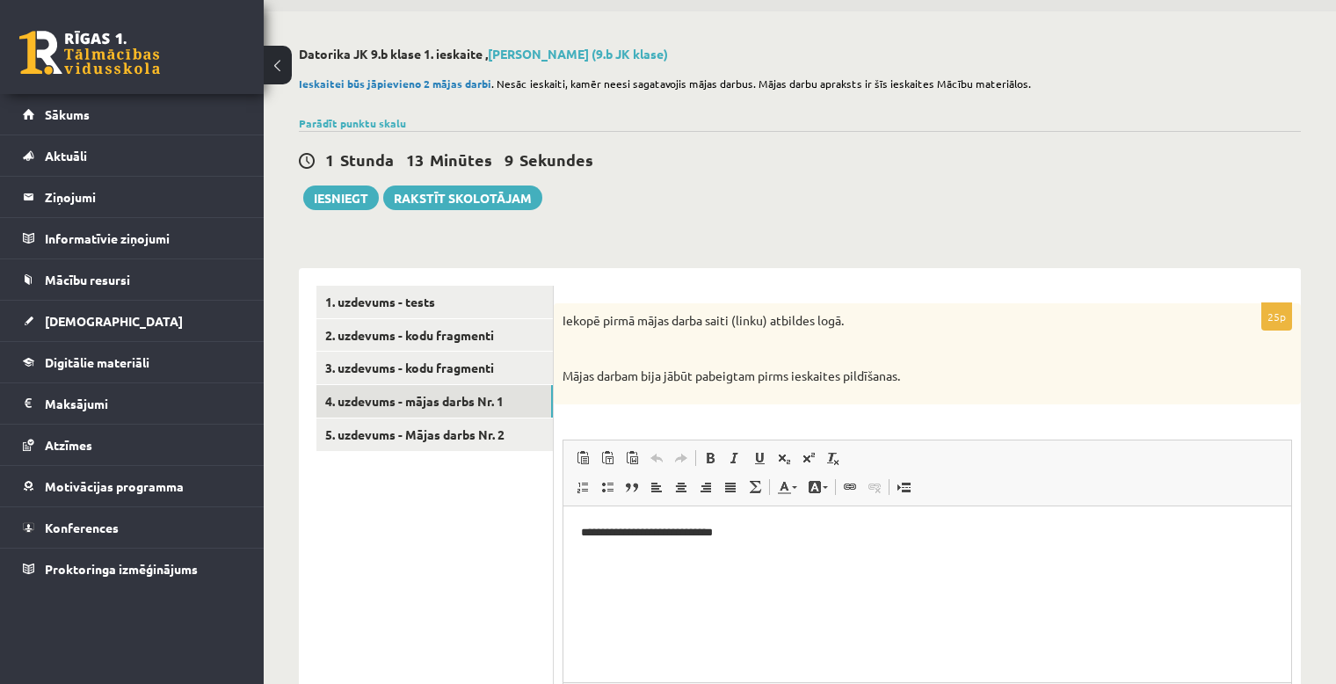
scroll to position [0, 0]
click at [466, 437] on link "5. uzdevums - Mājas darbs Nr. 2" at bounding box center [434, 434] width 236 height 33
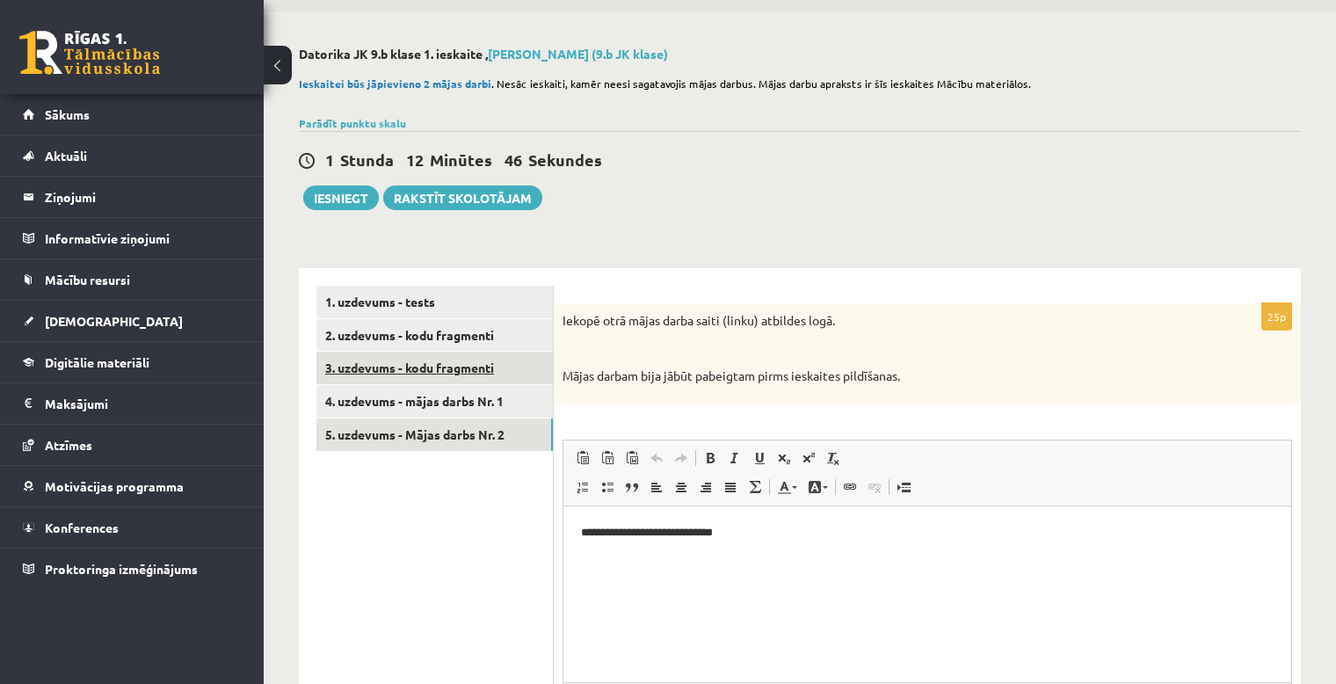
click at [440, 378] on link "3. uzdevums - kodu fragmenti" at bounding box center [434, 368] width 236 height 33
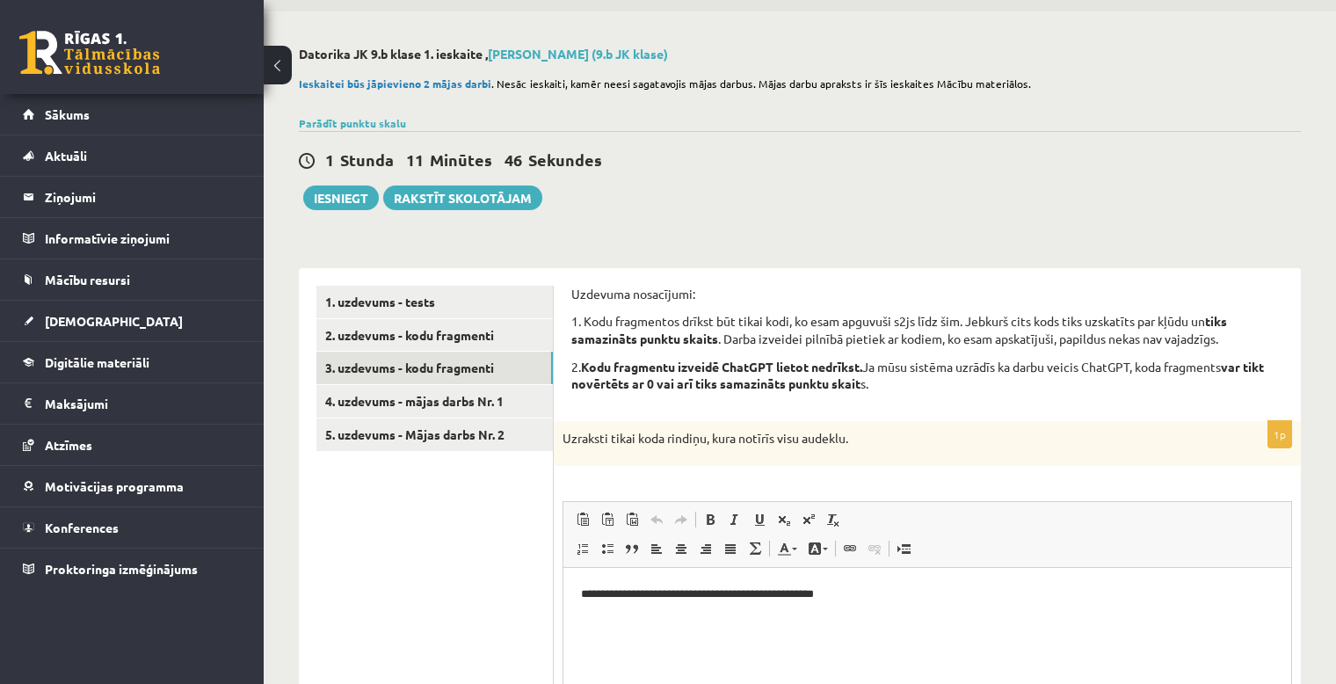
scroll to position [202, 0]
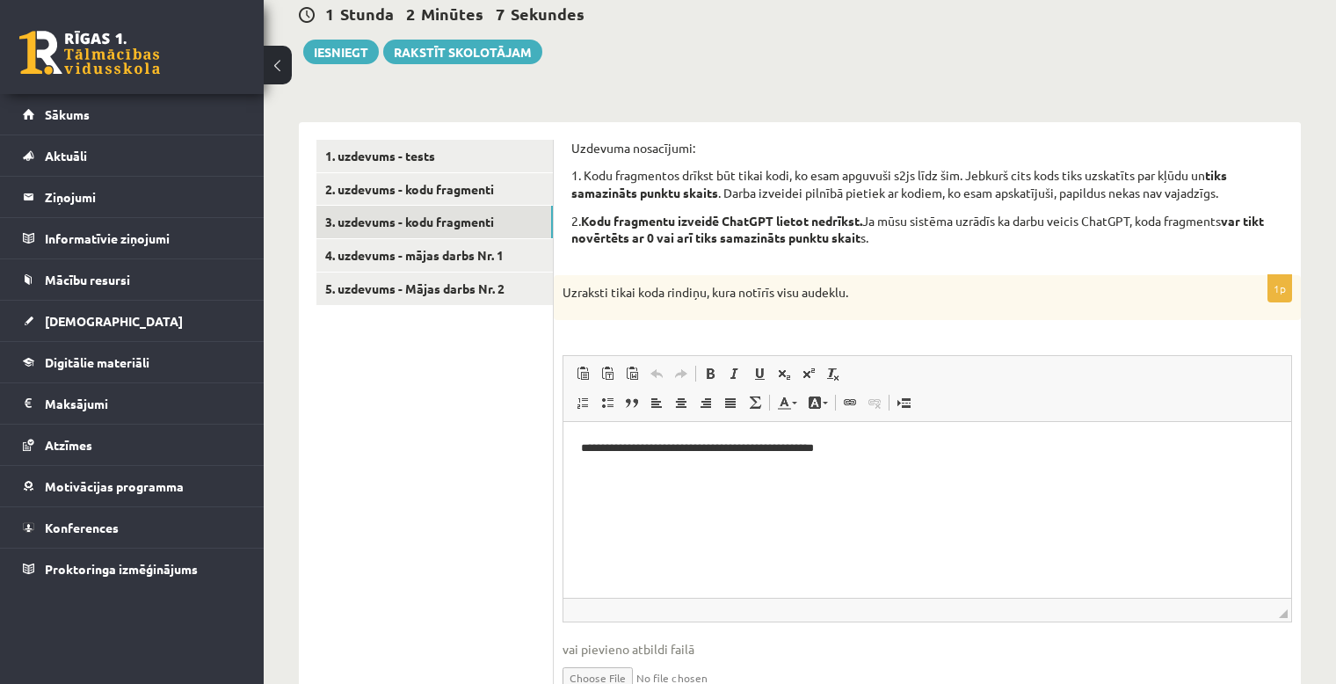
click at [1143, 142] on p "Uzdevuma nosacījumi:" at bounding box center [927, 149] width 712 height 18
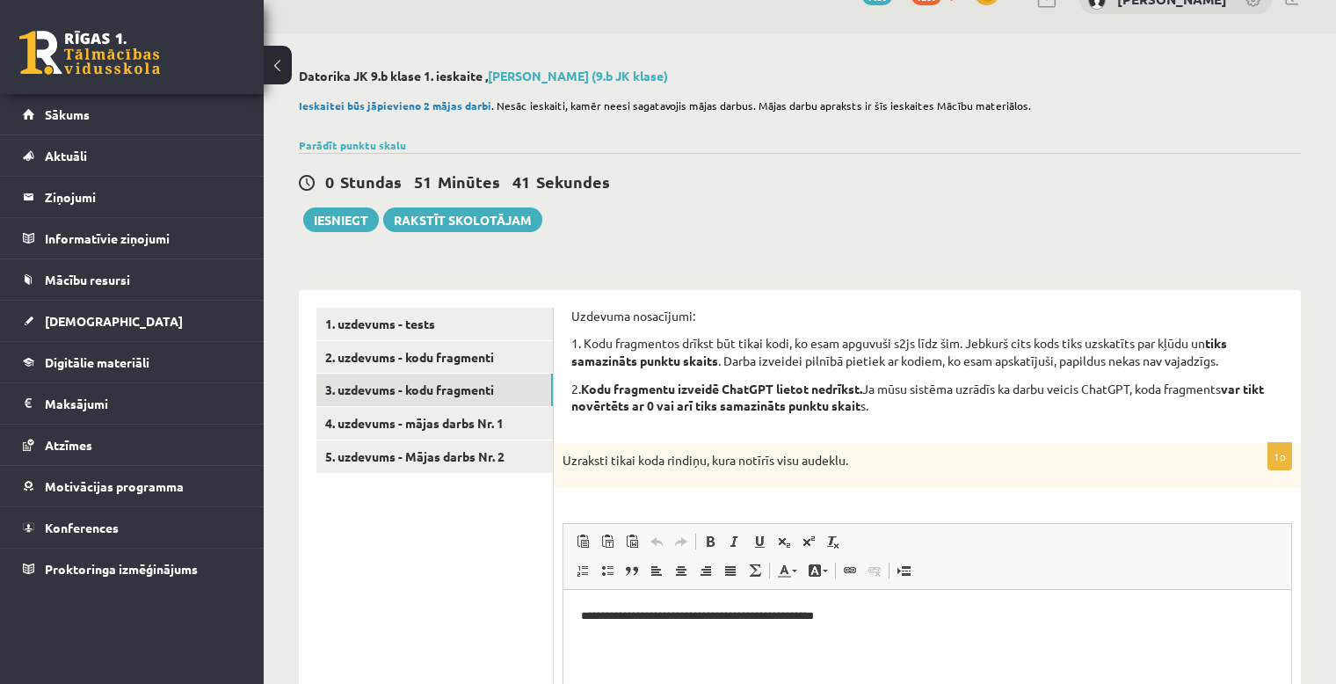
scroll to position [9, 0]
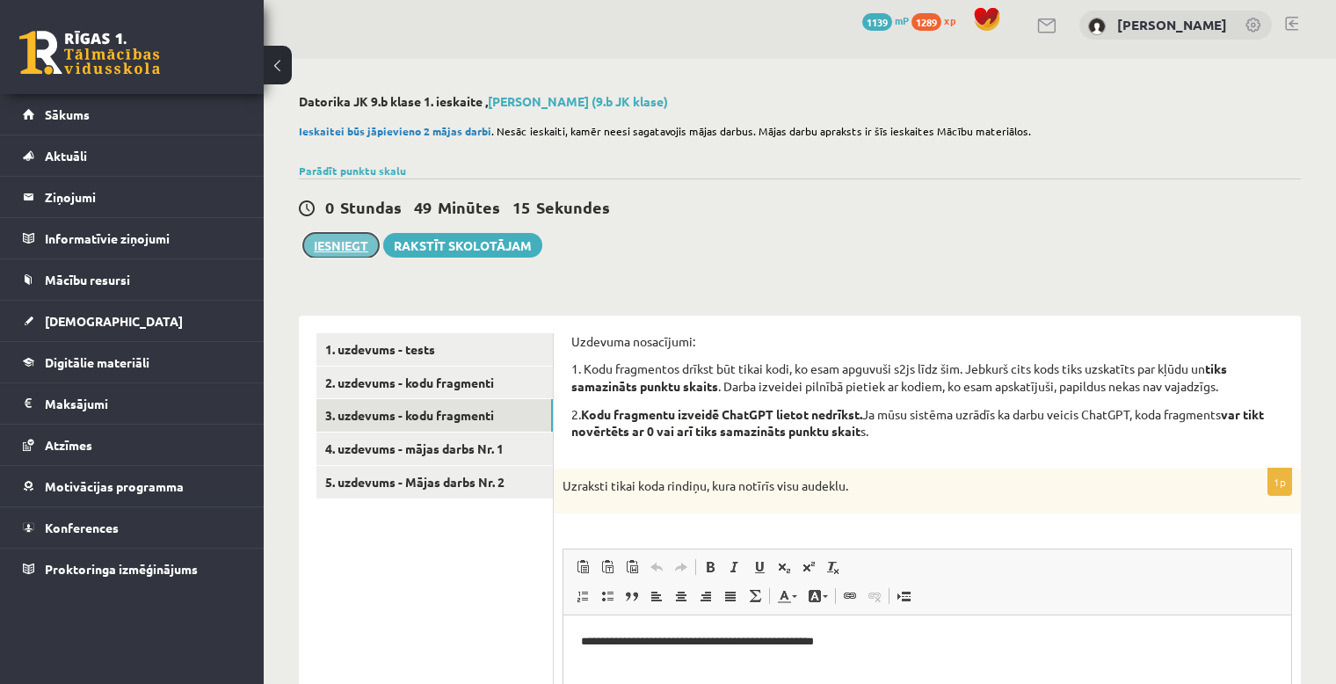
click at [322, 248] on button "Iesniegt" at bounding box center [341, 245] width 76 height 25
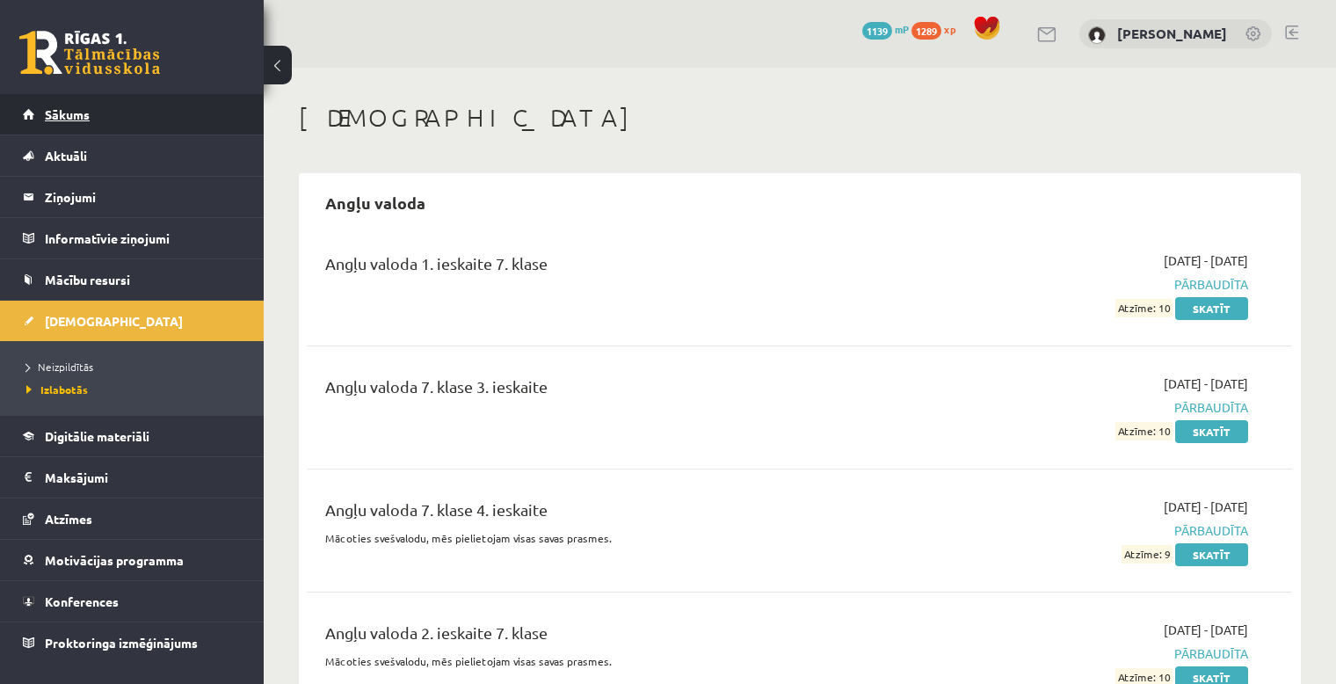
click at [176, 107] on link "Sākums" at bounding box center [132, 114] width 219 height 40
